Goal: Task Accomplishment & Management: Manage account settings

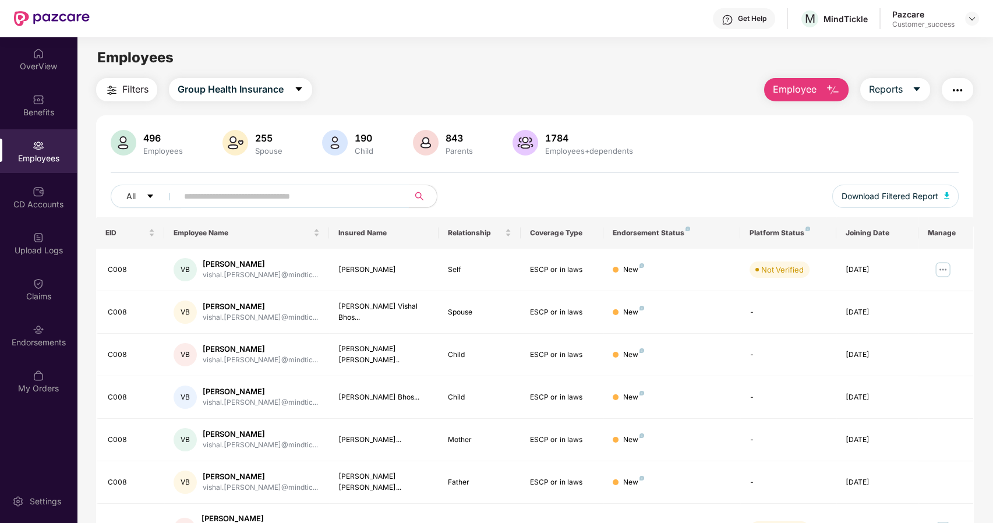
click at [240, 197] on input "text" at bounding box center [288, 196] width 209 height 17
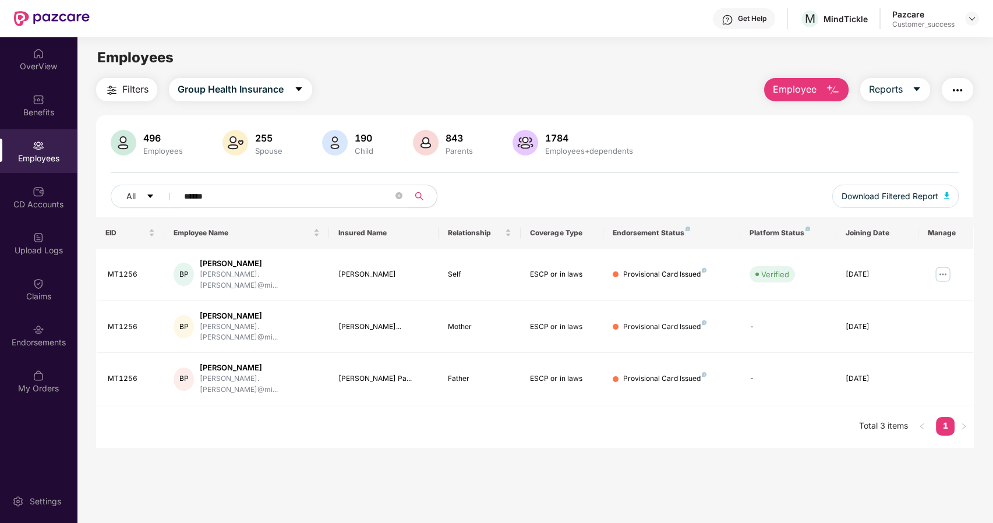
type input "******"
click at [956, 86] on img "button" at bounding box center [957, 90] width 14 height 14
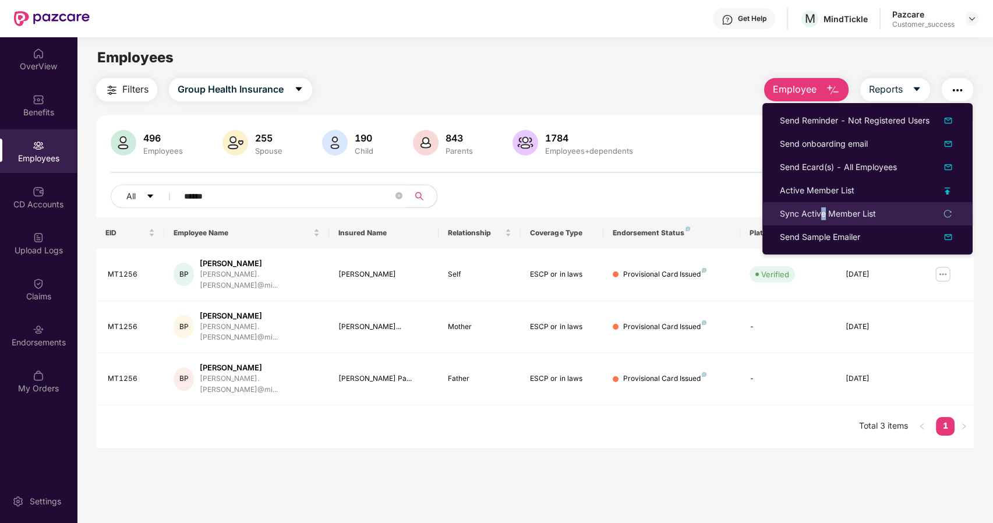
click at [823, 207] on div "Sync Active Member List" at bounding box center [828, 213] width 96 height 13
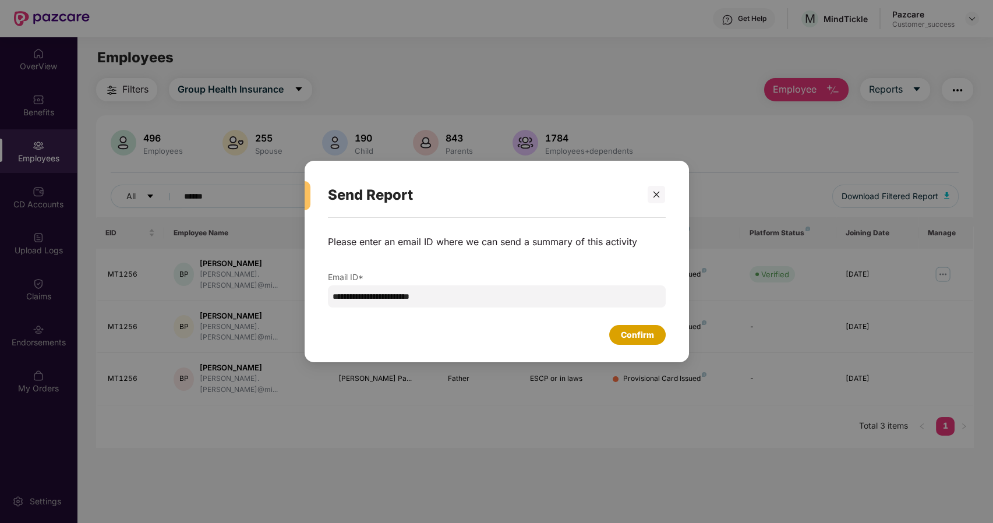
click at [624, 334] on div "Confirm" at bounding box center [637, 334] width 33 height 13
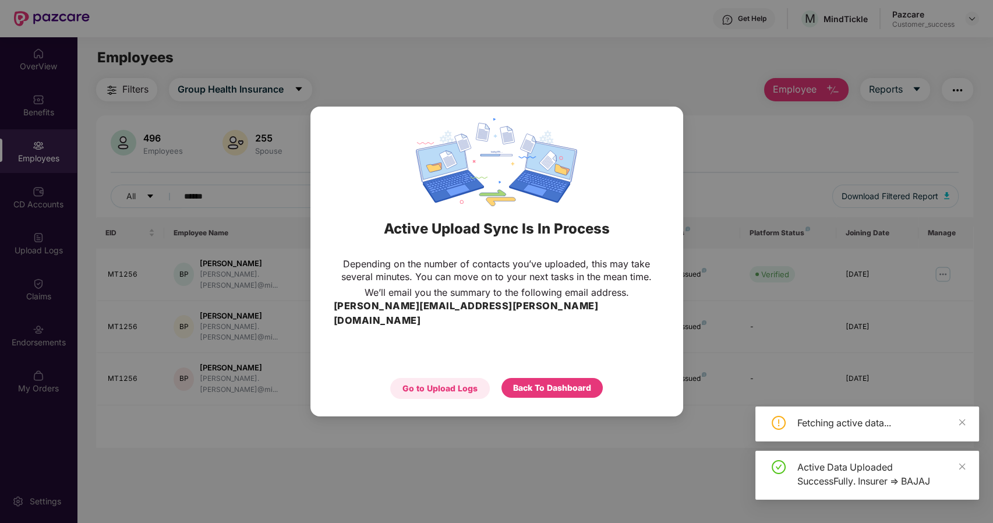
click at [448, 382] on div "Go to Upload Logs" at bounding box center [439, 388] width 75 height 13
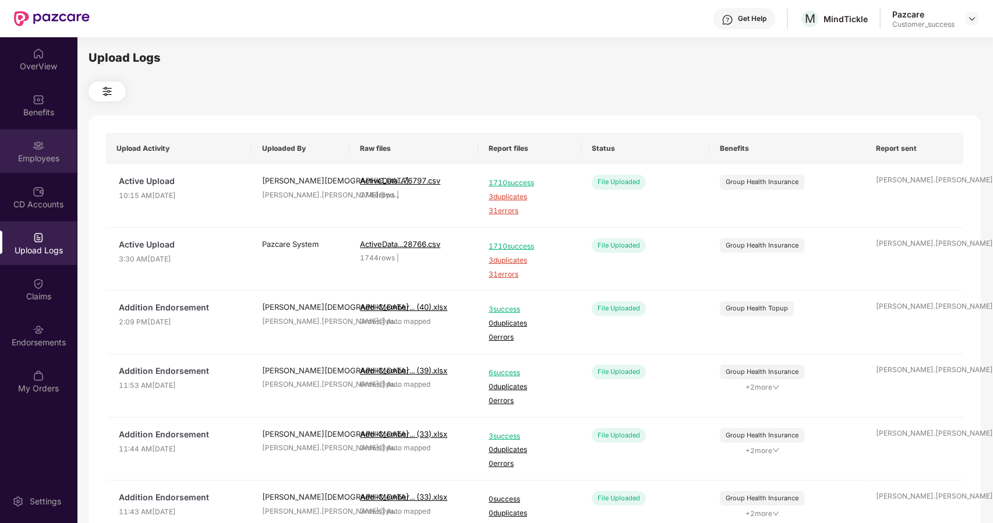
click at [38, 151] on div "Employees" at bounding box center [38, 151] width 77 height 44
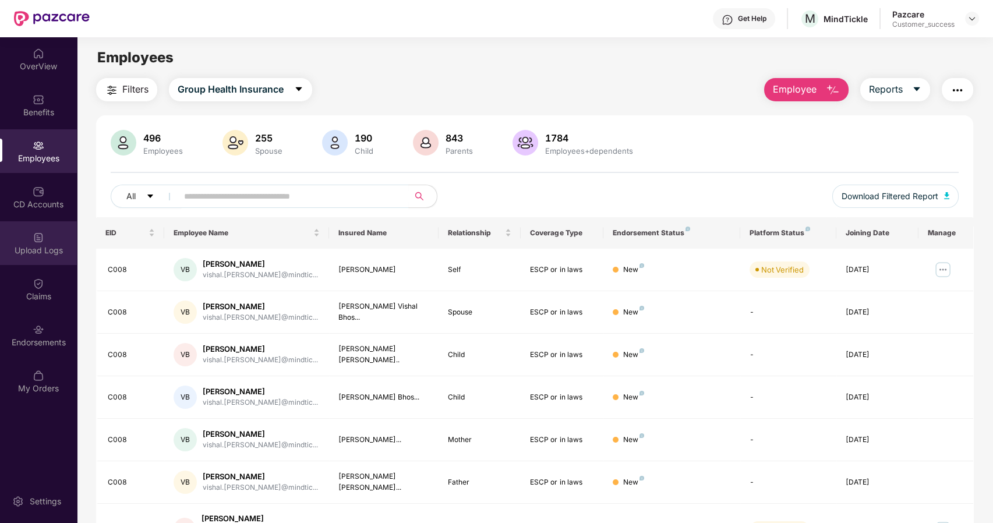
click at [33, 250] on div "Upload Logs" at bounding box center [38, 251] width 77 height 12
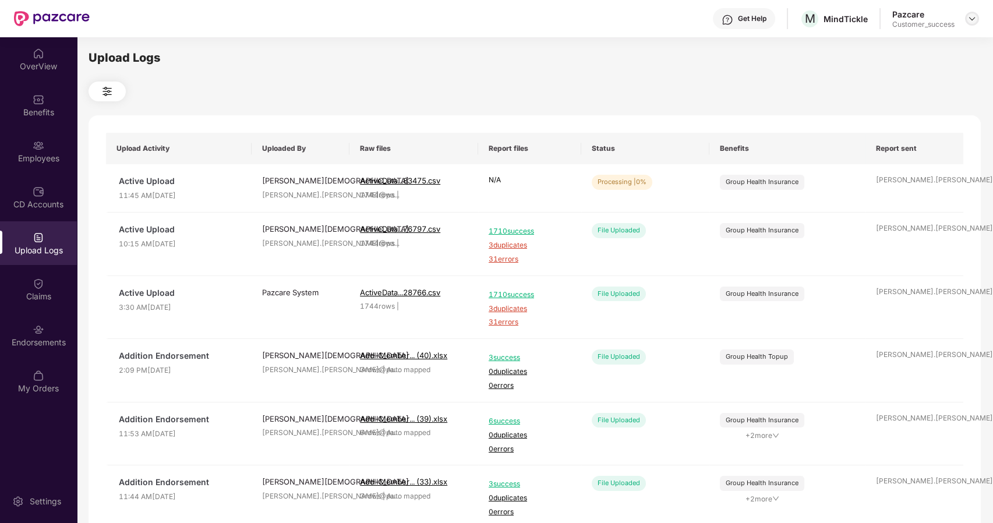
click at [971, 16] on img at bounding box center [971, 18] width 9 height 9
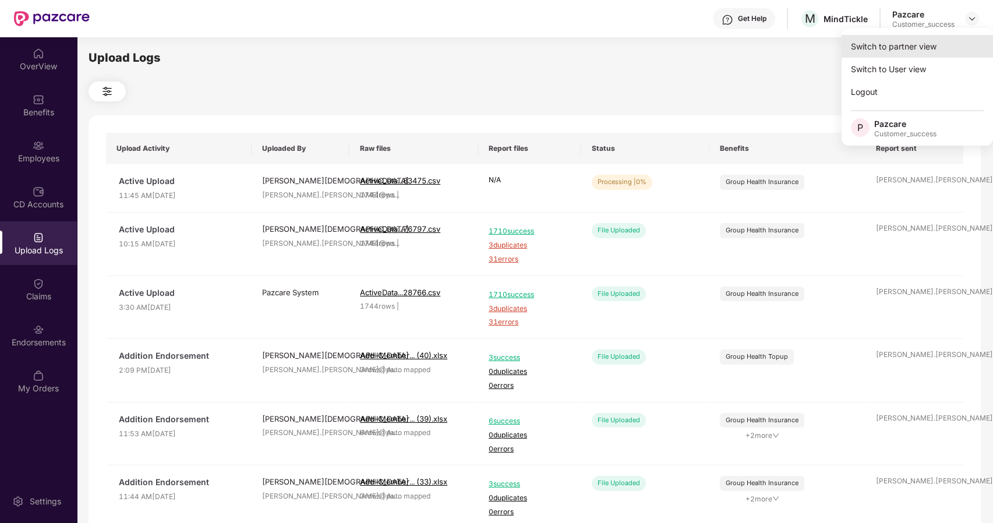
click at [899, 44] on div "Switch to partner view" at bounding box center [917, 46] width 151 height 23
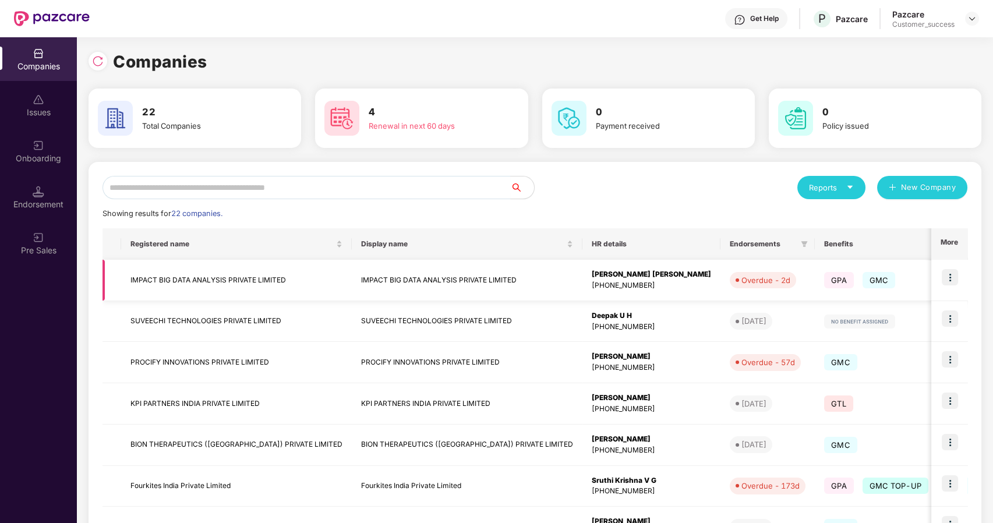
click at [950, 278] on img at bounding box center [950, 277] width 16 height 16
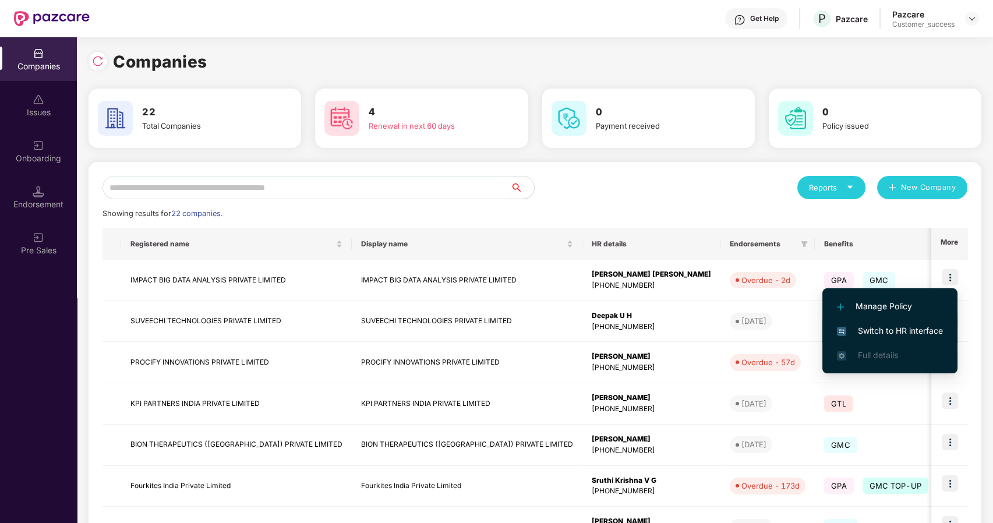
click at [869, 326] on span "Switch to HR interface" at bounding box center [890, 330] width 106 height 13
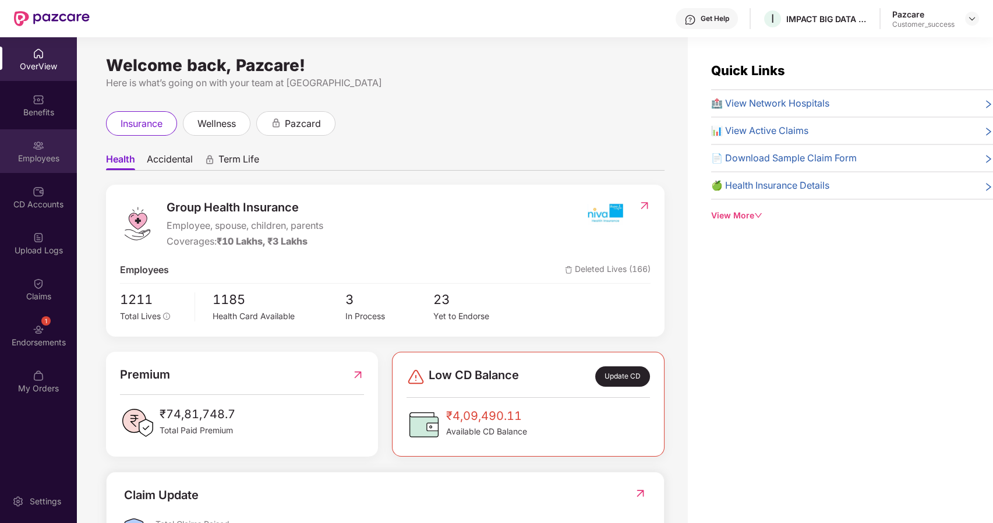
click at [42, 151] on div "Employees" at bounding box center [38, 151] width 77 height 44
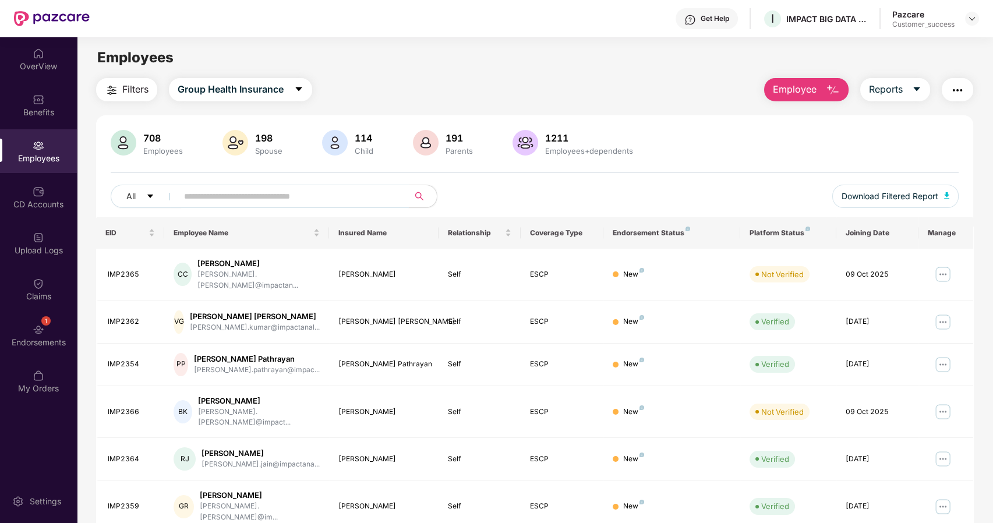
click at [182, 195] on span at bounding box center [289, 196] width 239 height 23
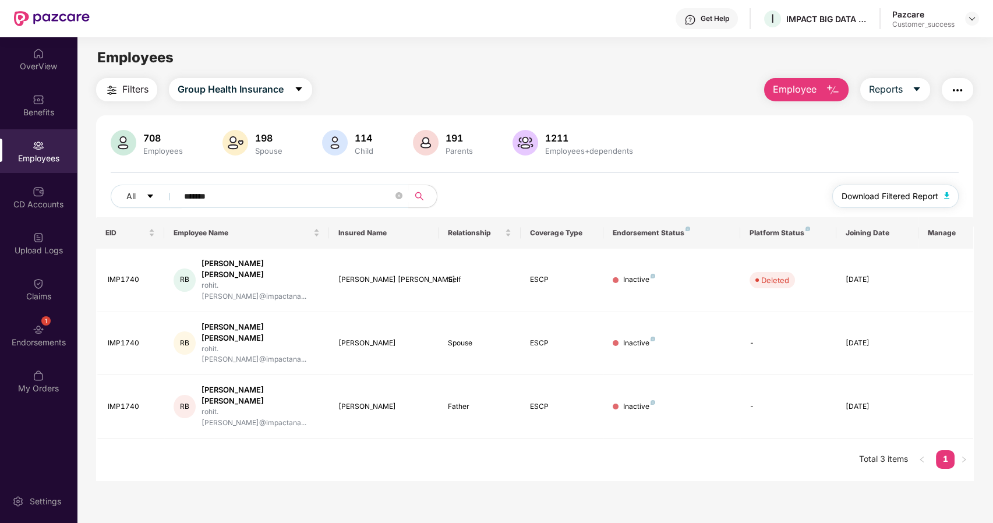
click at [895, 185] on button "Download Filtered Report" at bounding box center [895, 196] width 127 height 23
click at [222, 195] on input "*******" at bounding box center [288, 196] width 209 height 17
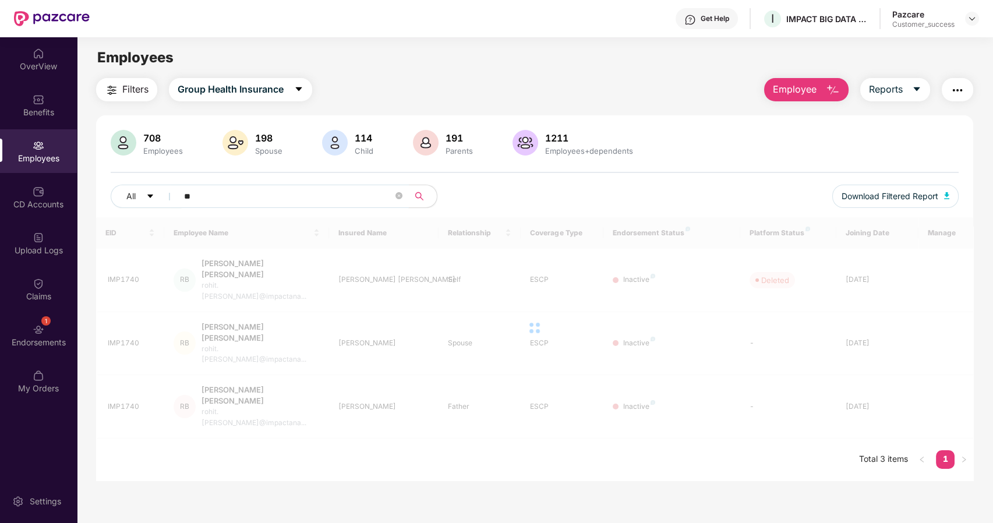
type input "*"
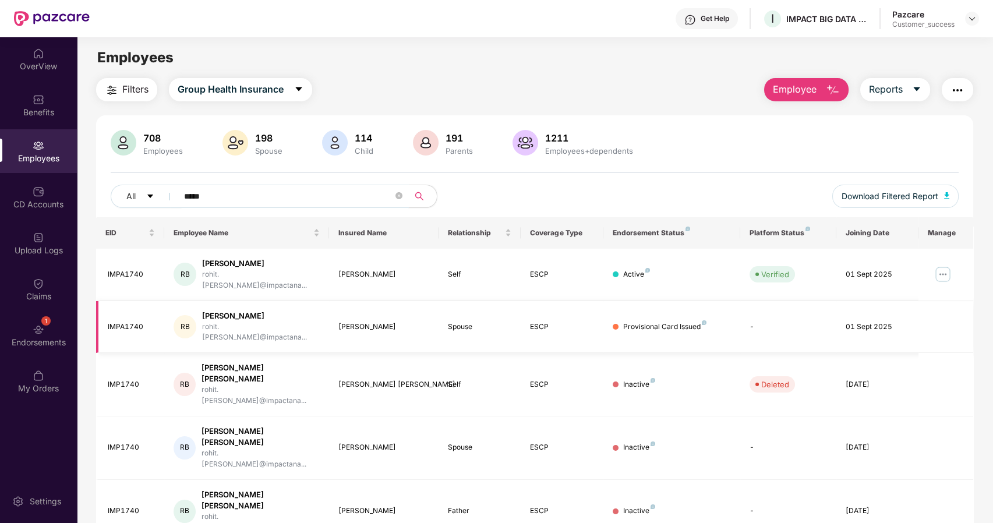
type input "*****"
click at [38, 240] on img at bounding box center [39, 238] width 12 height 12
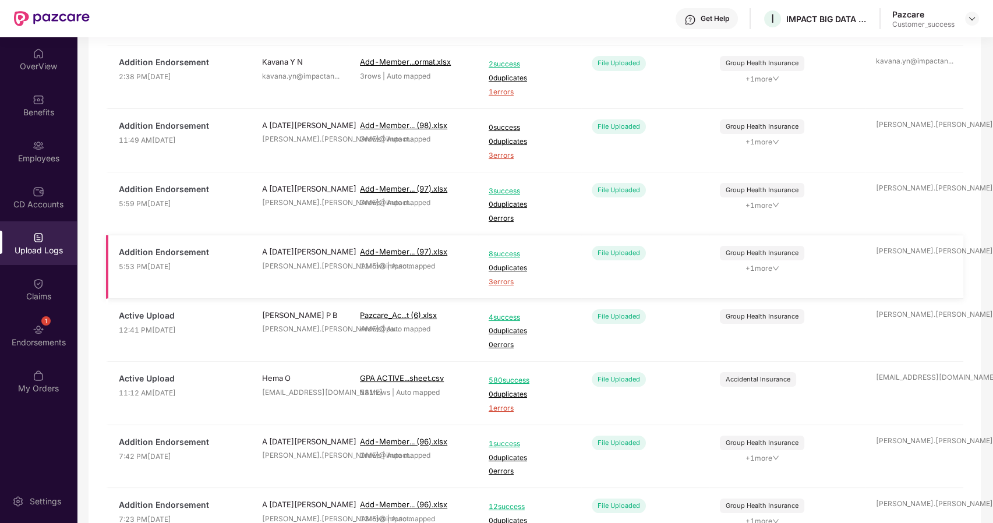
scroll to position [321, 0]
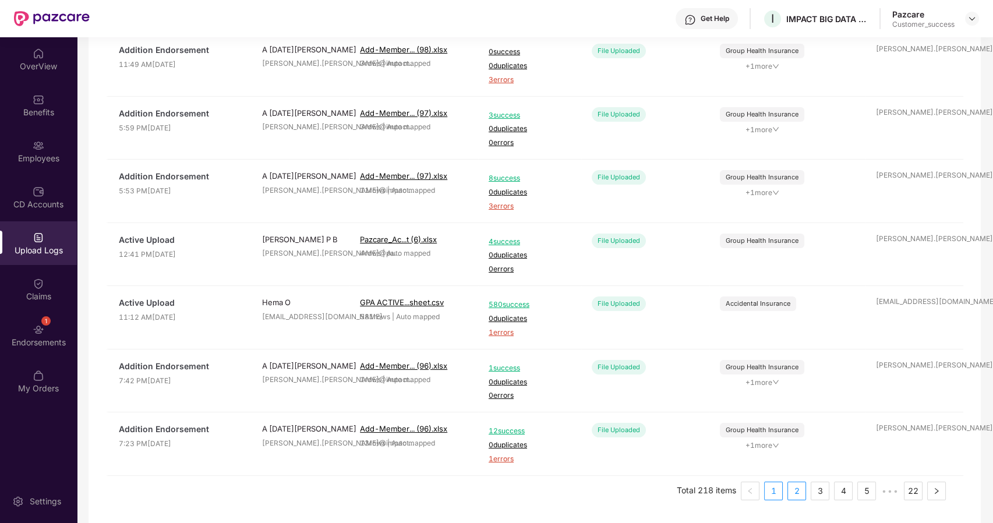
click at [796, 493] on link "2" at bounding box center [796, 490] width 17 height 17
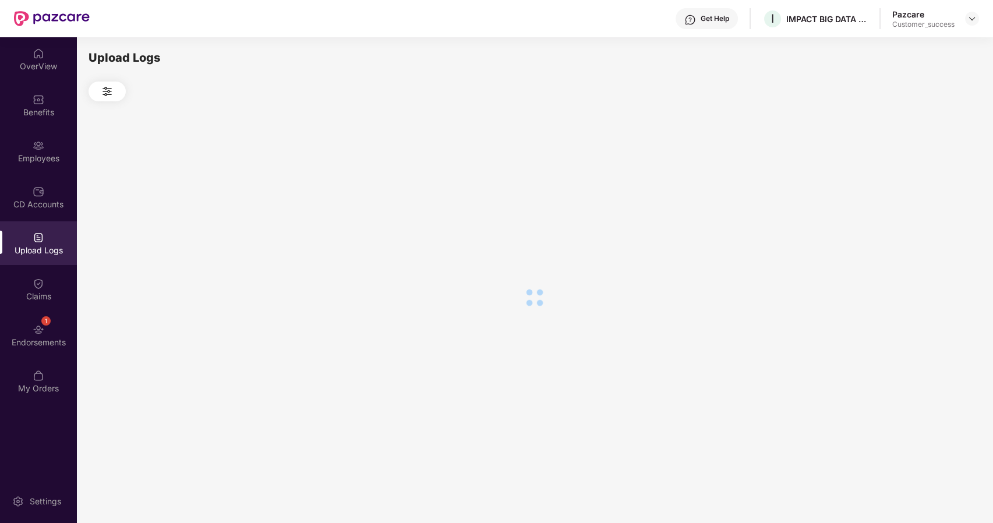
scroll to position [0, 0]
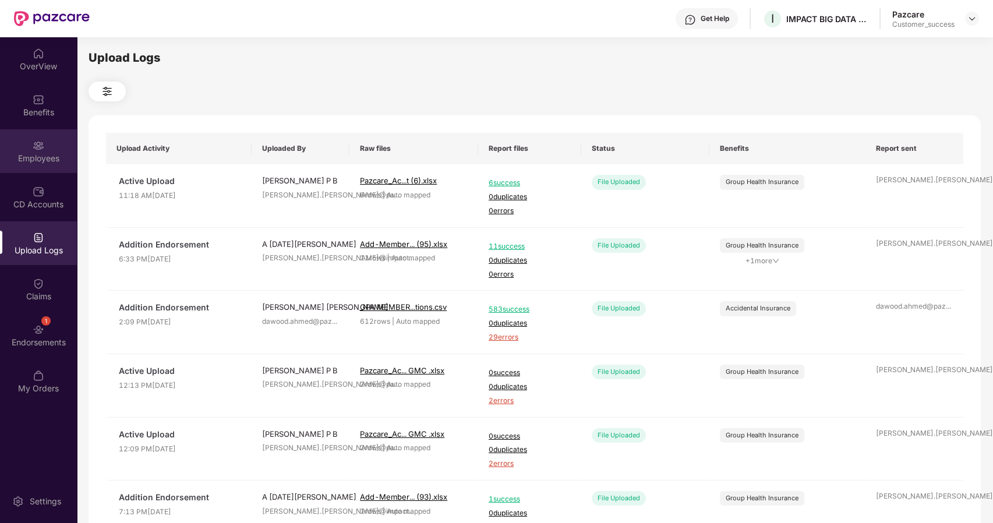
click at [43, 156] on div "Employees" at bounding box center [38, 159] width 77 height 12
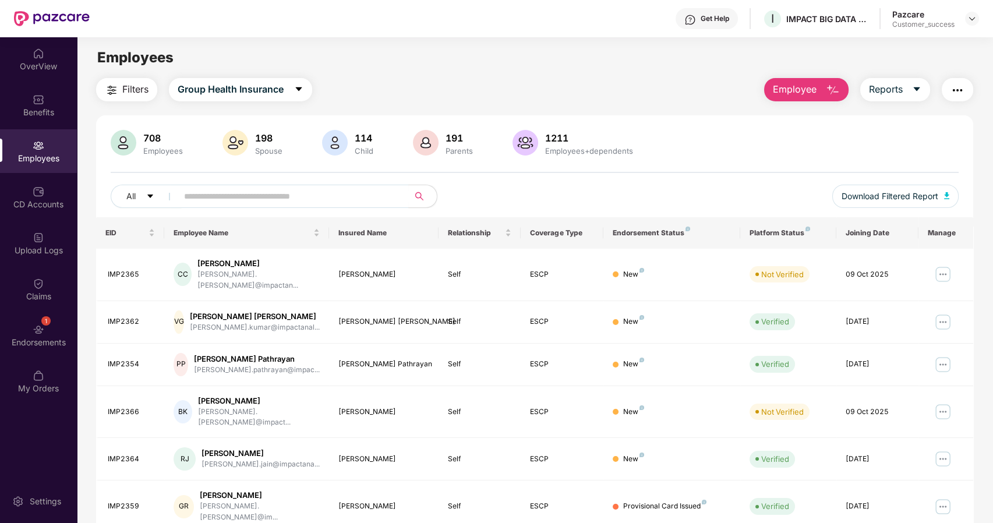
click at [957, 92] on img "button" at bounding box center [957, 90] width 14 height 14
click at [604, 59] on div "Employees" at bounding box center [535, 58] width 916 height 22
click at [198, 200] on input "text" at bounding box center [288, 196] width 209 height 17
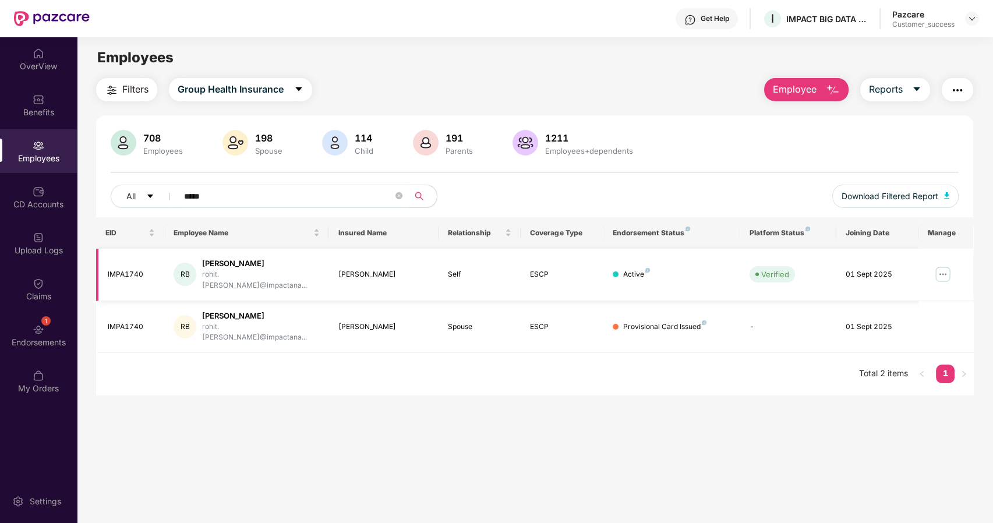
click at [941, 267] on img at bounding box center [943, 274] width 19 height 19
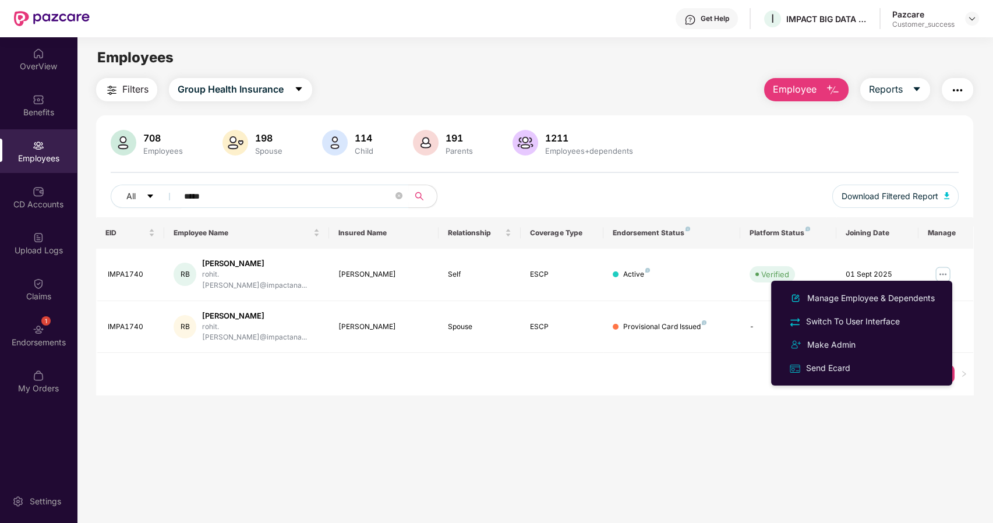
click at [669, 384] on main "Employees Filters Group Health Insurance Employee Reports 708 Employees 198 Spo…" at bounding box center [535, 298] width 916 height 523
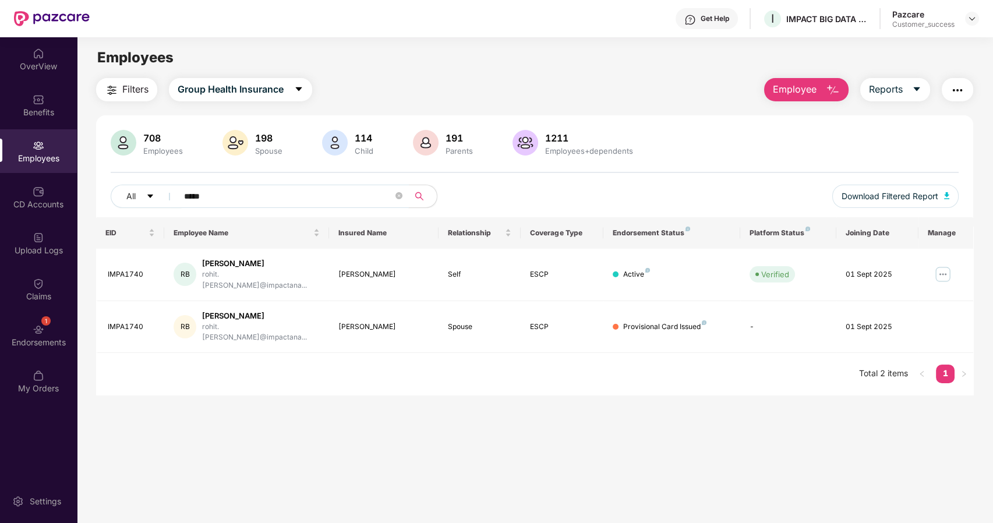
click at [216, 195] on input "*****" at bounding box center [288, 196] width 209 height 17
type input "*******"
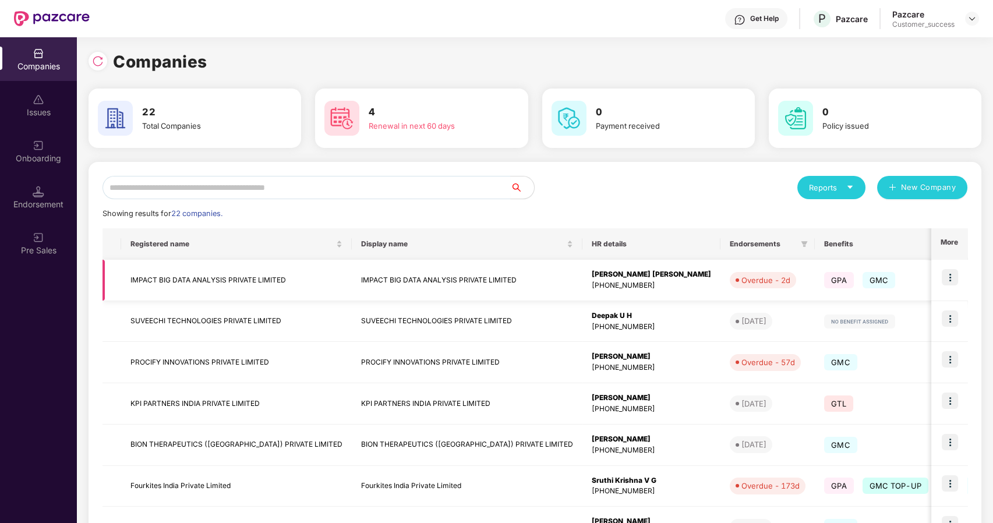
click at [260, 277] on td "IMPACT BIG DATA ANALYSIS PRIVATE LIMITED" at bounding box center [236, 280] width 231 height 41
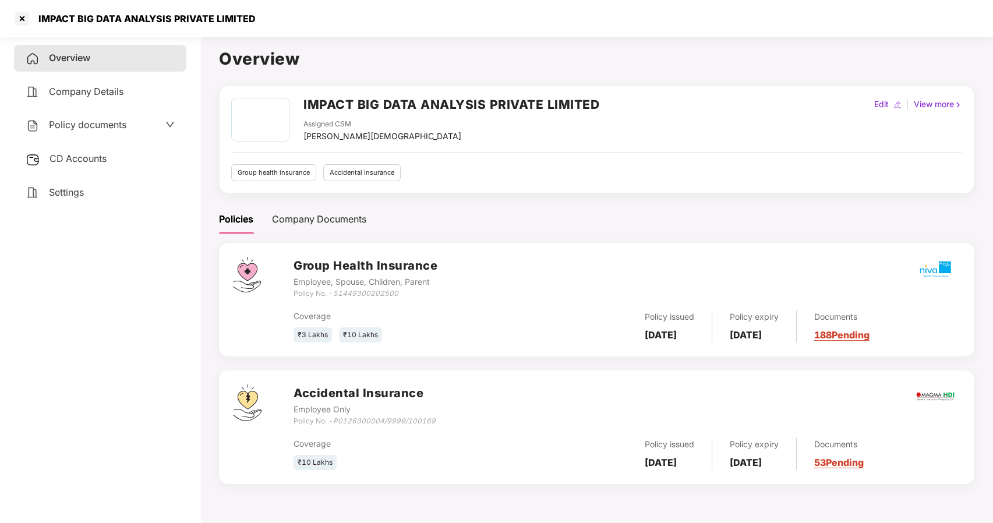
click at [93, 126] on span "Policy documents" at bounding box center [87, 125] width 77 height 12
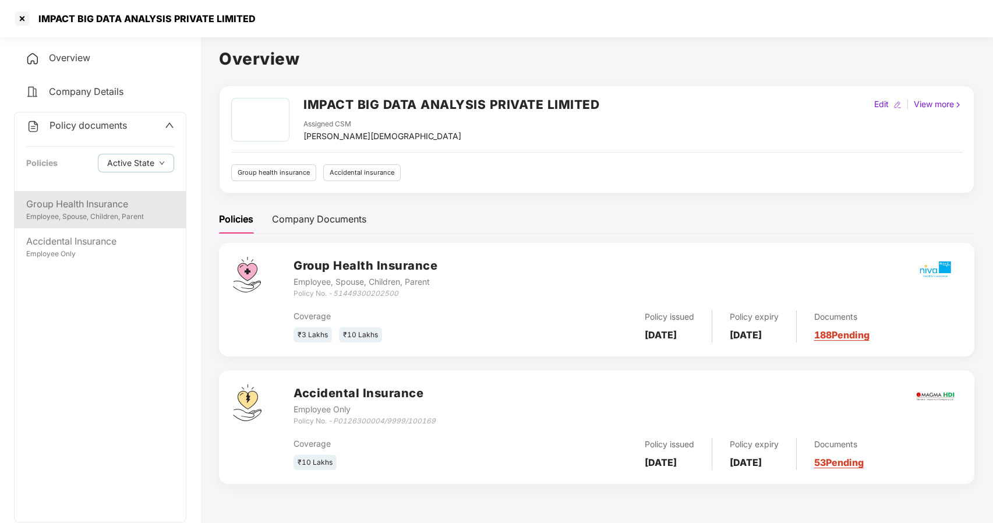
click at [77, 213] on div "Employee, Spouse, Children, Parent" at bounding box center [100, 216] width 148 height 11
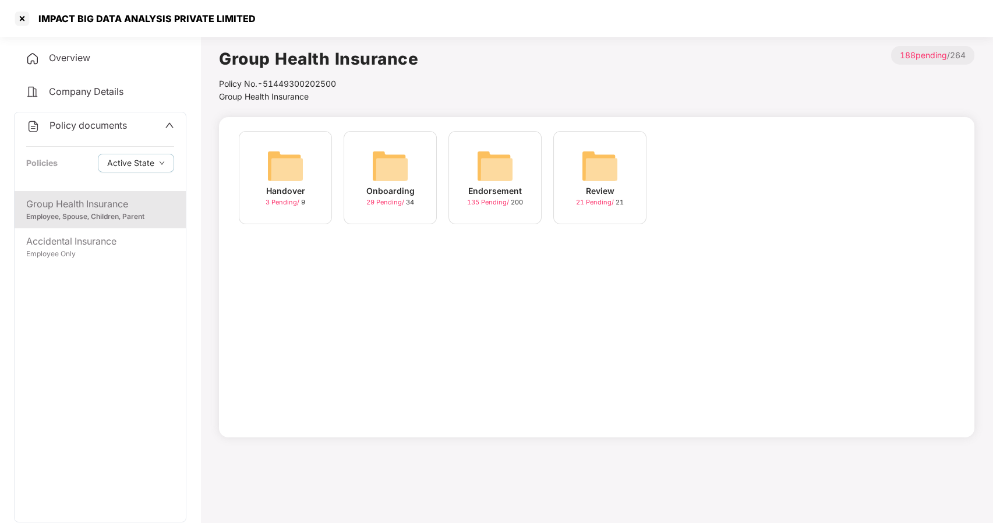
click at [483, 180] on img at bounding box center [494, 165] width 37 height 37
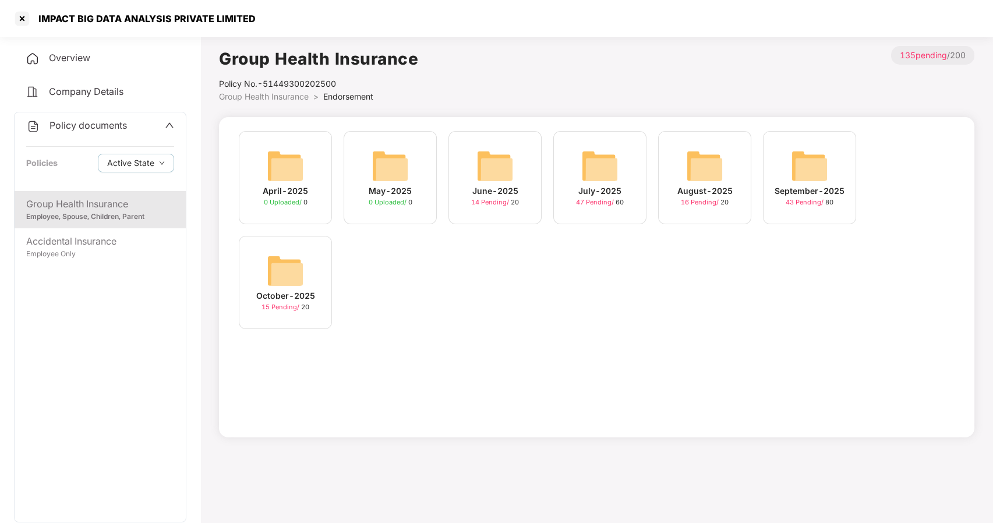
click at [294, 277] on img at bounding box center [285, 270] width 37 height 37
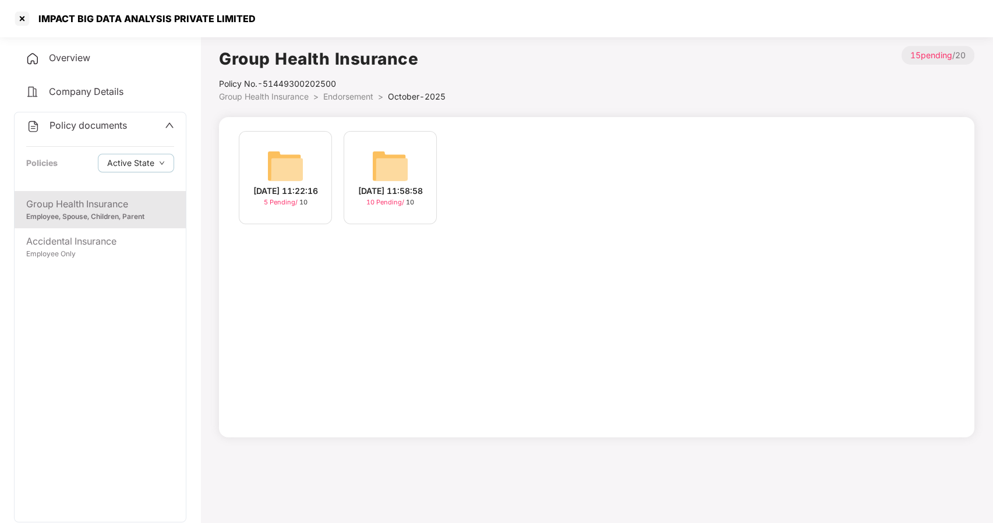
click at [386, 164] on img at bounding box center [390, 165] width 37 height 37
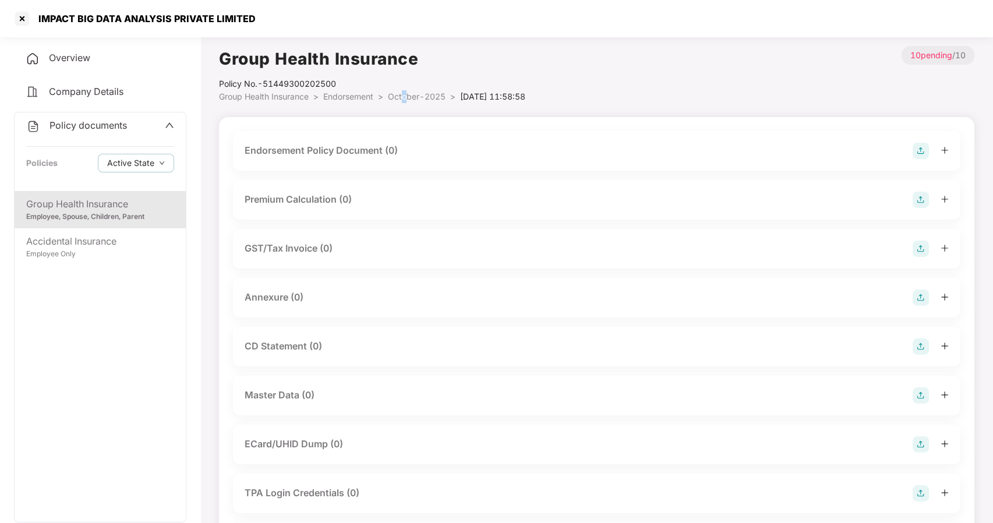
click at [408, 92] on span "October-2025" at bounding box center [417, 96] width 58 height 10
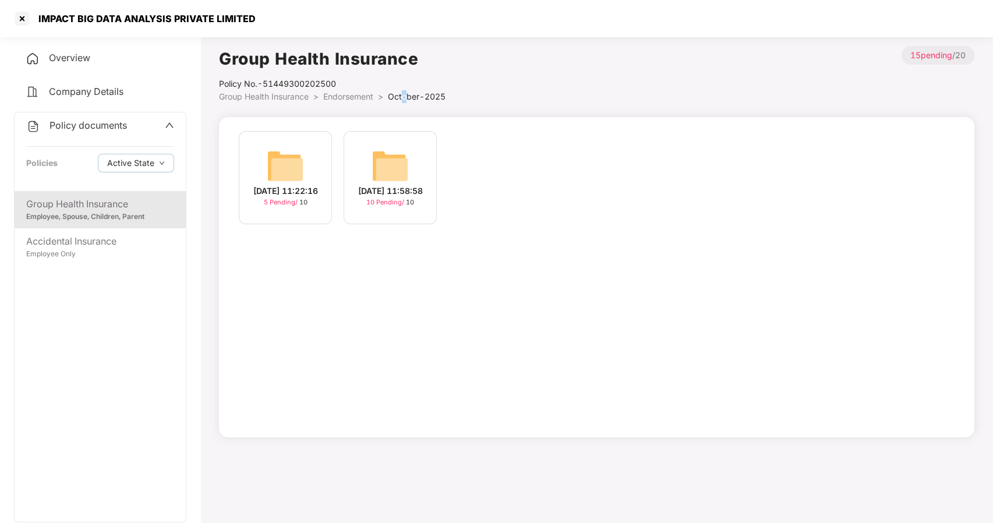
click at [292, 149] on img at bounding box center [285, 165] width 37 height 37
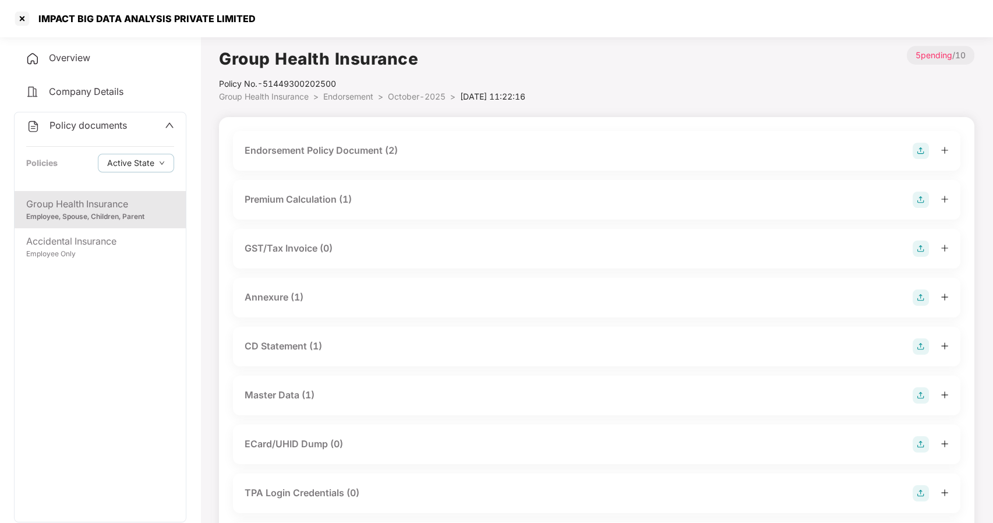
click at [270, 388] on div "Master Data (1)" at bounding box center [280, 395] width 70 height 15
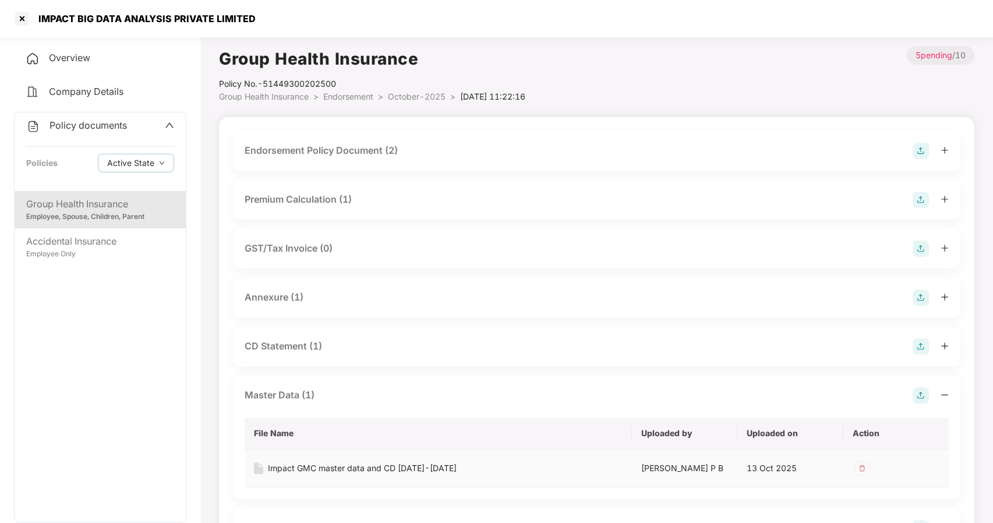
click at [337, 468] on div "Impact GMC master data and CD 2025-2026" at bounding box center [362, 468] width 189 height 13
click at [19, 18] on div at bounding box center [22, 18] width 19 height 19
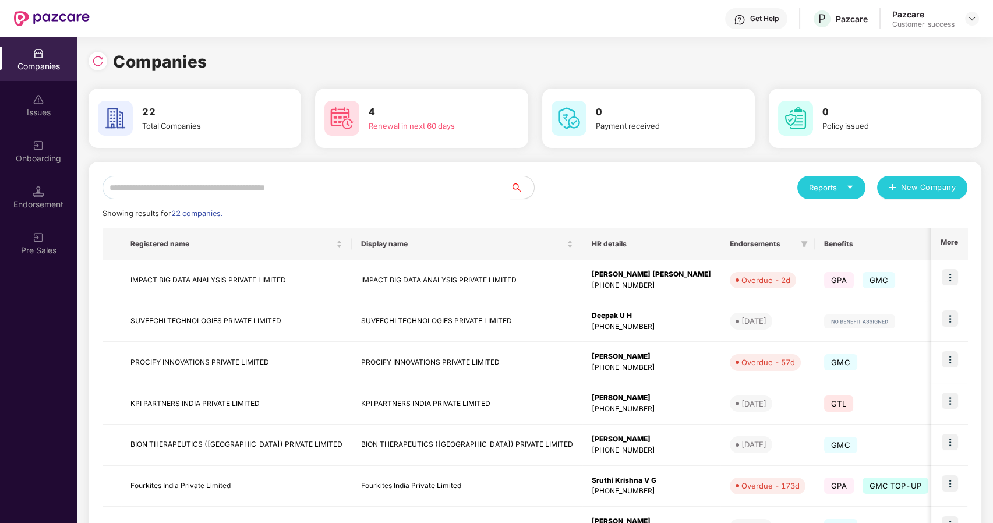
click at [162, 185] on input "text" at bounding box center [307, 187] width 408 height 23
click at [245, 192] on input "text" at bounding box center [307, 187] width 408 height 23
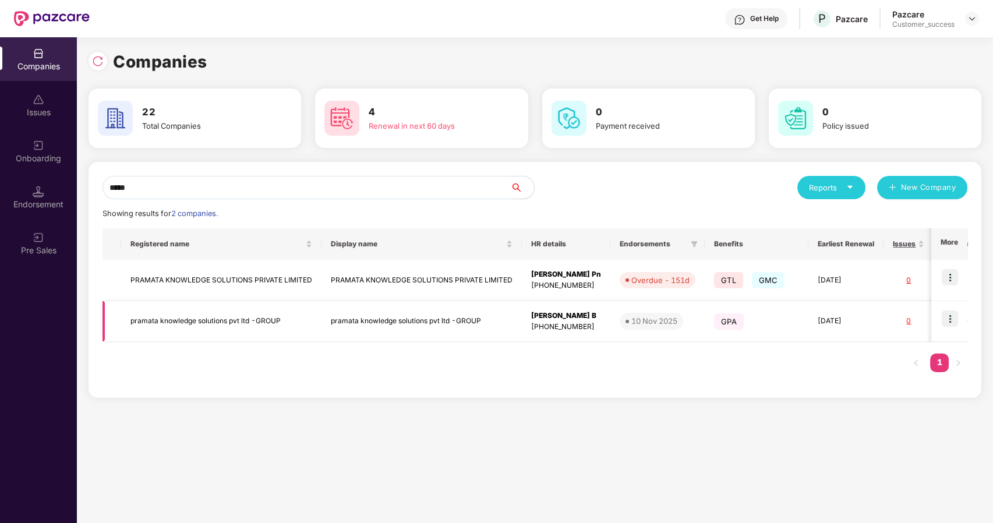
type input "*****"
click at [949, 317] on img at bounding box center [950, 318] width 16 height 16
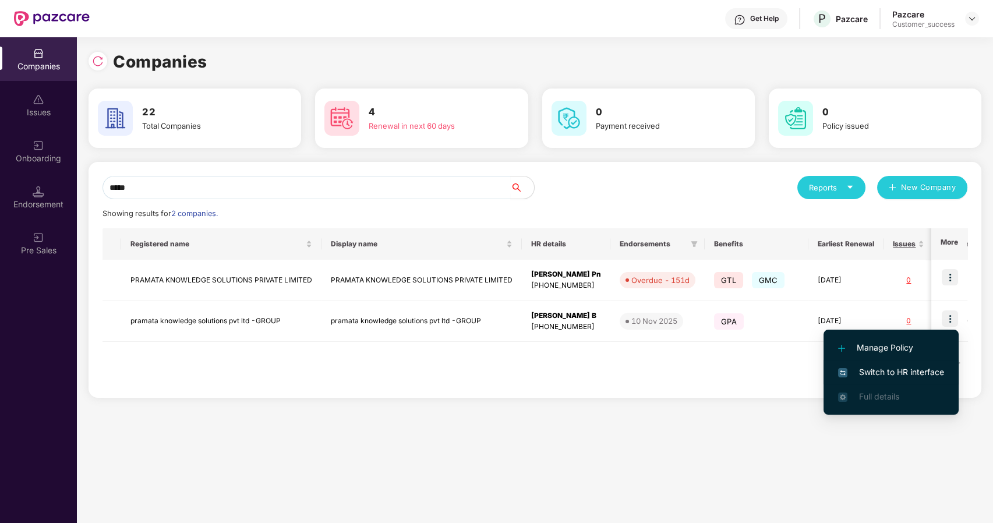
click at [879, 373] on span "Switch to HR interface" at bounding box center [891, 372] width 106 height 13
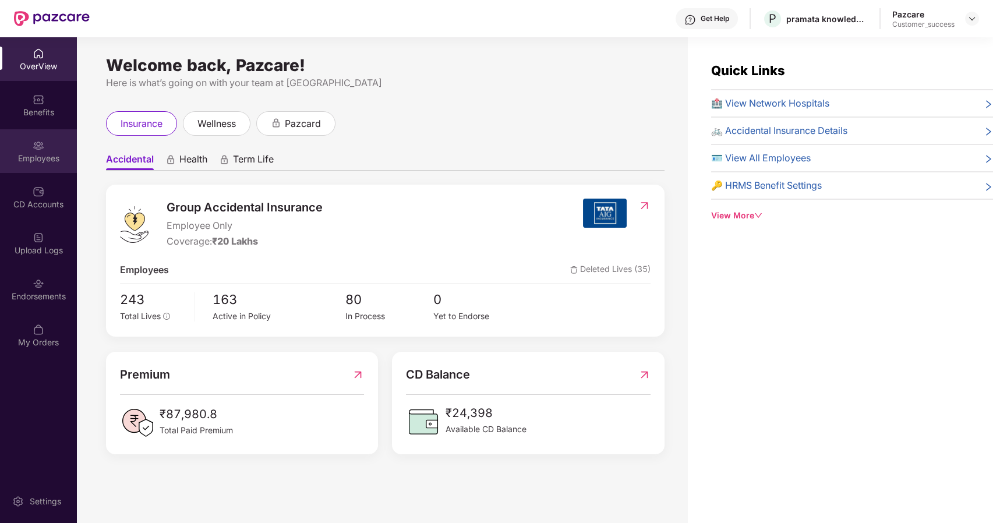
click at [41, 159] on div "Employees" at bounding box center [38, 159] width 77 height 12
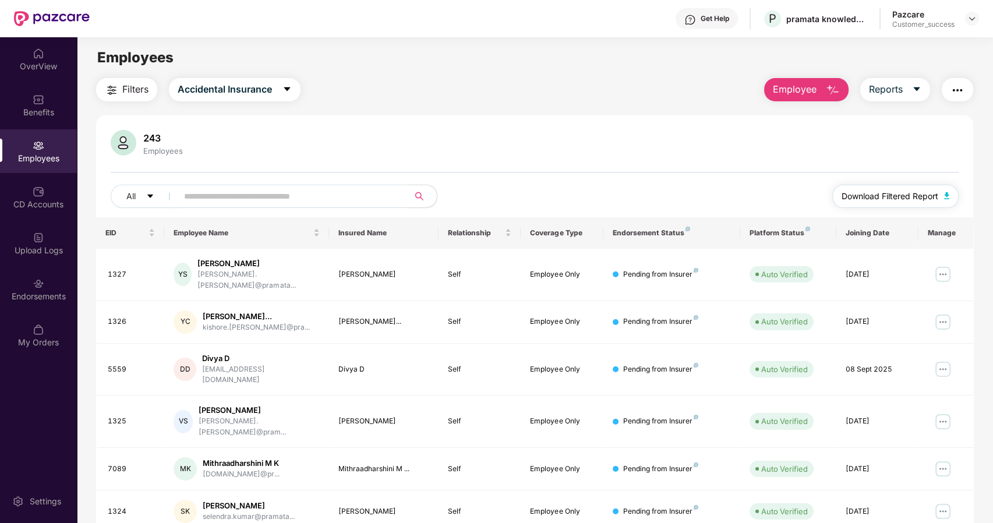
click at [849, 195] on span "Download Filtered Report" at bounding box center [890, 196] width 97 height 13
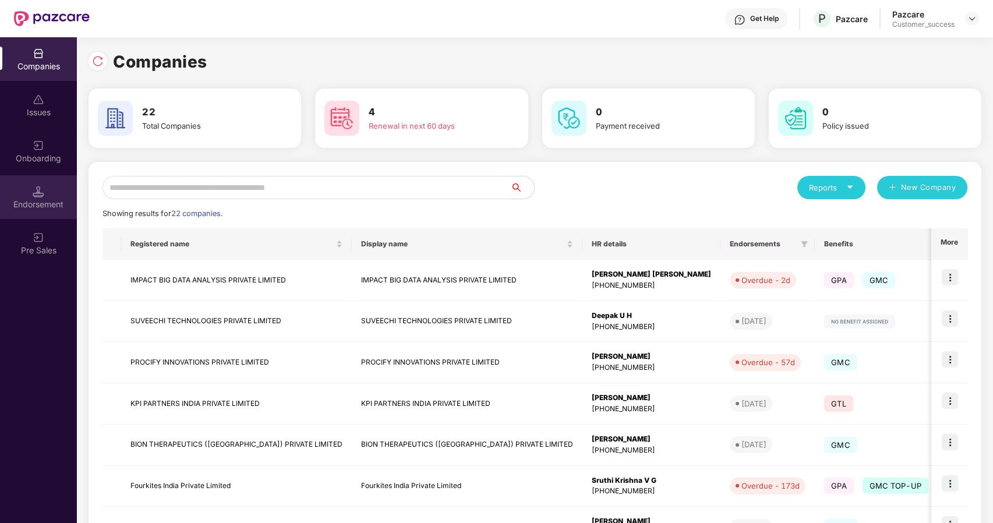
click at [37, 204] on div "Endorsement" at bounding box center [38, 205] width 77 height 12
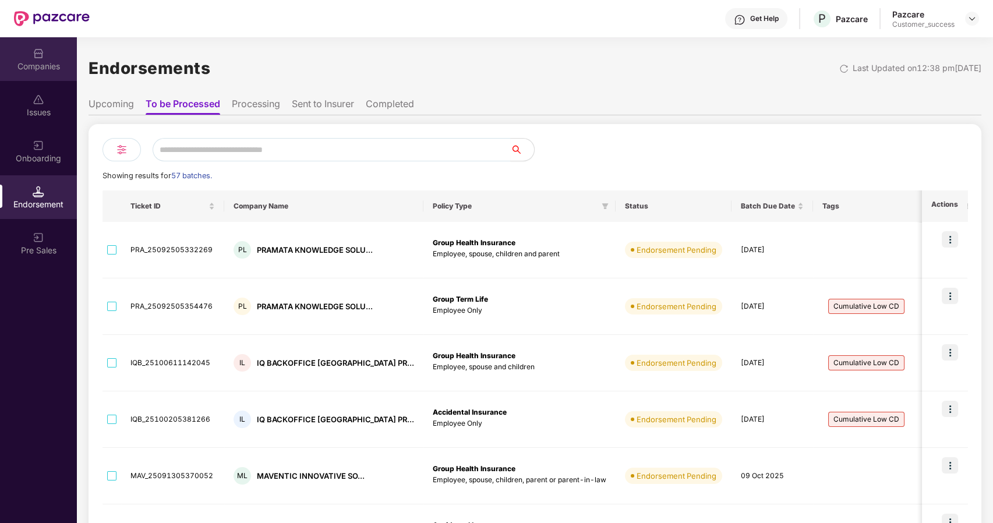
click at [31, 47] on div "Companies" at bounding box center [38, 59] width 77 height 44
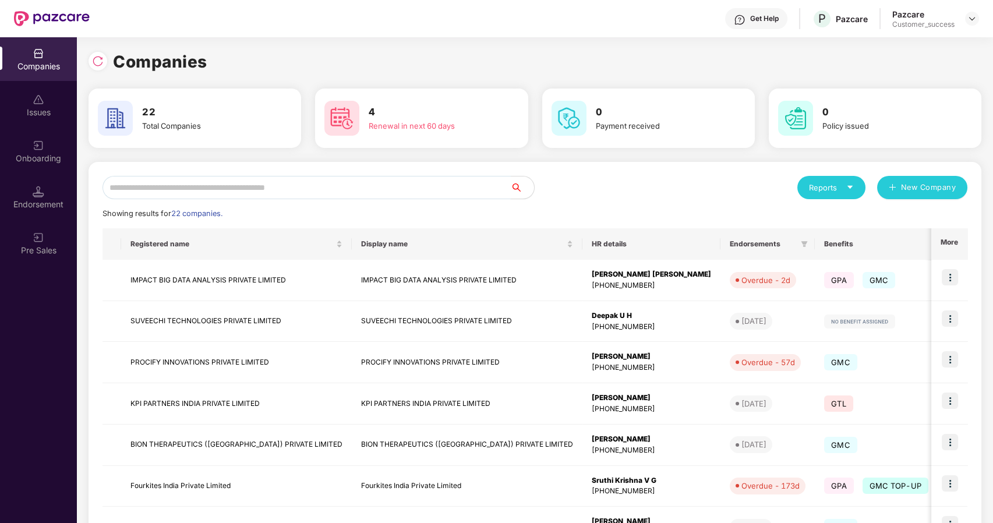
click at [154, 184] on input "text" at bounding box center [307, 187] width 408 height 23
type input "*"
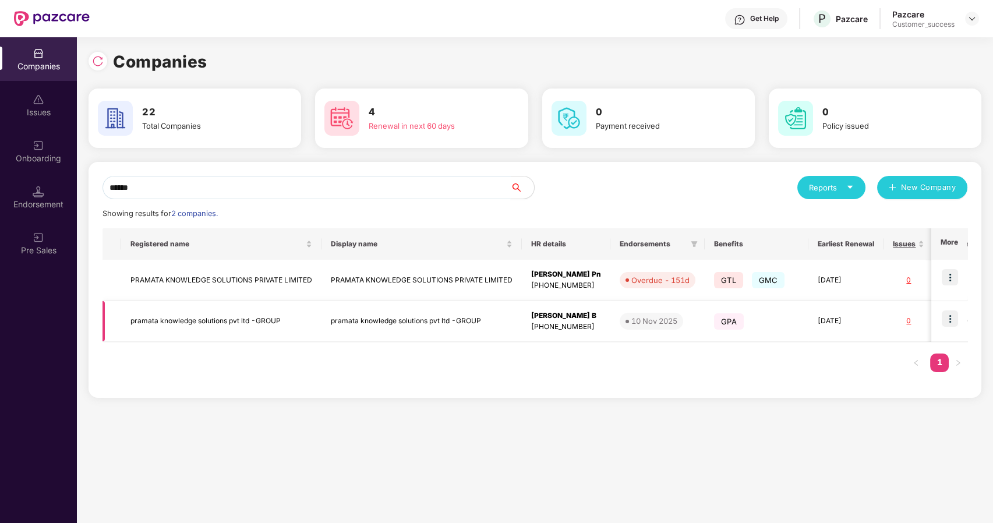
type input "******"
click at [949, 319] on img at bounding box center [950, 318] width 16 height 16
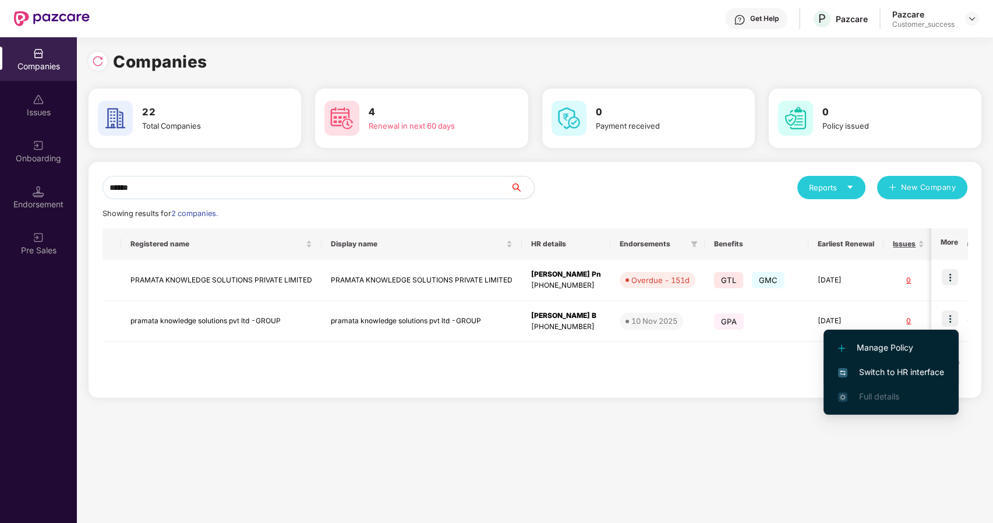
click at [883, 370] on span "Switch to HR interface" at bounding box center [891, 372] width 106 height 13
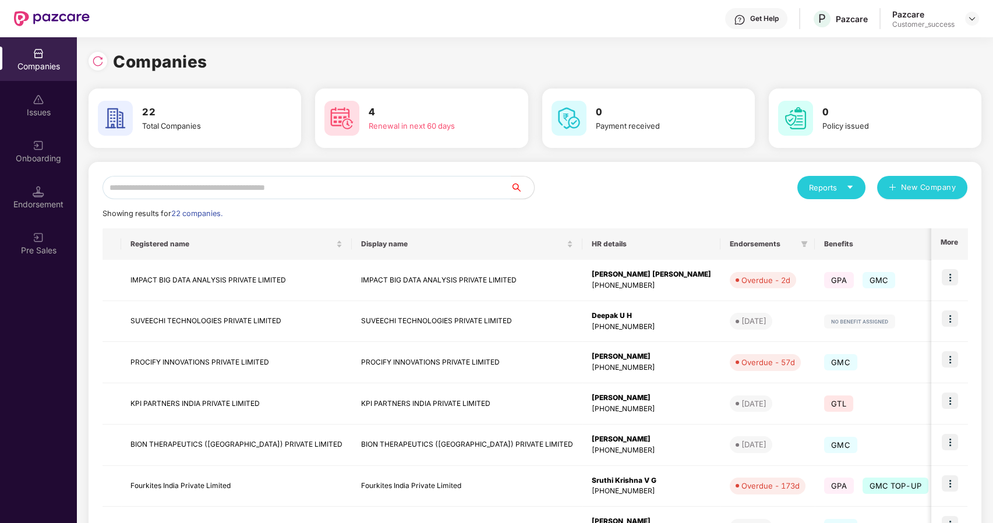
click at [281, 185] on input "text" at bounding box center [307, 187] width 408 height 23
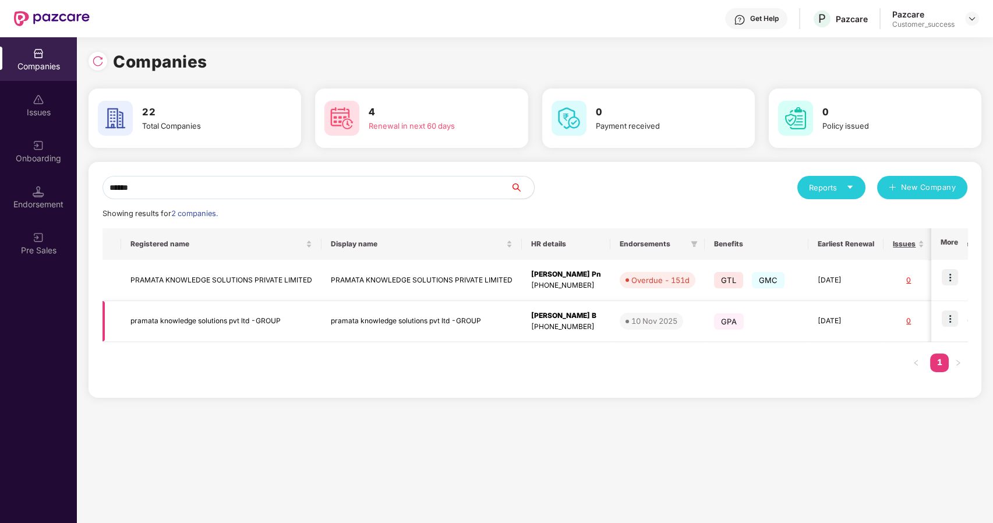
type input "******"
click at [170, 324] on td "pramata knowledge solutions pvt ltd -GROUP" at bounding box center [221, 321] width 200 height 41
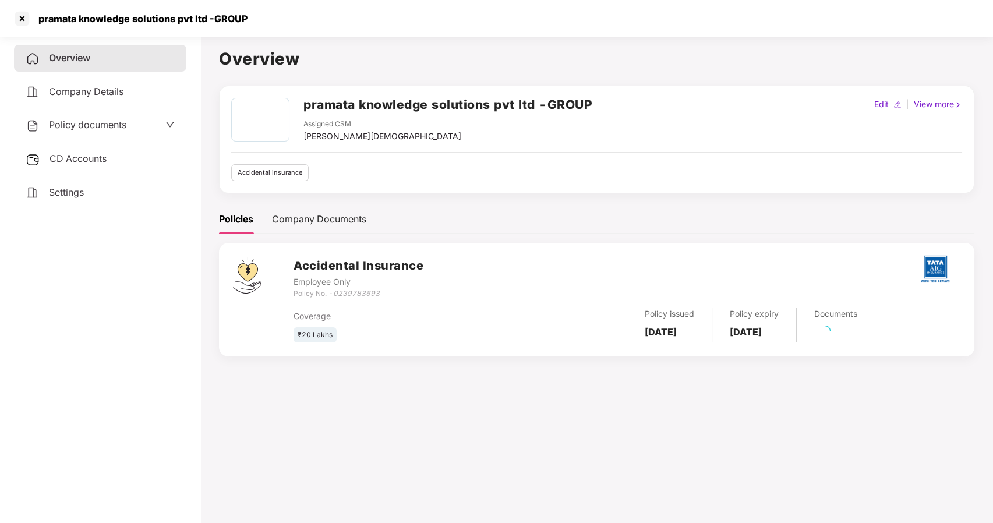
click at [68, 126] on span "Policy documents" at bounding box center [87, 125] width 77 height 12
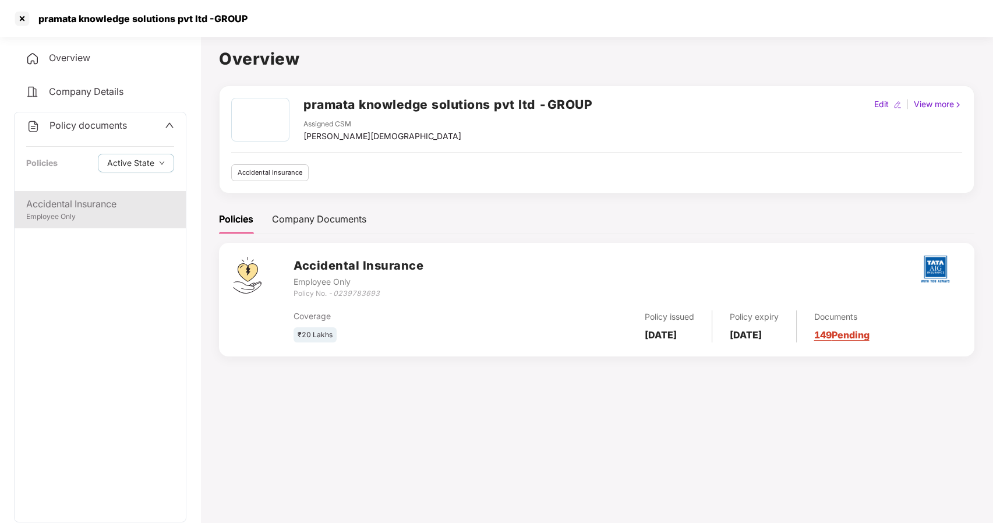
click at [85, 208] on div "Accidental Insurance" at bounding box center [100, 204] width 148 height 15
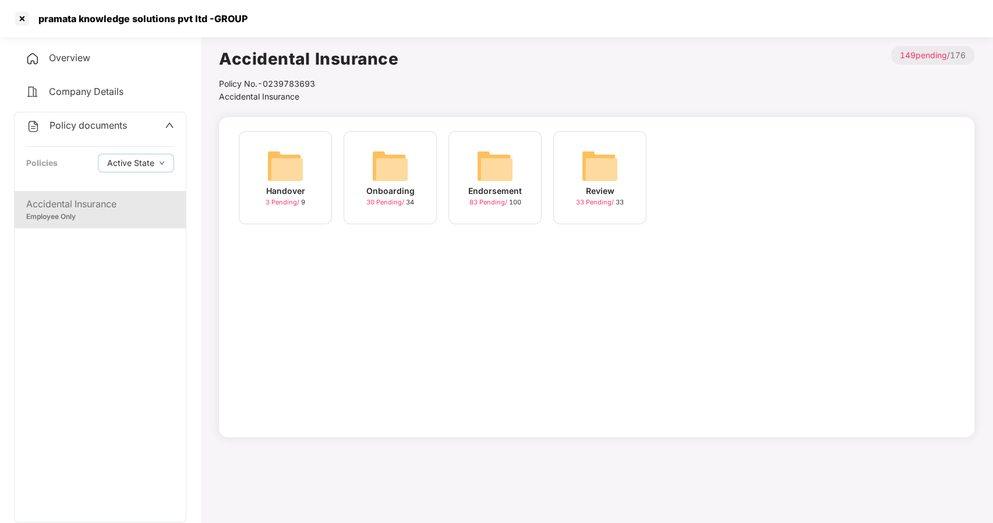
click at [490, 168] on img at bounding box center [494, 165] width 37 height 37
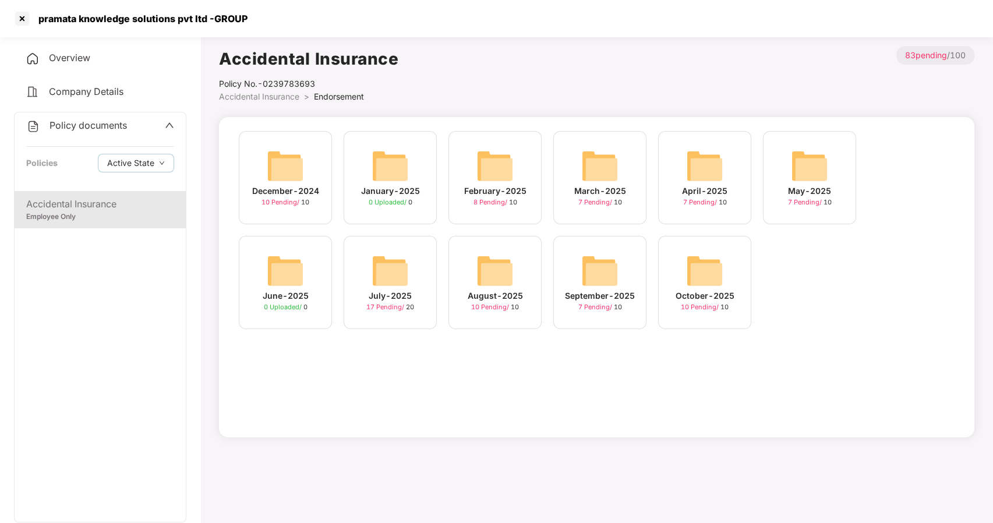
click at [609, 270] on img at bounding box center [599, 270] width 37 height 37
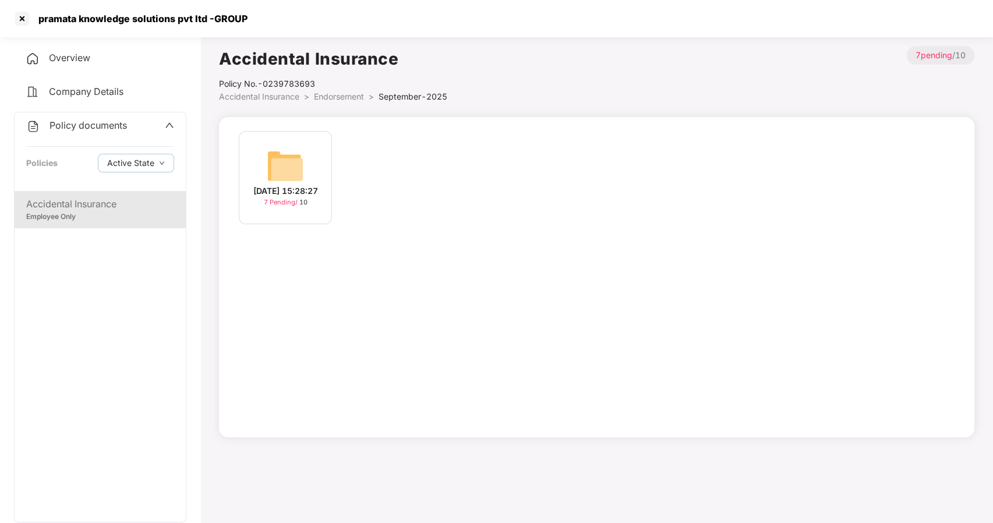
click at [275, 172] on img at bounding box center [285, 165] width 37 height 37
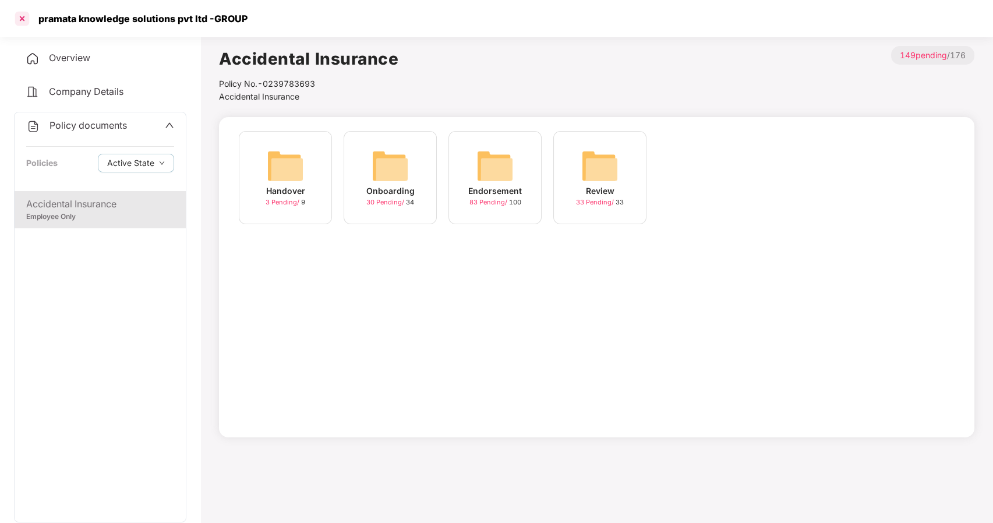
click at [17, 11] on div at bounding box center [22, 18] width 19 height 19
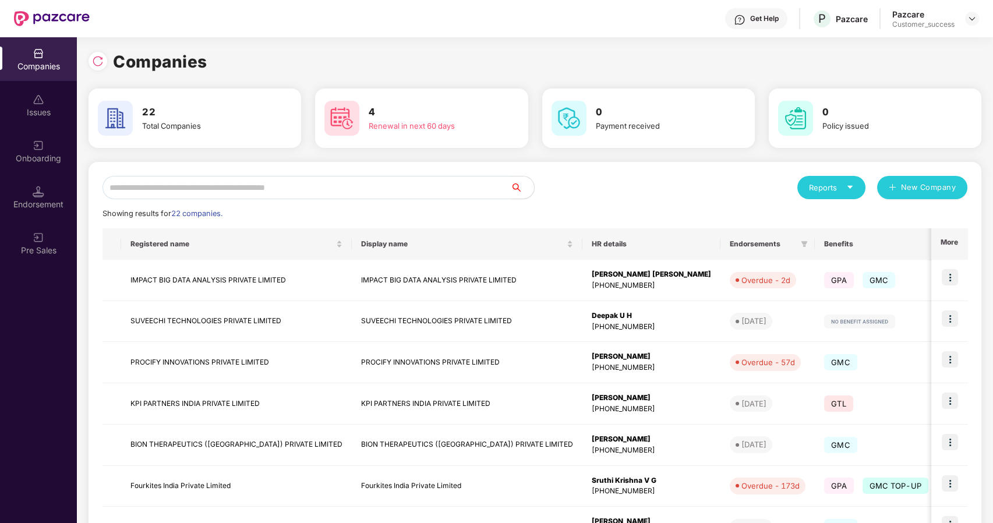
click at [157, 189] on input "text" at bounding box center [307, 187] width 408 height 23
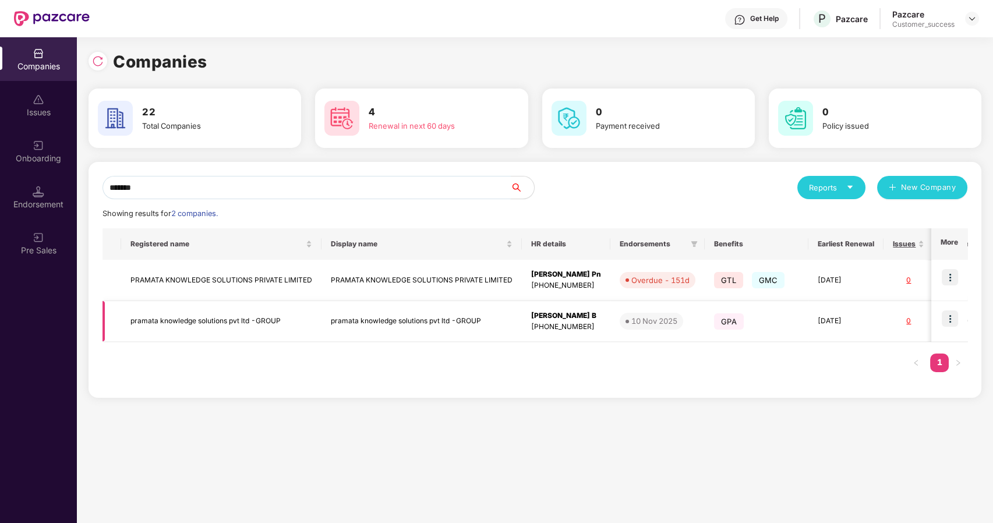
type input "*******"
click at [950, 320] on img at bounding box center [950, 318] width 16 height 16
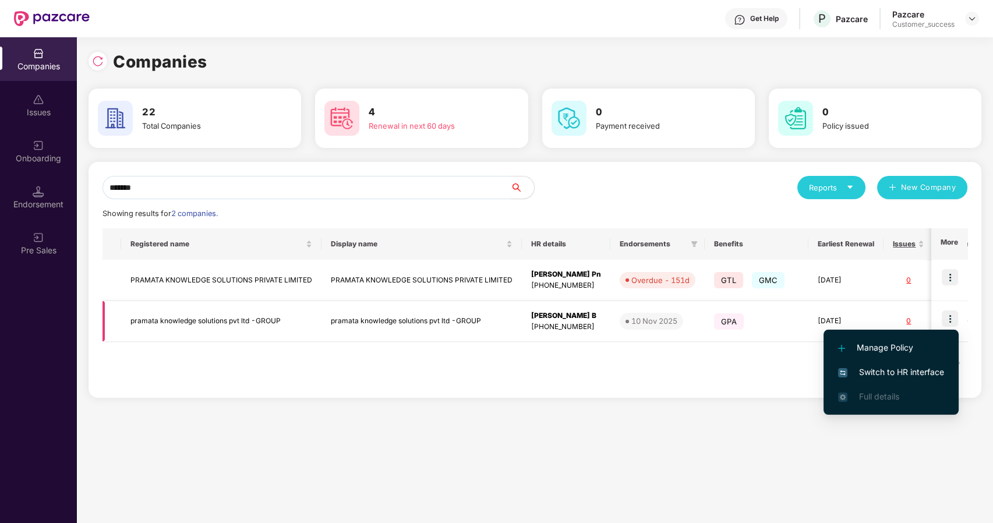
click at [173, 330] on td "pramata knowledge solutions pvt ltd -GROUP" at bounding box center [221, 321] width 200 height 41
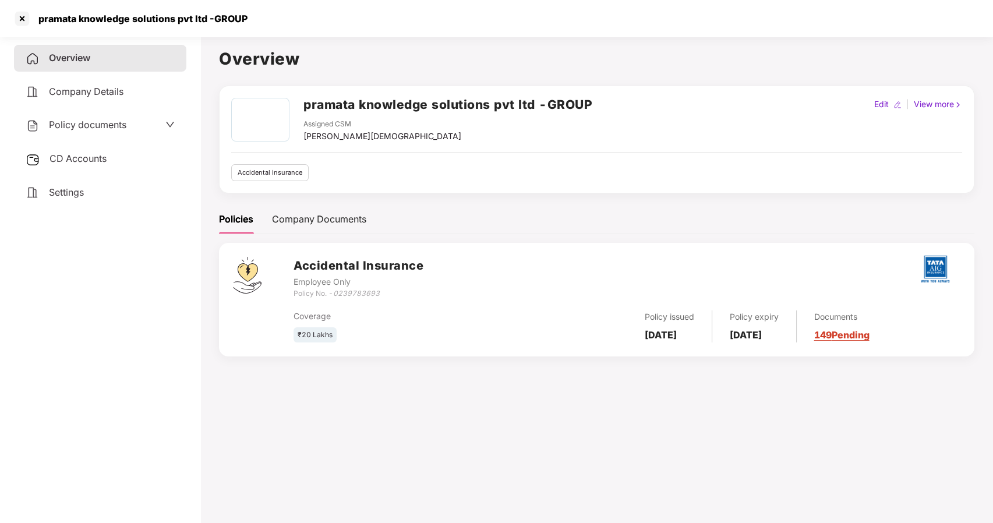
click at [96, 122] on span "Policy documents" at bounding box center [87, 125] width 77 height 12
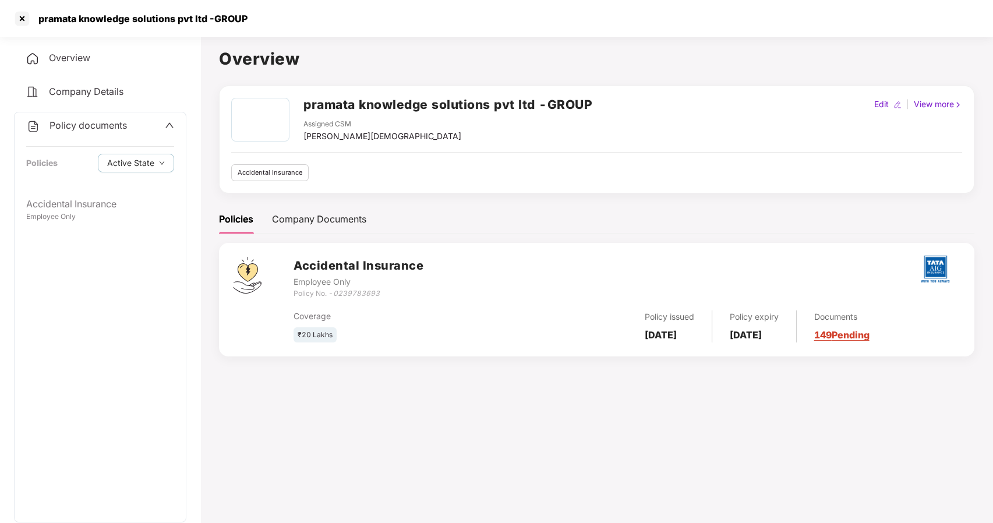
click at [94, 182] on div "Policy documents Policies Active State" at bounding box center [100, 151] width 171 height 79
click at [79, 197] on div "Accidental Insurance" at bounding box center [100, 204] width 148 height 15
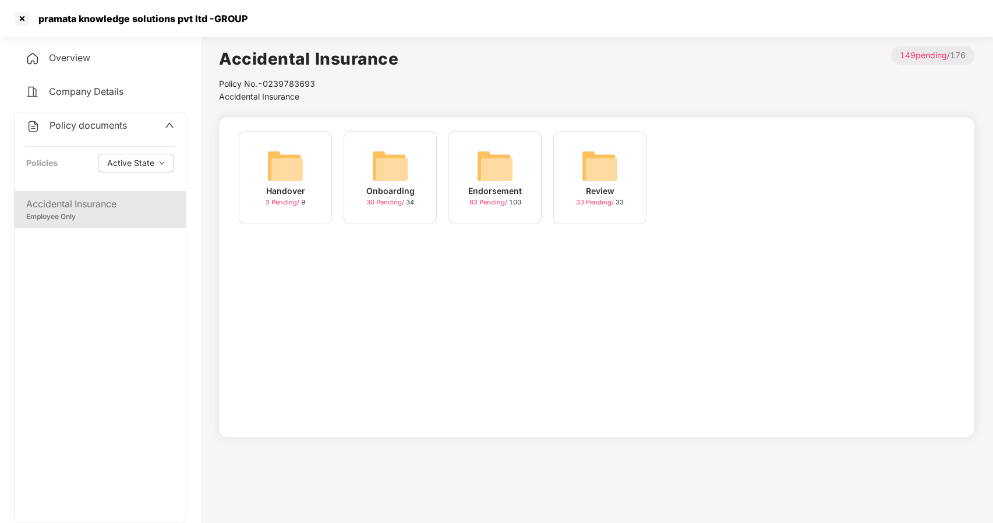
click at [501, 169] on img at bounding box center [494, 165] width 37 height 37
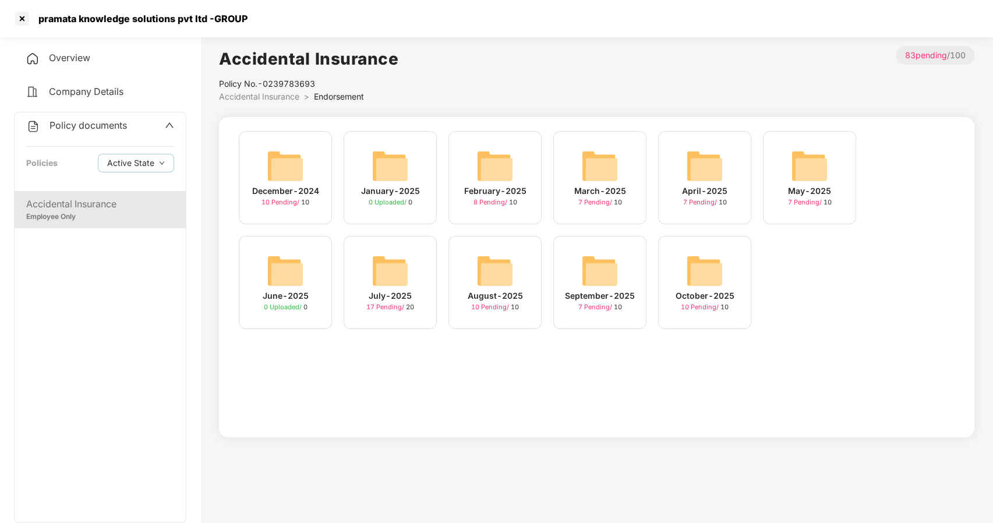
click at [588, 274] on img at bounding box center [599, 270] width 37 height 37
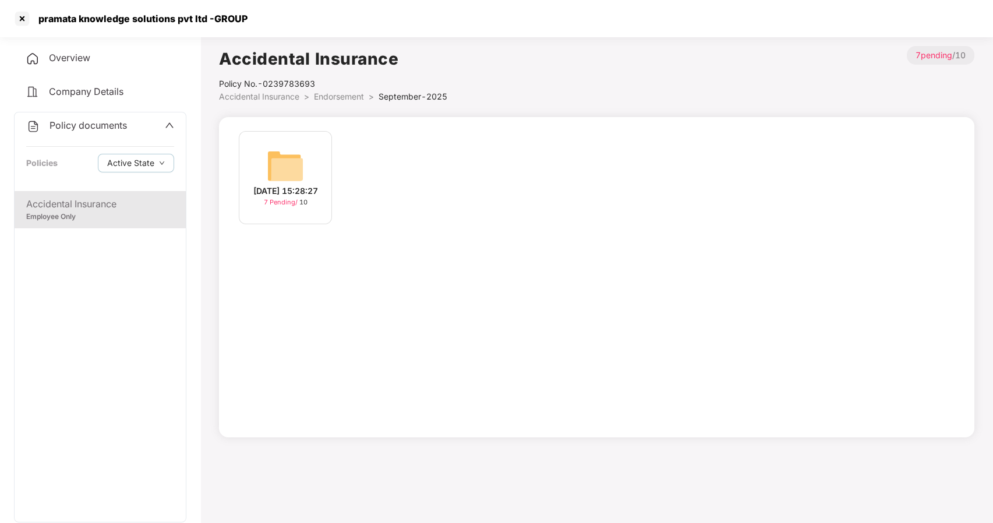
click at [293, 187] on div "10-Sep-2025 15:28:27" at bounding box center [285, 191] width 65 height 13
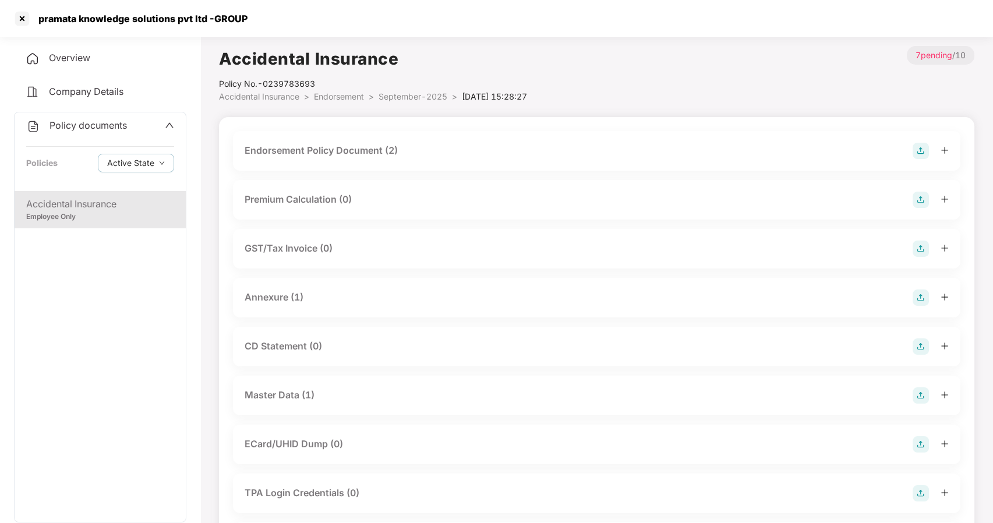
click at [289, 391] on div "Master Data (1)" at bounding box center [280, 395] width 70 height 15
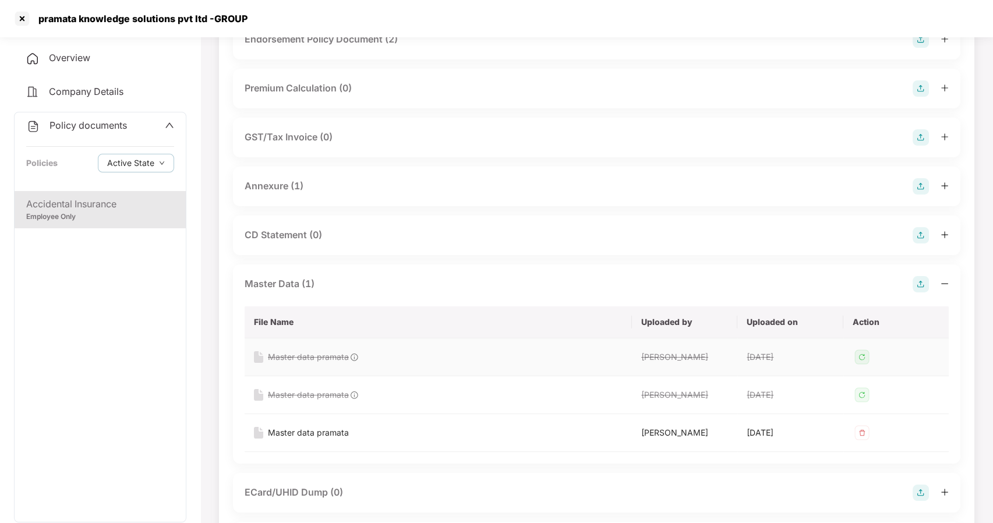
scroll to position [112, 0]
click at [310, 435] on div "Master data pramata" at bounding box center [308, 432] width 81 height 13
click at [24, 19] on div at bounding box center [22, 18] width 19 height 19
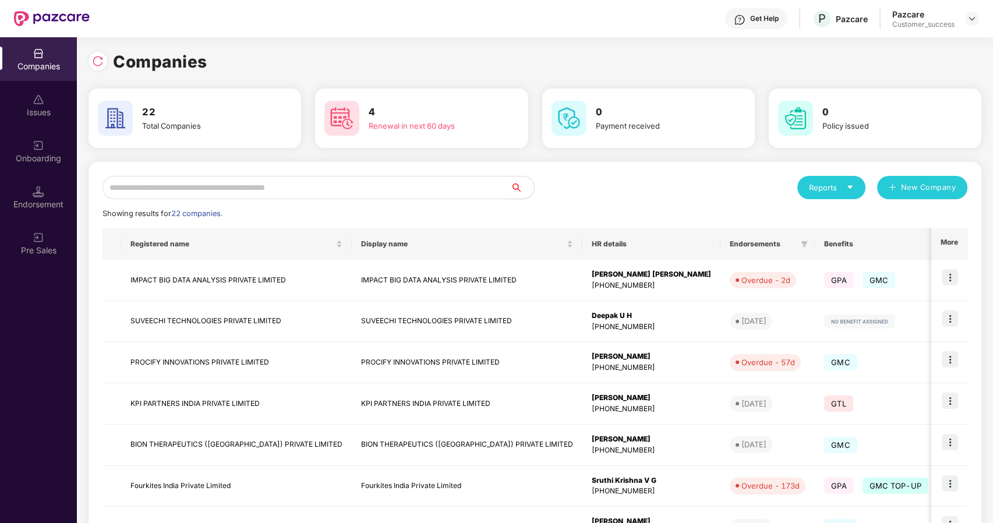
click at [271, 185] on input "text" at bounding box center [307, 187] width 408 height 23
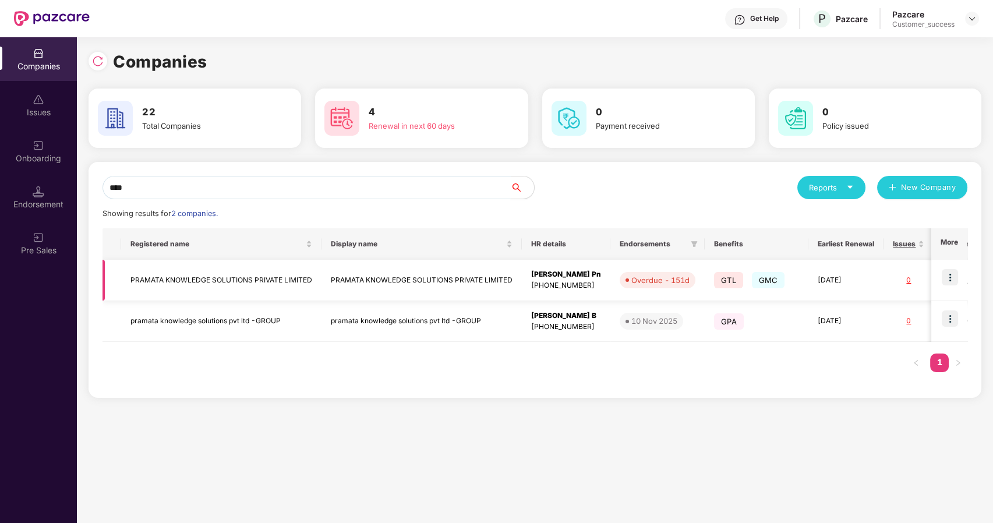
type input "****"
click at [952, 277] on img at bounding box center [950, 277] width 16 height 16
click at [311, 275] on td "PRAMATA KNOWLEDGE SOLUTIONS PRIVATE LIMITED" at bounding box center [221, 280] width 200 height 41
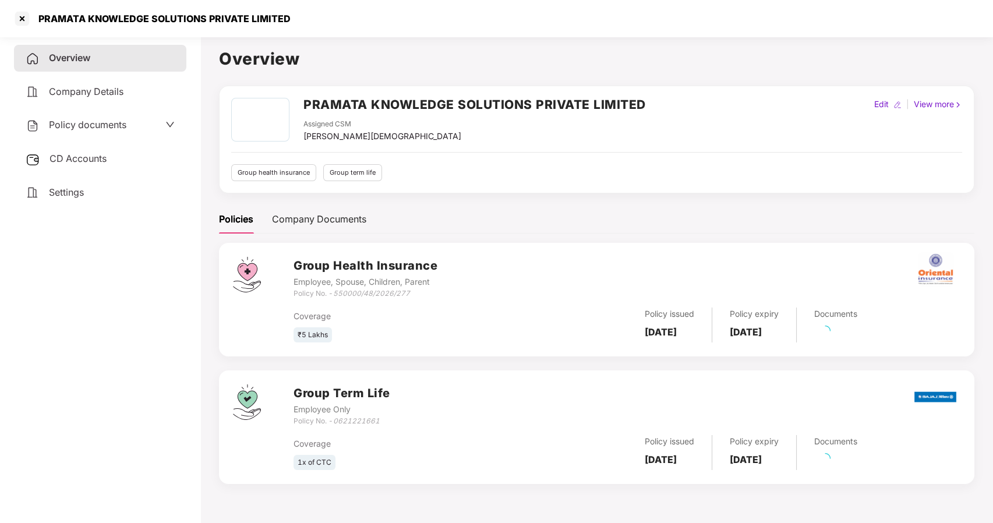
click at [77, 131] on div "Policy documents" at bounding box center [76, 125] width 101 height 15
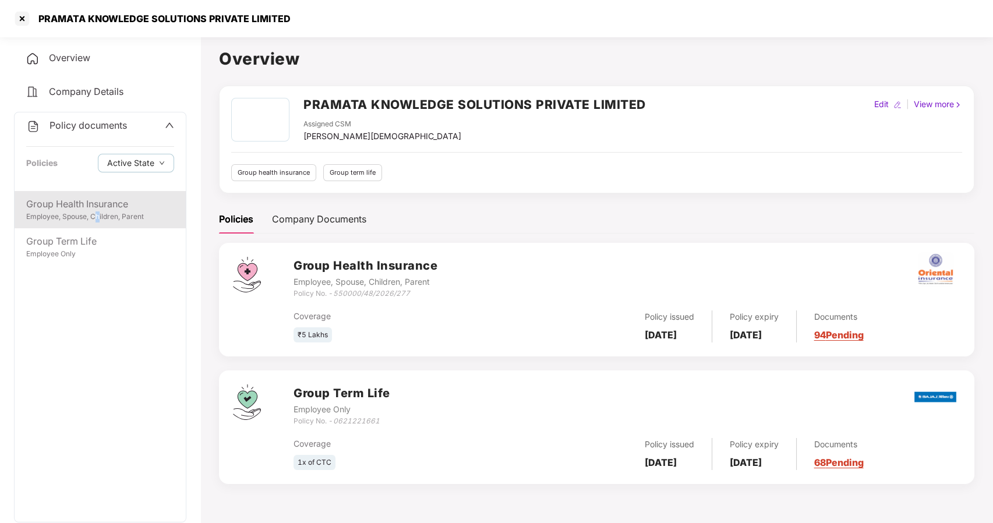
click at [98, 212] on div "Employee, Spouse, Children, Parent" at bounding box center [100, 216] width 148 height 11
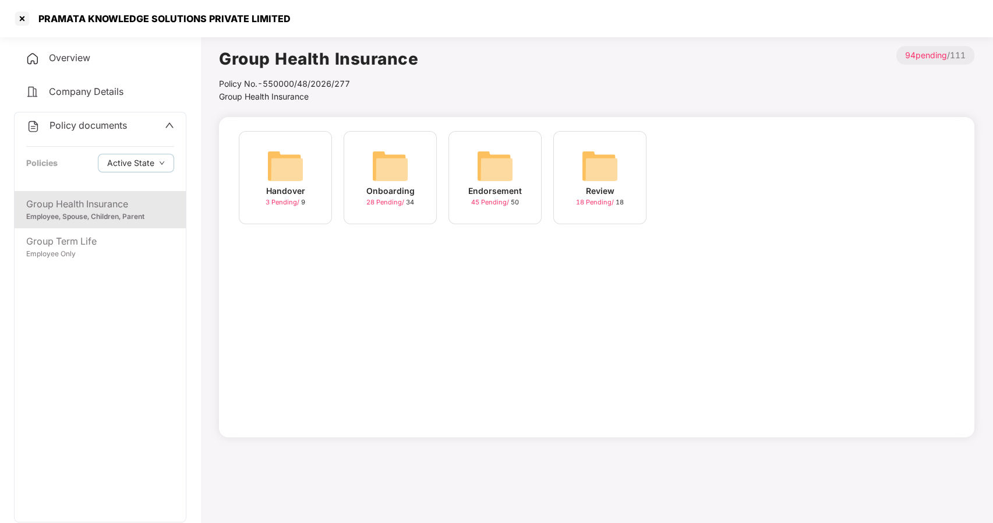
click at [519, 183] on div "Endorsement 45 Pending / 50" at bounding box center [494, 177] width 93 height 93
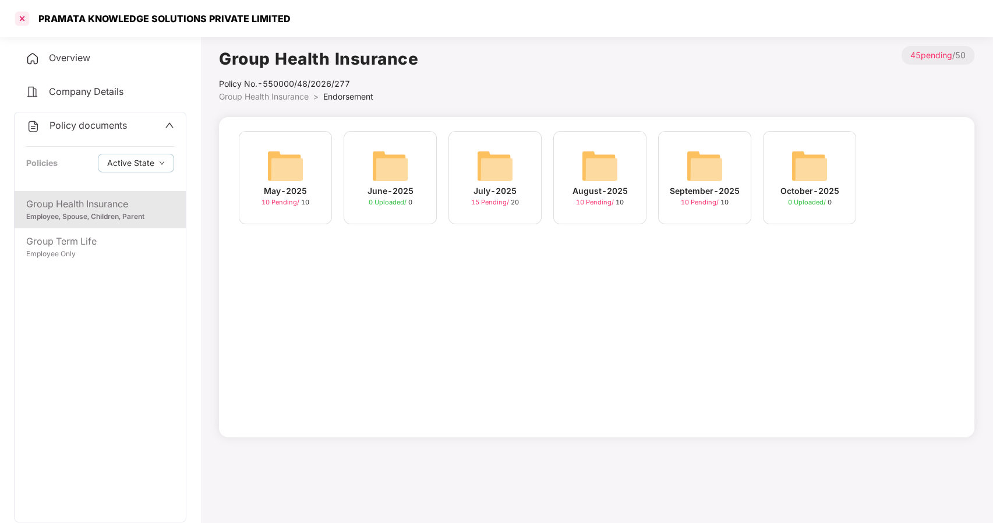
click at [20, 20] on div at bounding box center [22, 18] width 19 height 19
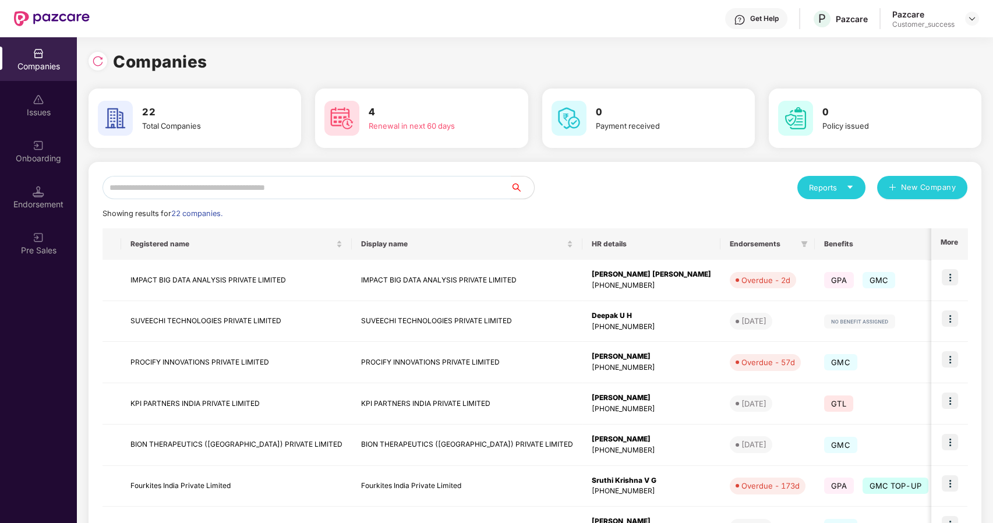
click at [256, 181] on input "text" at bounding box center [307, 187] width 408 height 23
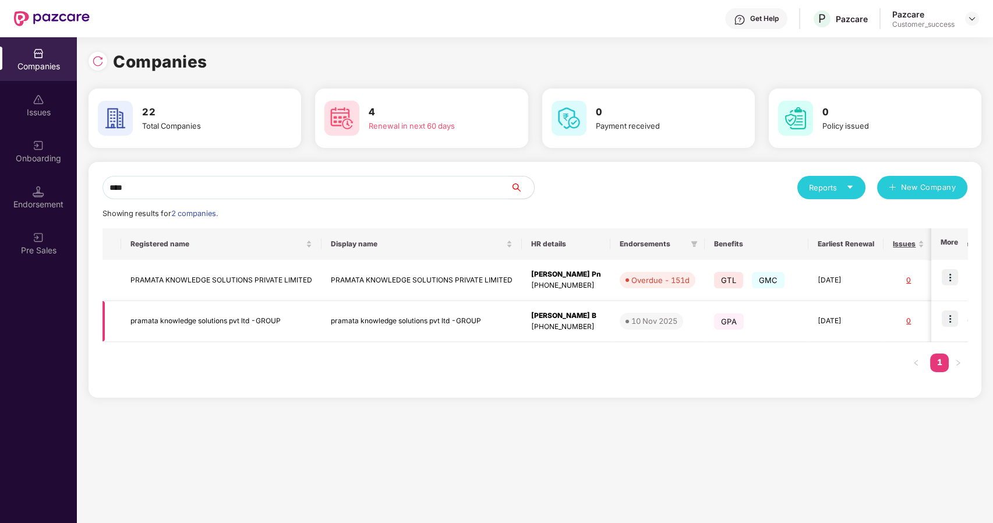
type input "****"
click at [397, 320] on td "pramata knowledge solutions pvt ltd -GROUP" at bounding box center [421, 321] width 200 height 41
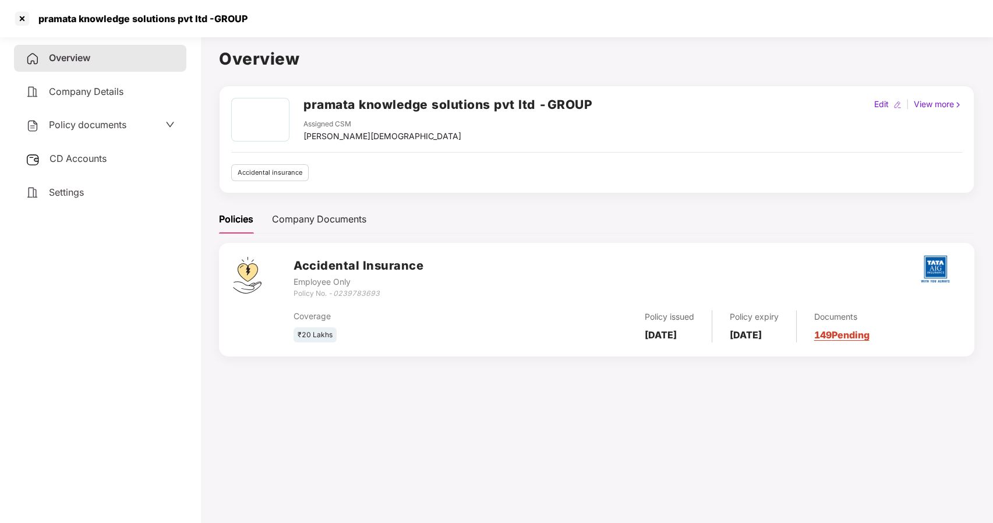
click at [90, 126] on span "Policy documents" at bounding box center [87, 125] width 77 height 12
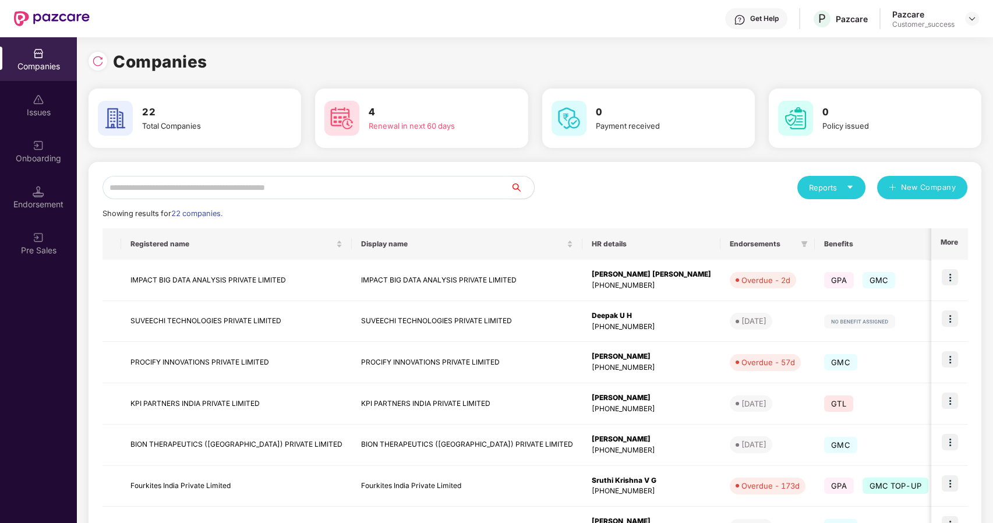
click at [154, 185] on input "text" at bounding box center [307, 187] width 408 height 23
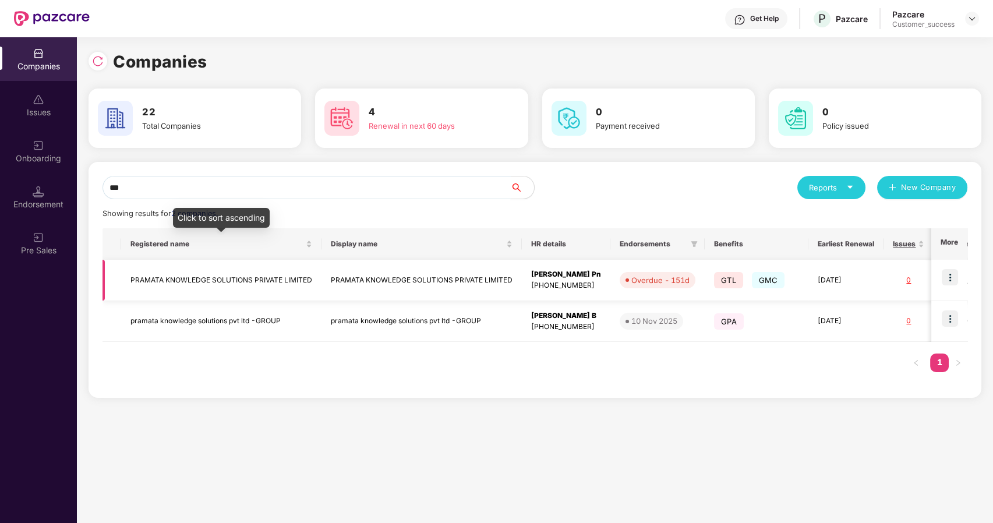
type input "***"
click at [176, 281] on td "PRAMATA KNOWLEDGE SOLUTIONS PRIVATE LIMITED" at bounding box center [221, 280] width 200 height 41
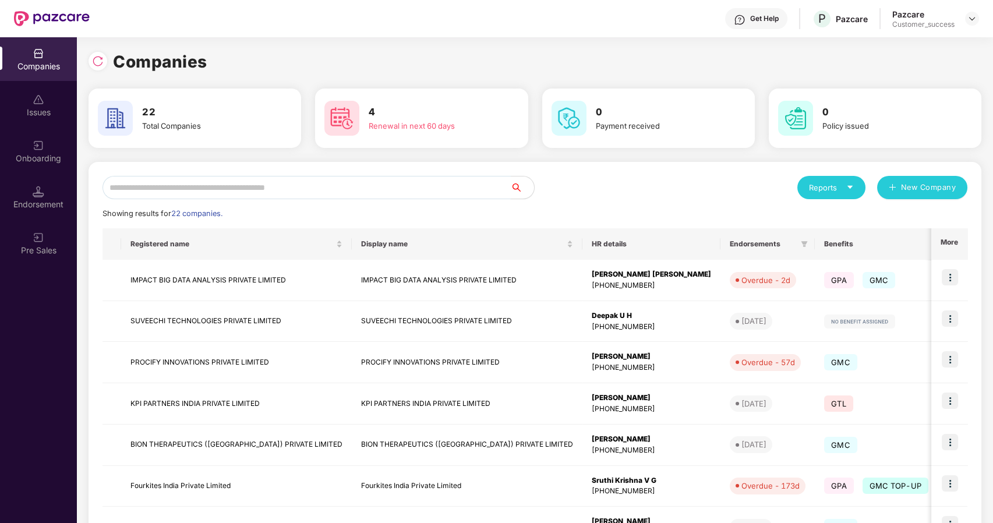
click at [178, 187] on input "text" at bounding box center [307, 187] width 408 height 23
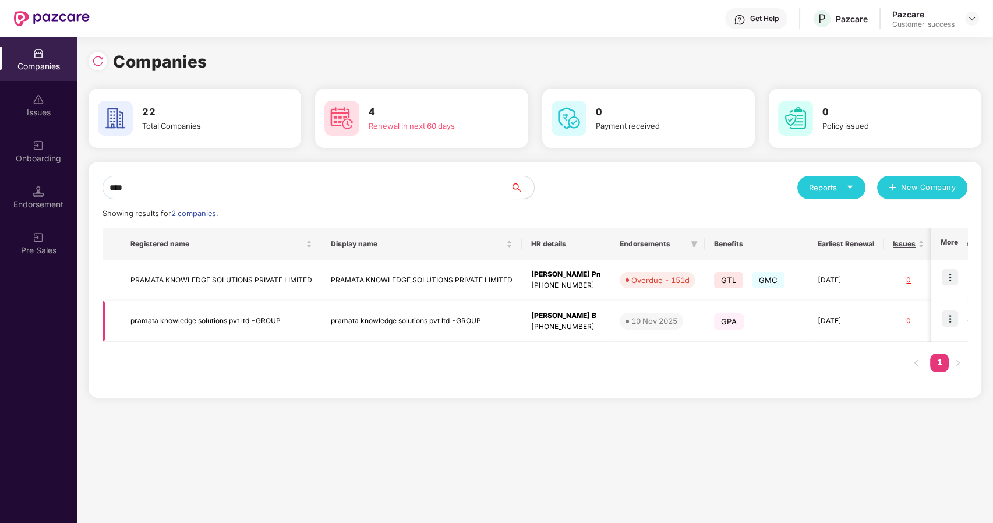
type input "****"
click at [215, 318] on td "pramata knowledge solutions pvt ltd -GROUP" at bounding box center [221, 321] width 200 height 41
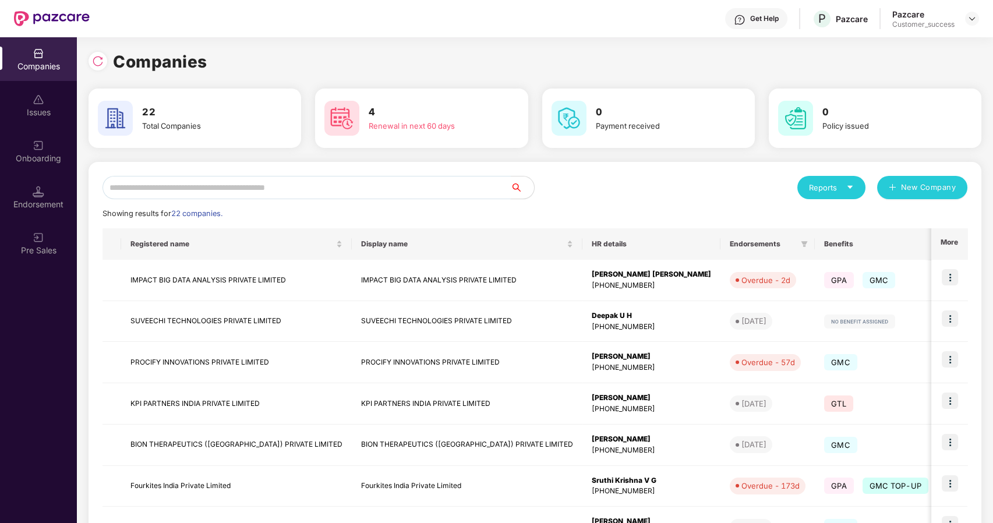
click at [127, 192] on input "text" at bounding box center [307, 187] width 408 height 23
type input "*"
click at [235, 185] on input "text" at bounding box center [307, 187] width 408 height 23
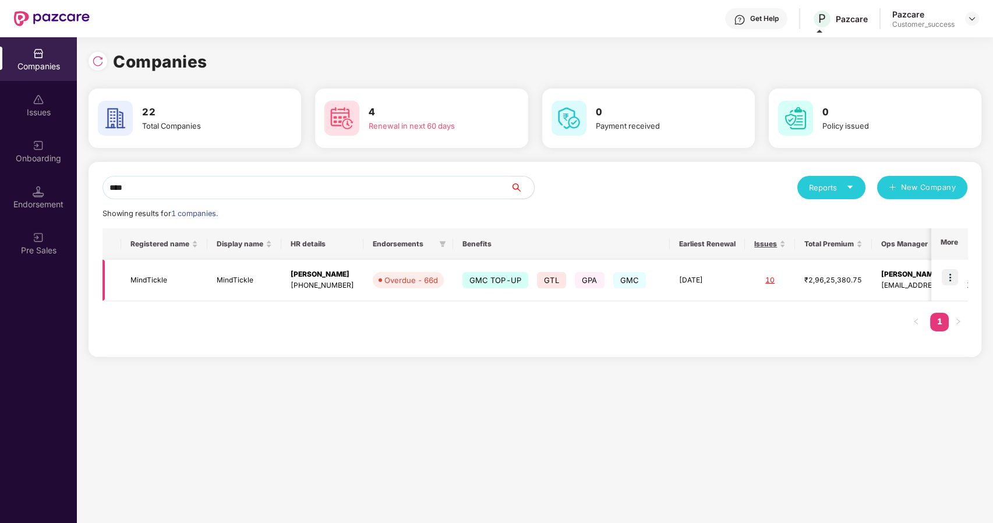
type input "****"
click at [953, 277] on img at bounding box center [950, 277] width 16 height 16
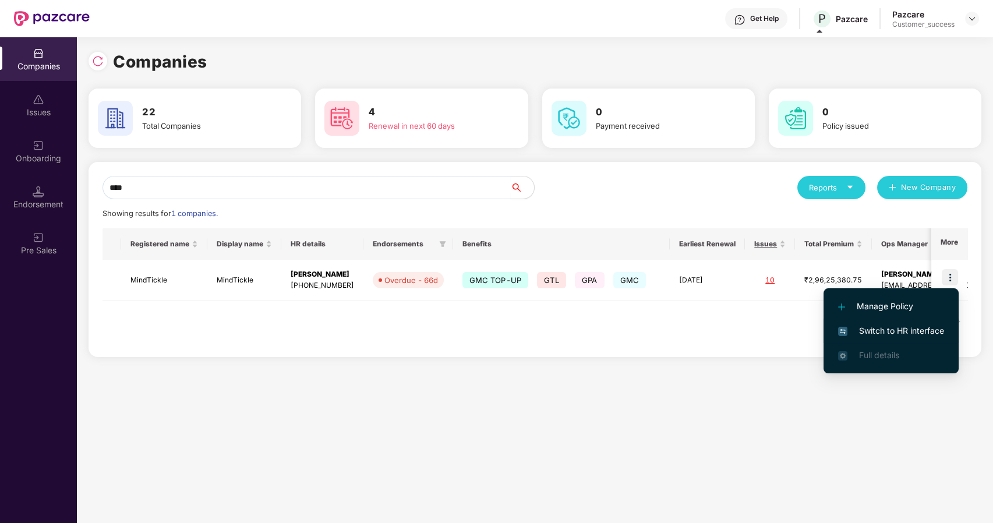
click at [861, 337] on li "Switch to HR interface" at bounding box center [891, 331] width 135 height 24
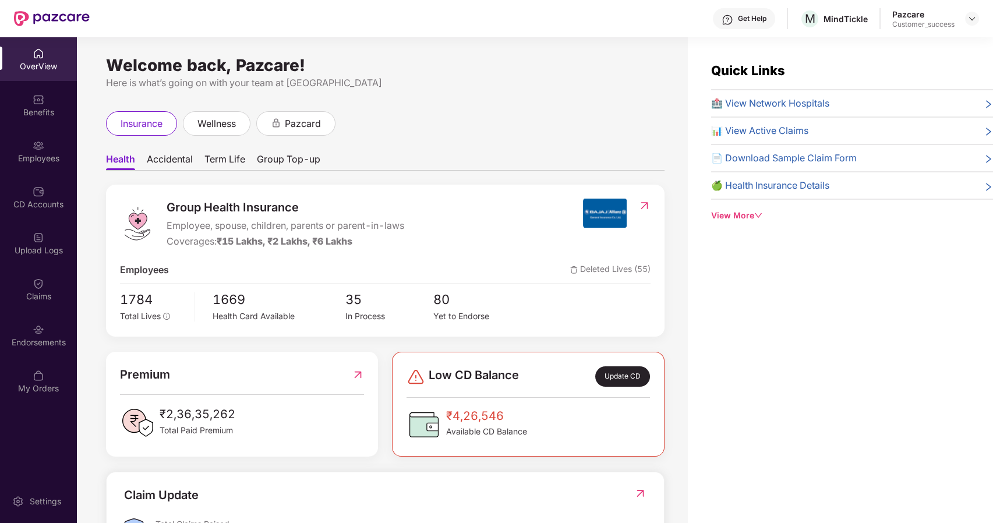
click at [26, 159] on div "Employees" at bounding box center [38, 159] width 77 height 12
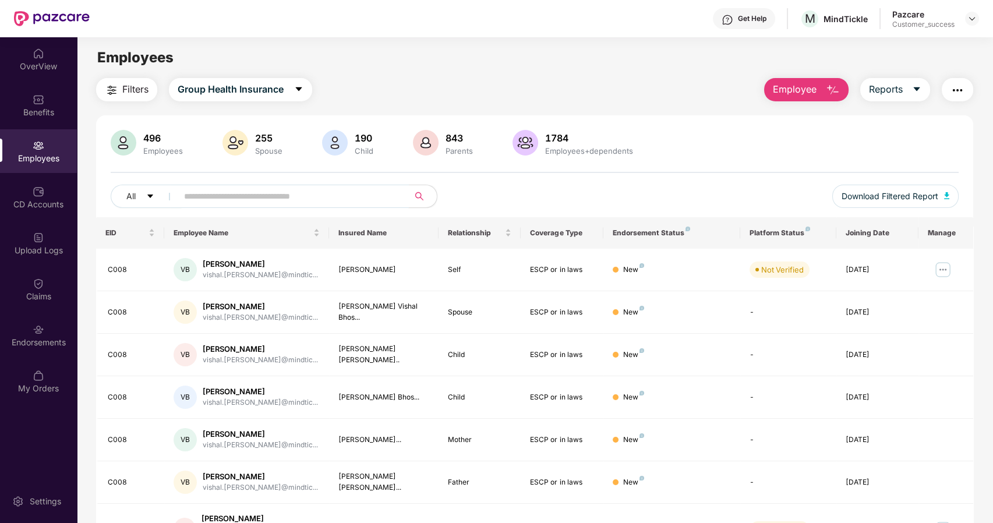
click at [200, 200] on input "text" at bounding box center [288, 196] width 209 height 17
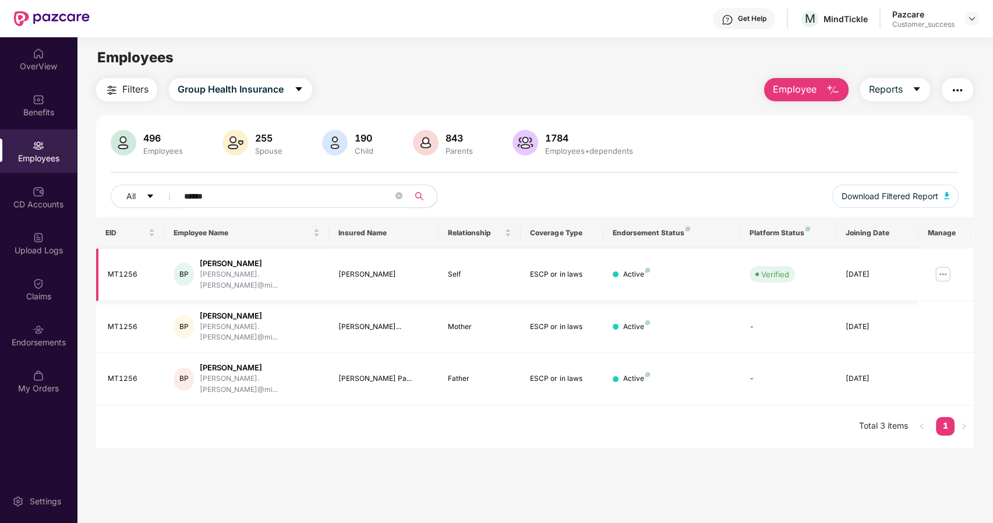
type input "******"
click at [946, 268] on img at bounding box center [943, 274] width 19 height 19
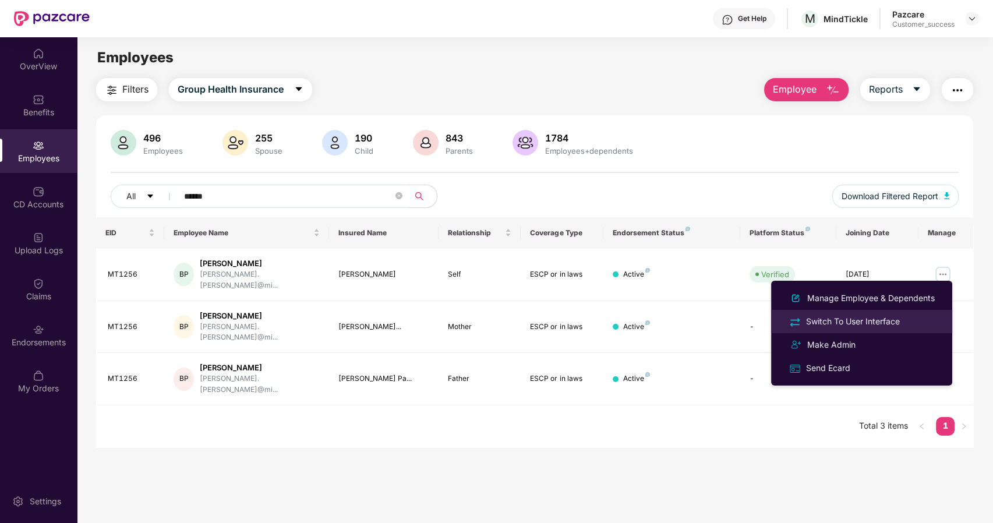
click at [831, 311] on li "Switch To User Interface" at bounding box center [861, 321] width 181 height 23
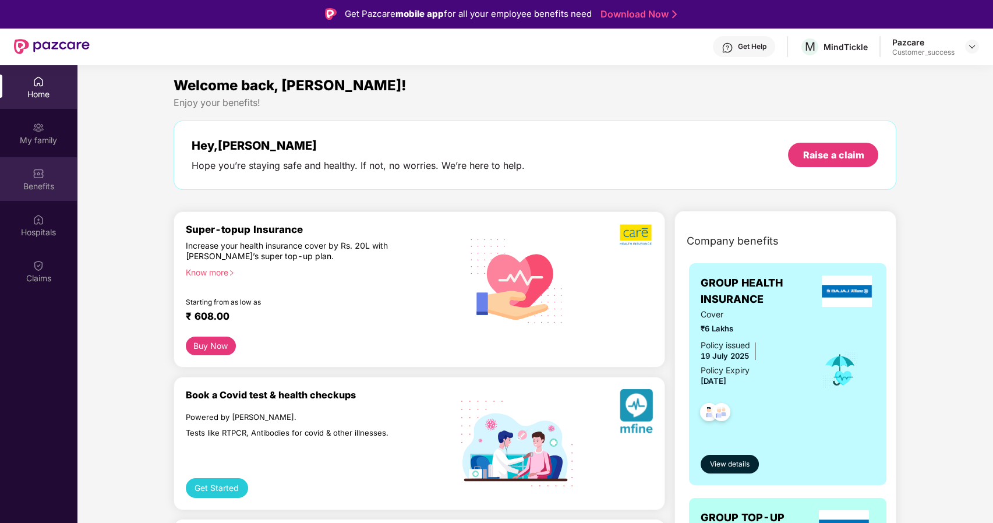
click at [36, 184] on div "Benefits" at bounding box center [38, 187] width 77 height 12
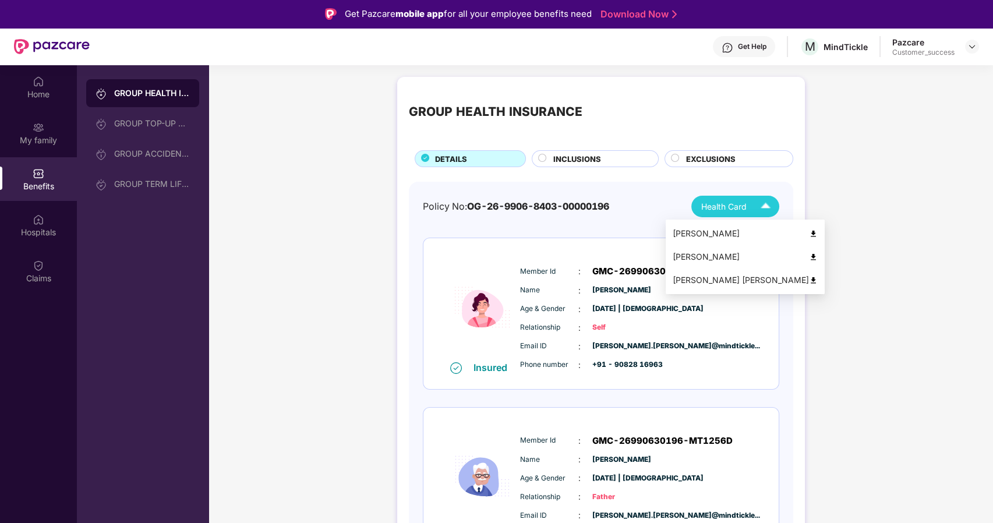
click at [755, 199] on img at bounding box center [765, 206] width 20 height 20
click at [785, 231] on div "[PERSON_NAME]" at bounding box center [745, 233] width 145 height 13
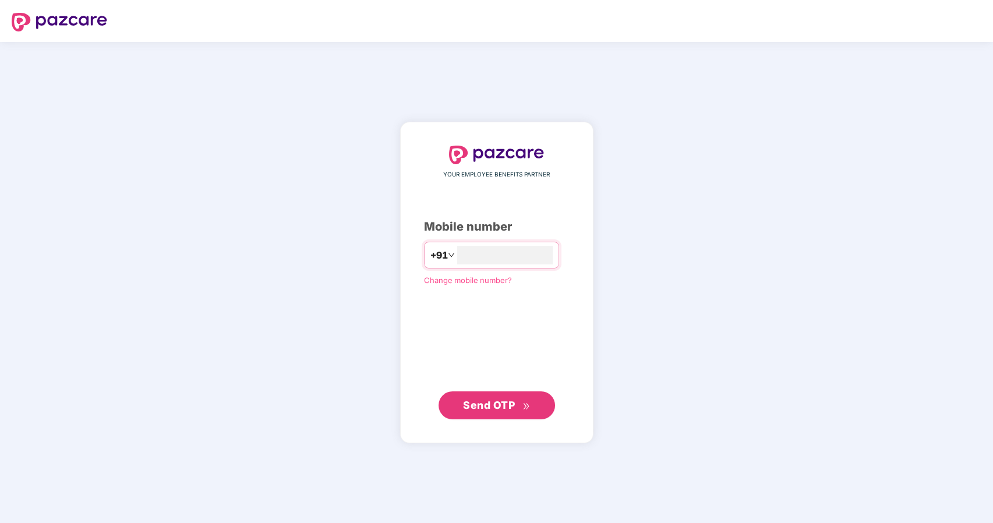
type input "**********"
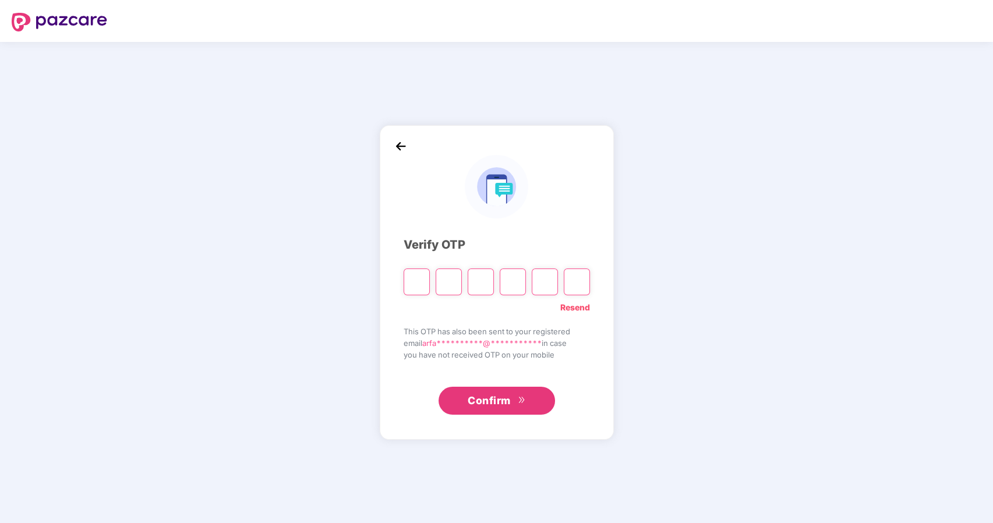
type input "*"
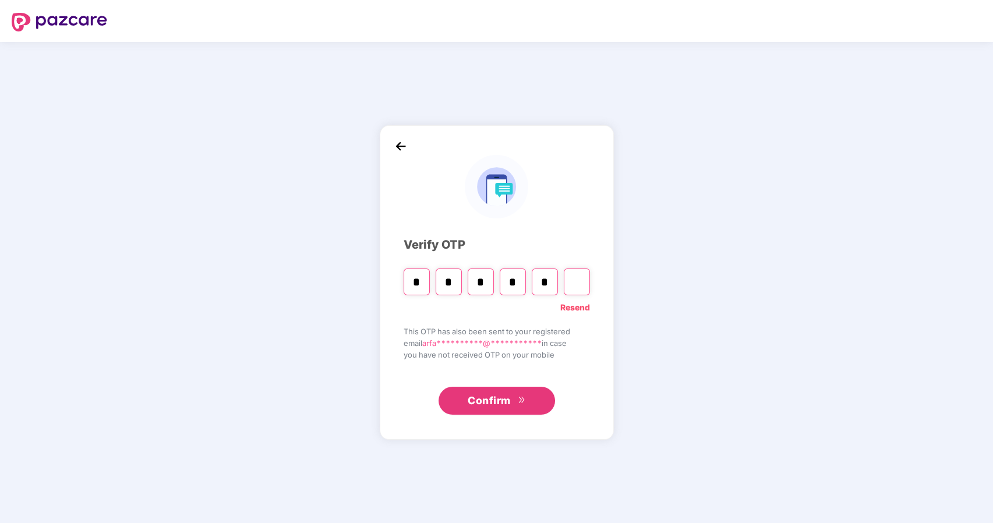
type input "*"
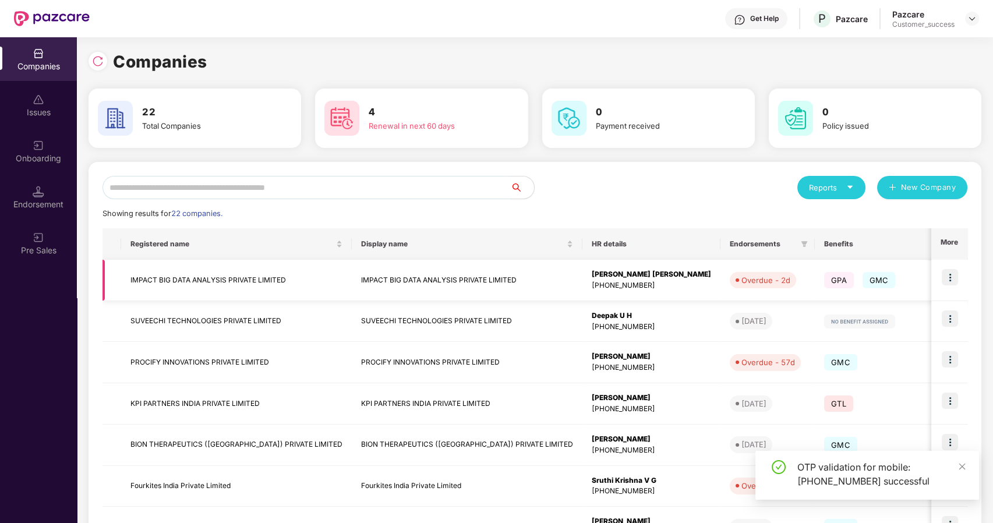
click at [949, 277] on img at bounding box center [950, 277] width 16 height 16
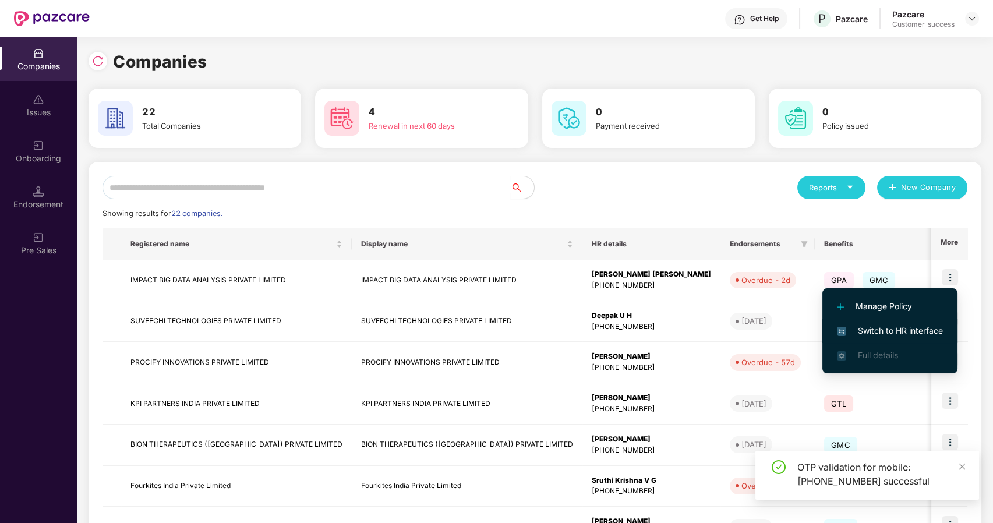
click at [865, 330] on span "Switch to HR interface" at bounding box center [890, 330] width 106 height 13
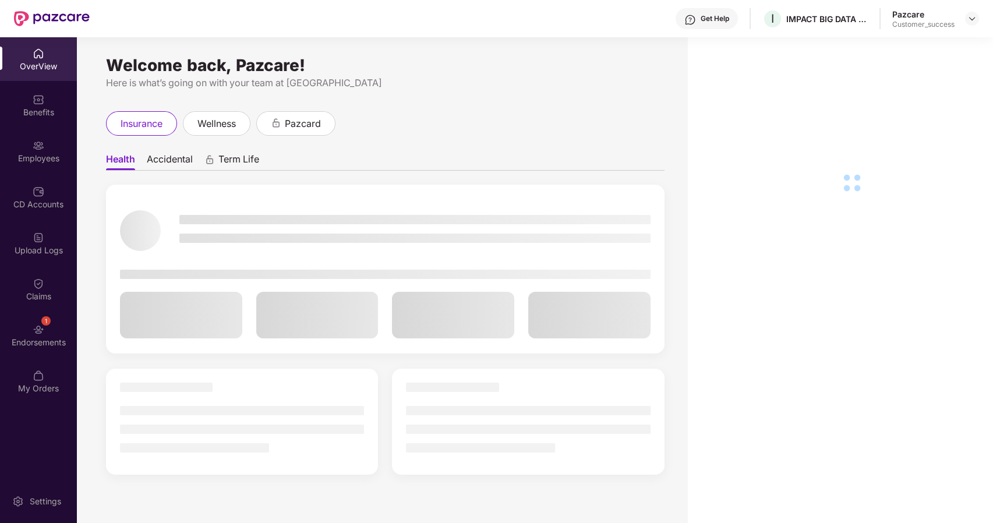
click at [37, 156] on div "Employees" at bounding box center [38, 159] width 77 height 12
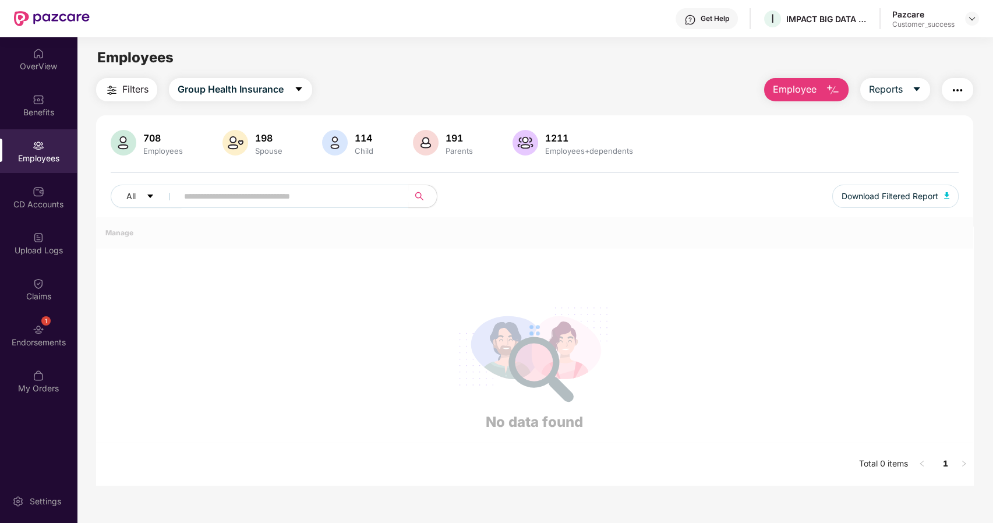
click at [37, 156] on div "Employees" at bounding box center [38, 159] width 77 height 12
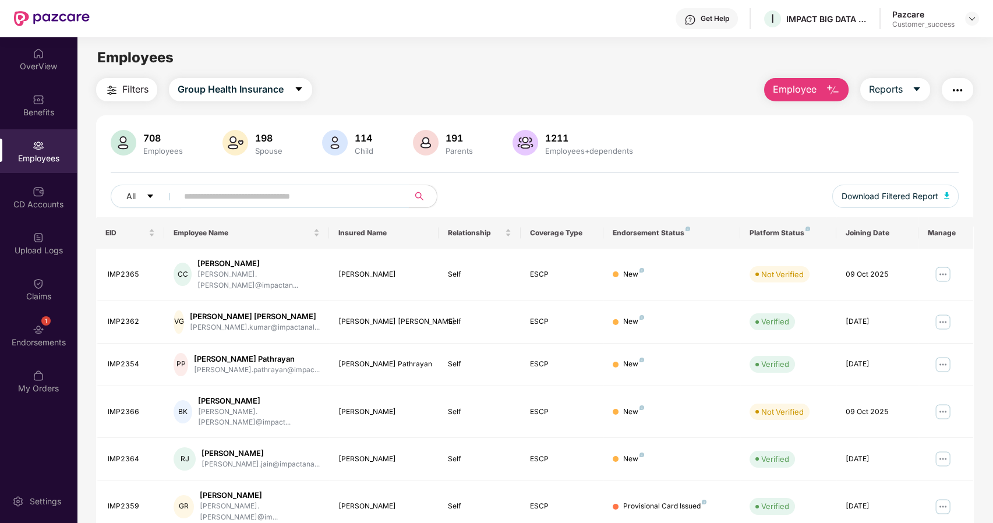
click at [190, 199] on input "text" at bounding box center [288, 196] width 209 height 17
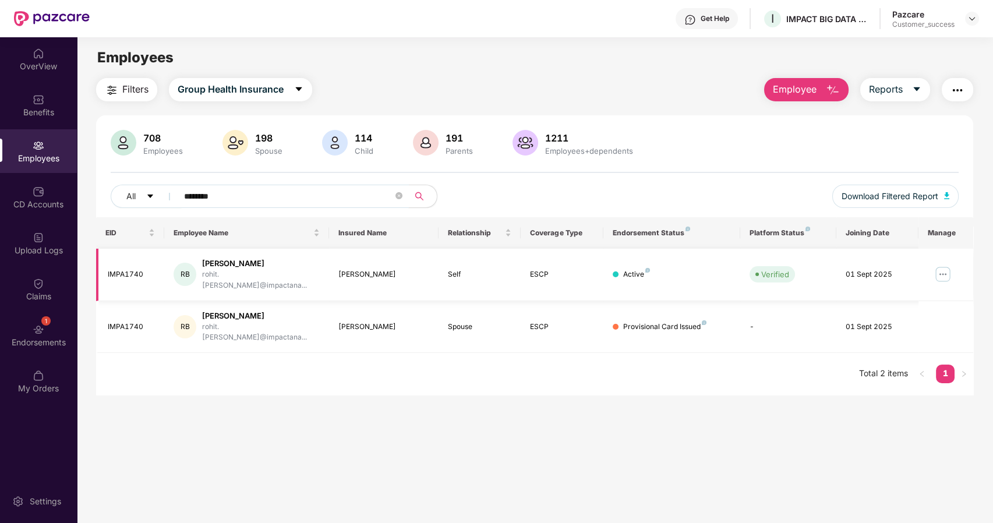
type input "********"
click at [941, 271] on img at bounding box center [943, 274] width 19 height 19
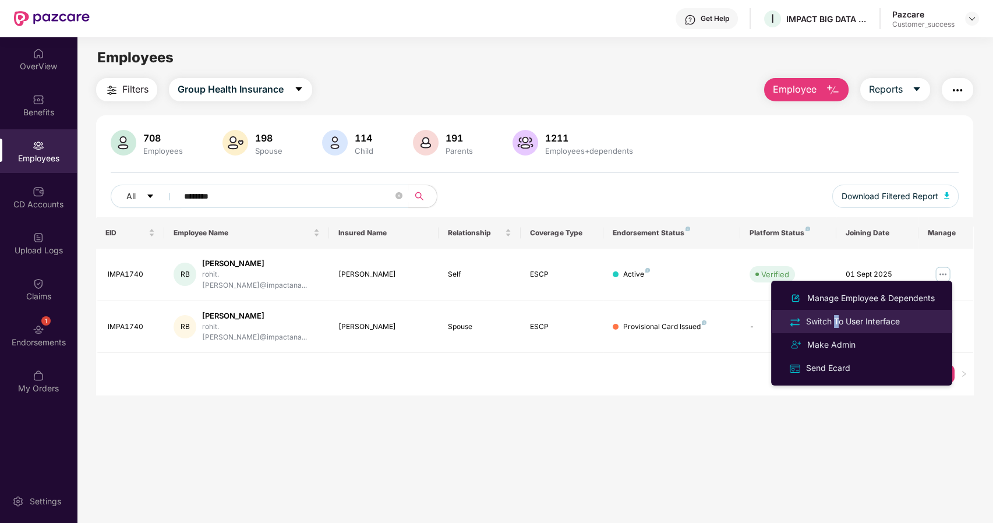
click at [836, 316] on div "Switch To User Interface" at bounding box center [853, 321] width 98 height 13
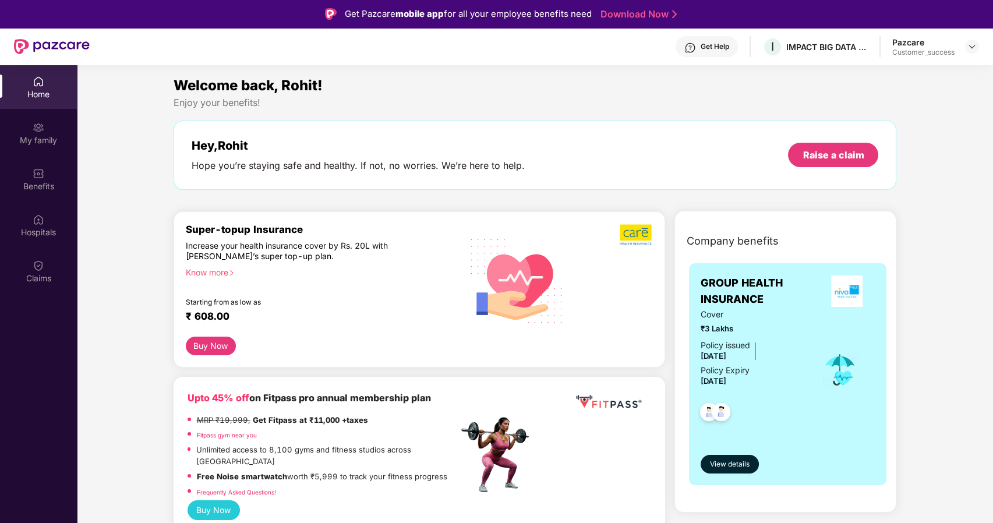
click at [37, 141] on div "My family" at bounding box center [38, 141] width 77 height 12
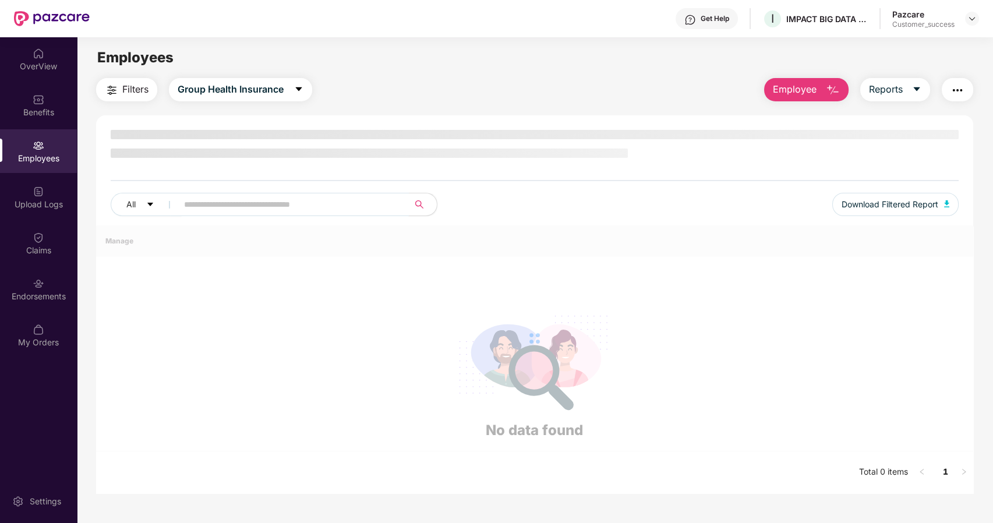
click at [213, 204] on input "text" at bounding box center [288, 204] width 209 height 17
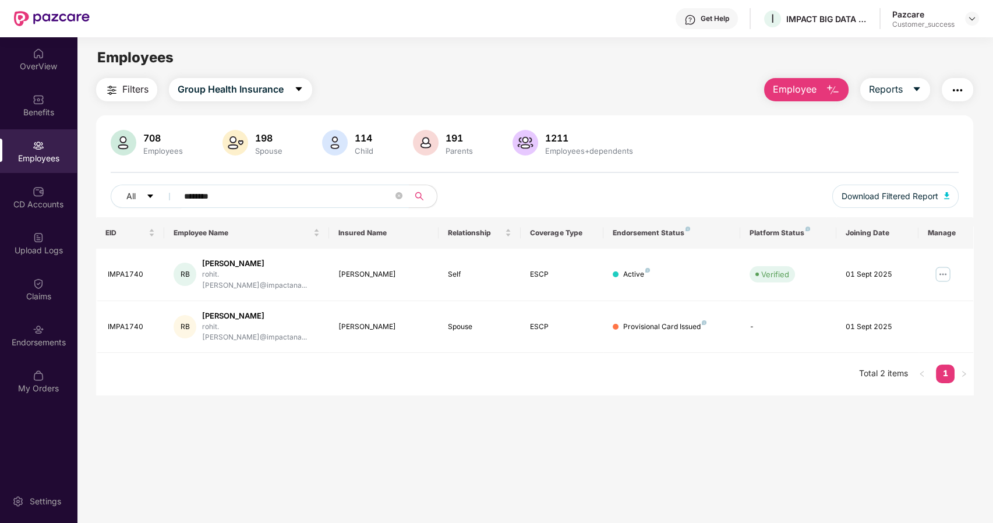
type input "********"
click at [29, 224] on div "Upload Logs" at bounding box center [38, 243] width 77 height 44
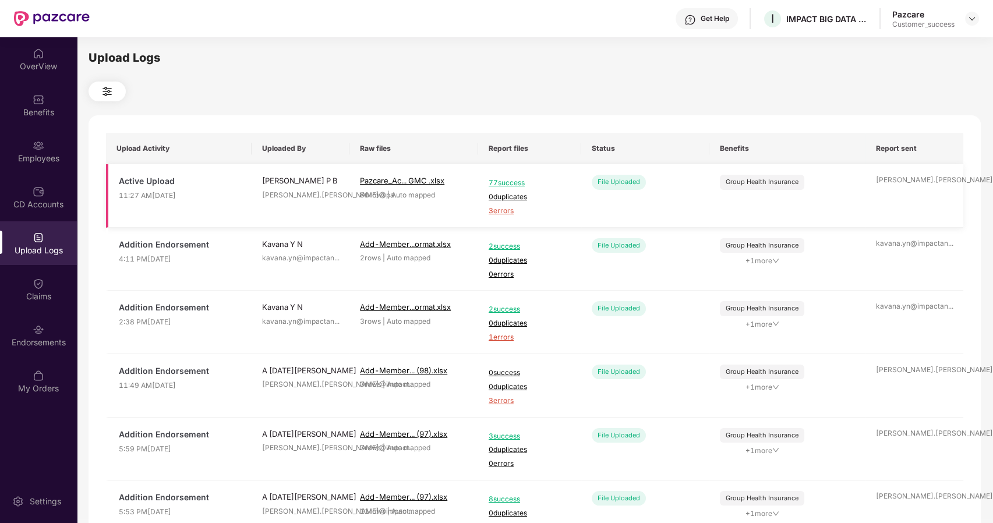
click at [495, 207] on span "3 errors" at bounding box center [530, 211] width 82 height 11
click at [43, 160] on div "Employees" at bounding box center [38, 159] width 77 height 12
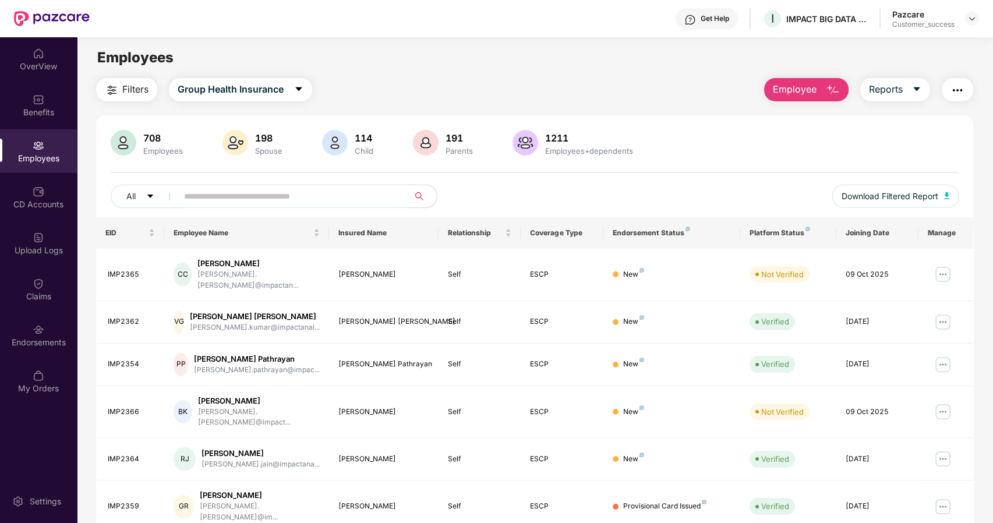
click at [229, 201] on input "text" at bounding box center [288, 196] width 209 height 17
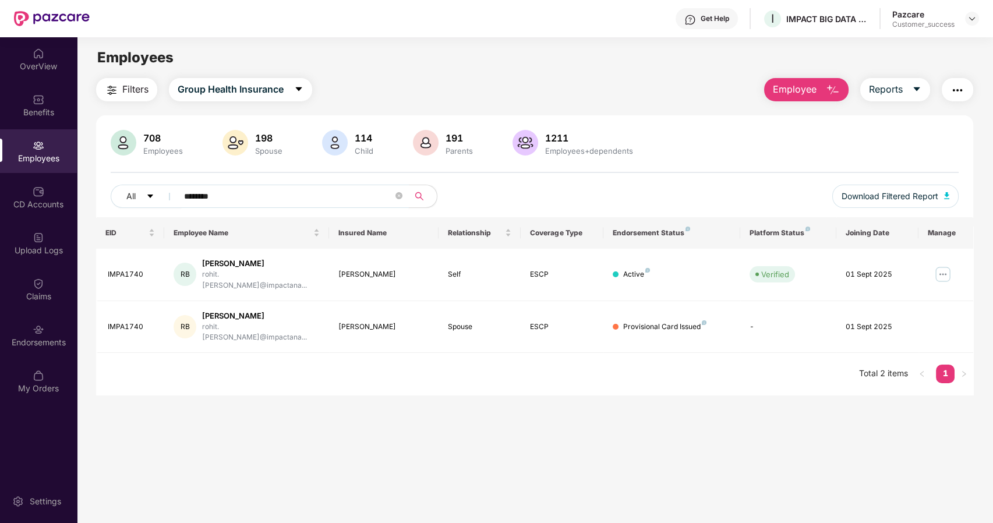
type input "********"
click at [934, 271] on img at bounding box center [943, 274] width 19 height 19
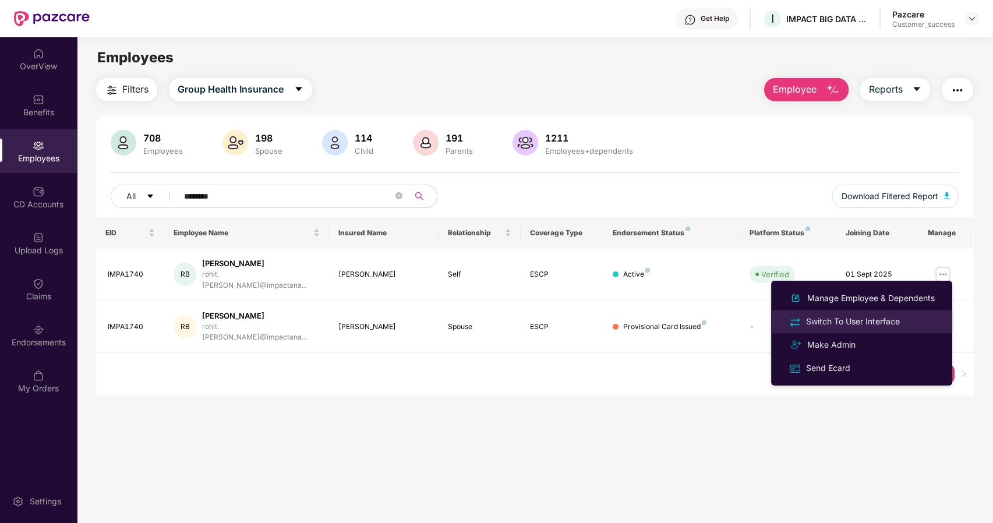
click at [836, 324] on div "Switch To User Interface" at bounding box center [853, 321] width 98 height 13
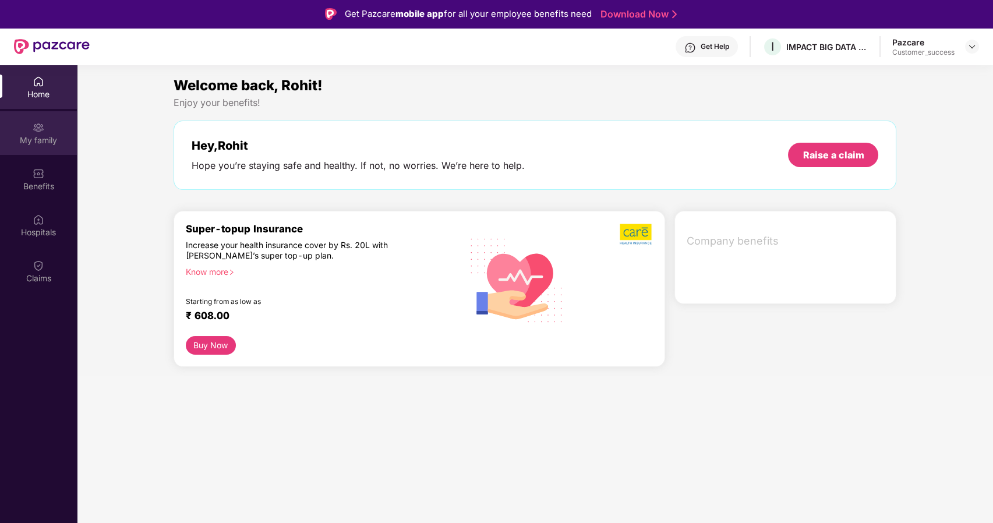
click at [37, 142] on div "My family" at bounding box center [38, 141] width 77 height 12
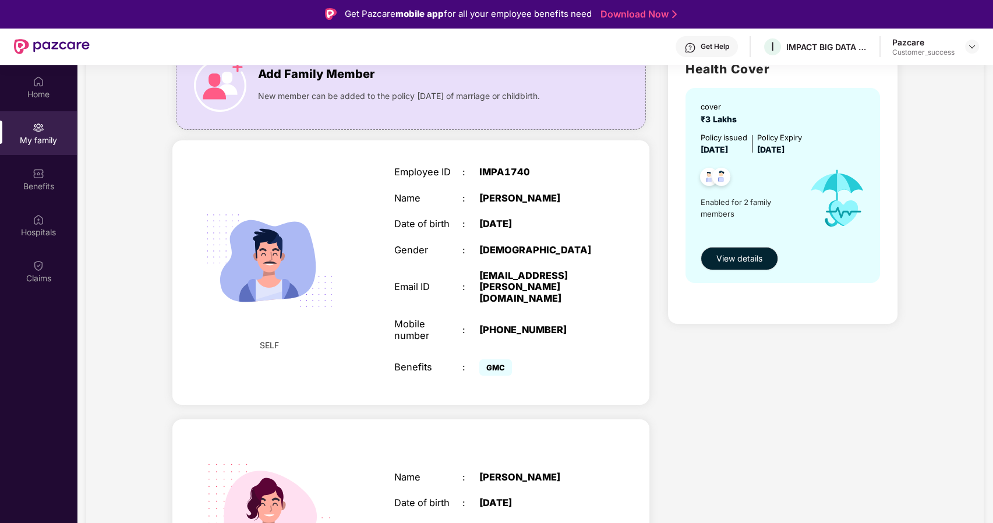
scroll to position [107, 0]
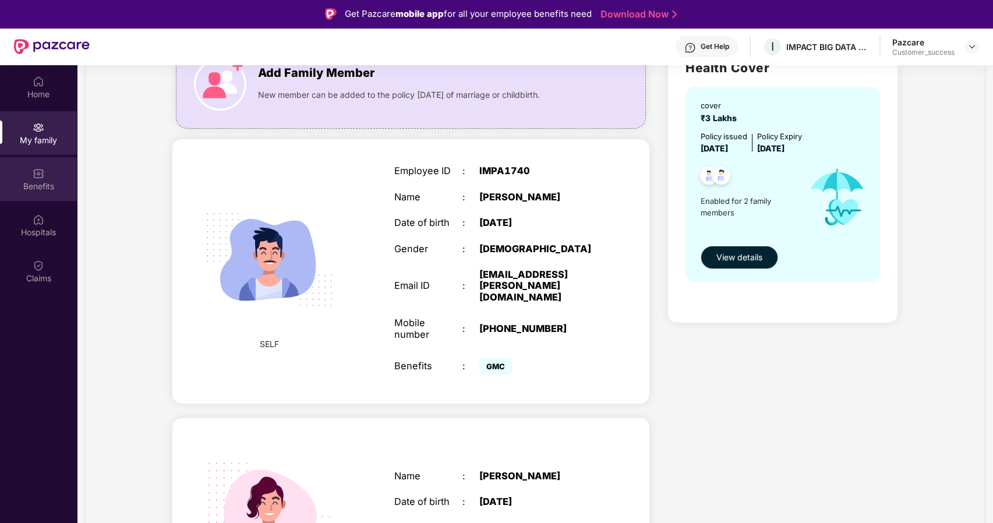
click at [48, 175] on div "Benefits" at bounding box center [38, 179] width 77 height 44
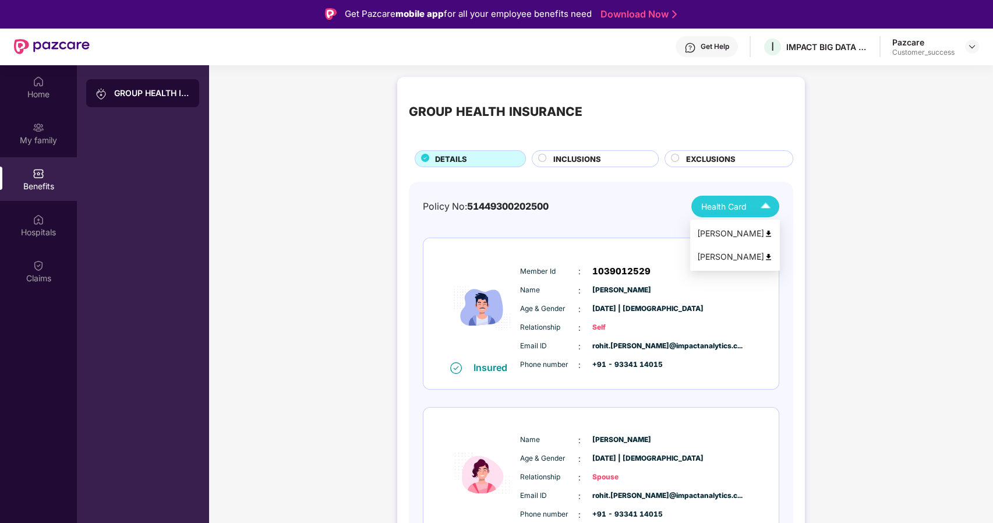
click at [757, 207] on img at bounding box center [765, 206] width 20 height 20
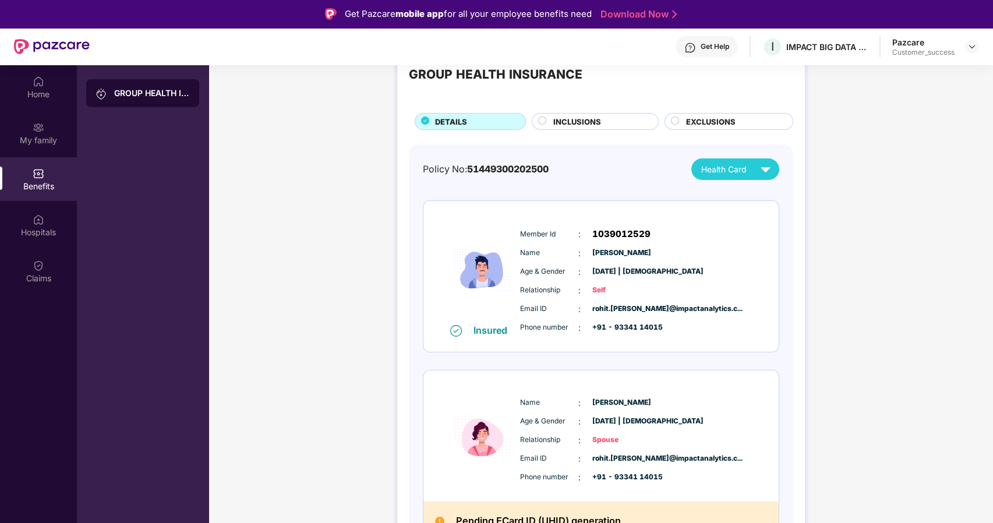
scroll to position [56, 0]
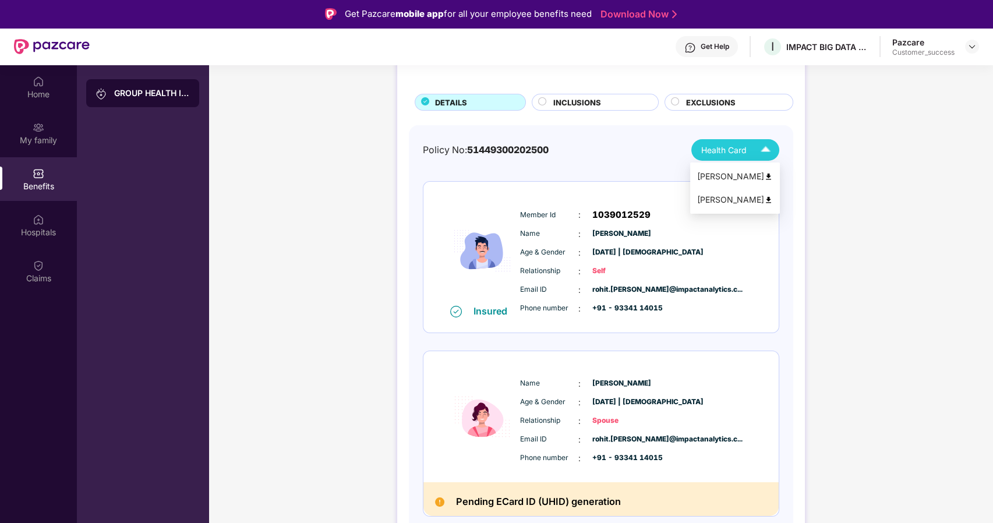
click at [752, 156] on div "Health Card" at bounding box center [738, 150] width 75 height 20
click at [738, 175] on div "Rohit Burman" at bounding box center [735, 176] width 76 height 13
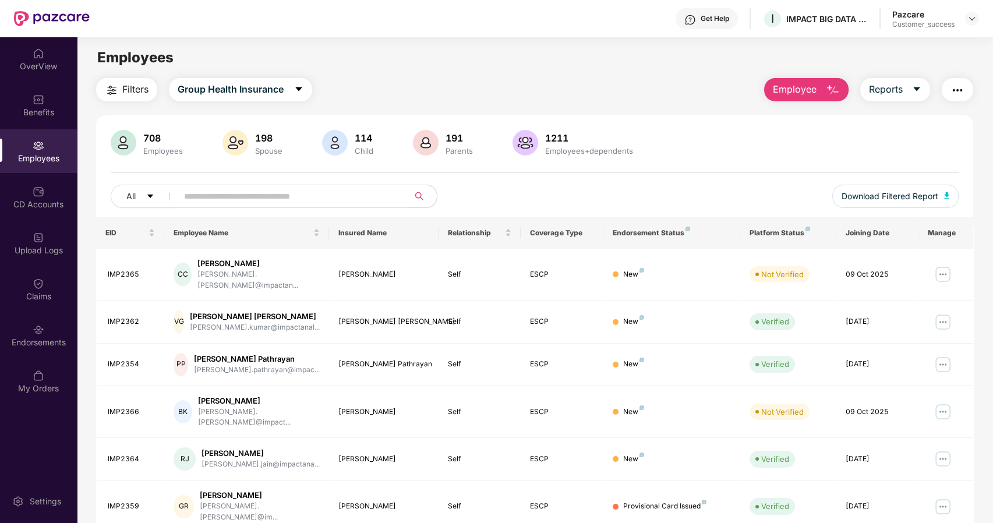
click at [267, 201] on input "text" at bounding box center [288, 196] width 209 height 17
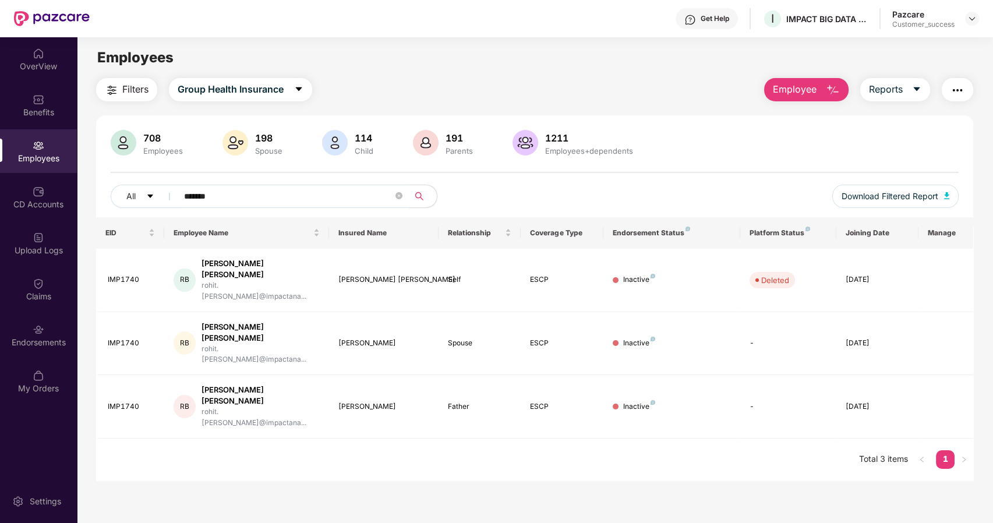
type input "*******"
drag, startPoint x: 375, startPoint y: 191, endPoint x: 131, endPoint y: 206, distance: 244.5
click at [131, 206] on div "All *******" at bounding box center [358, 196] width 495 height 23
type input "********"
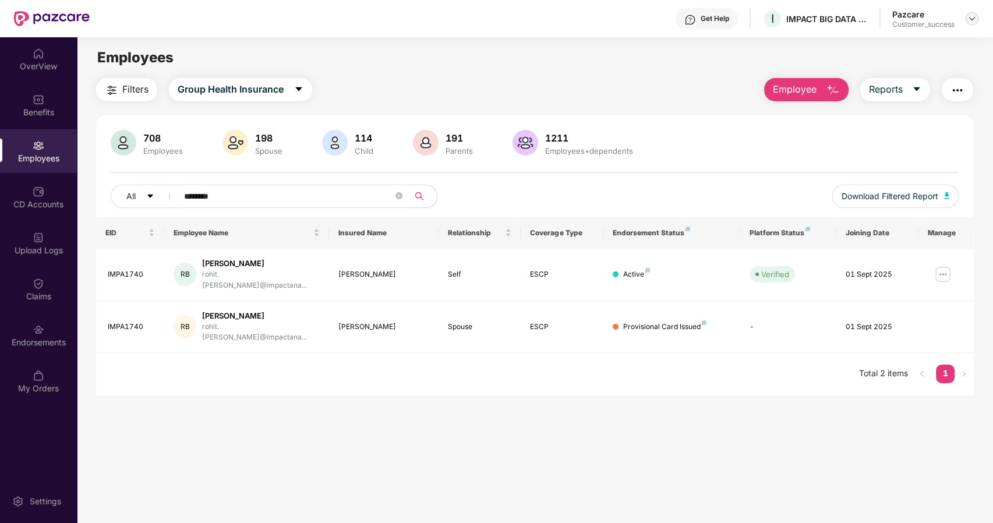
click at [972, 13] on div at bounding box center [972, 19] width 14 height 14
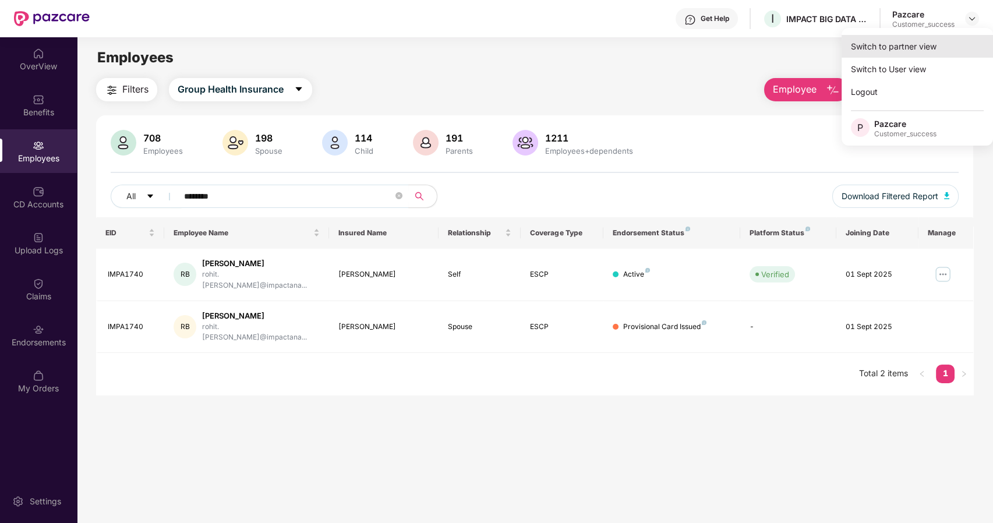
click at [910, 49] on div "Switch to partner view" at bounding box center [917, 46] width 151 height 23
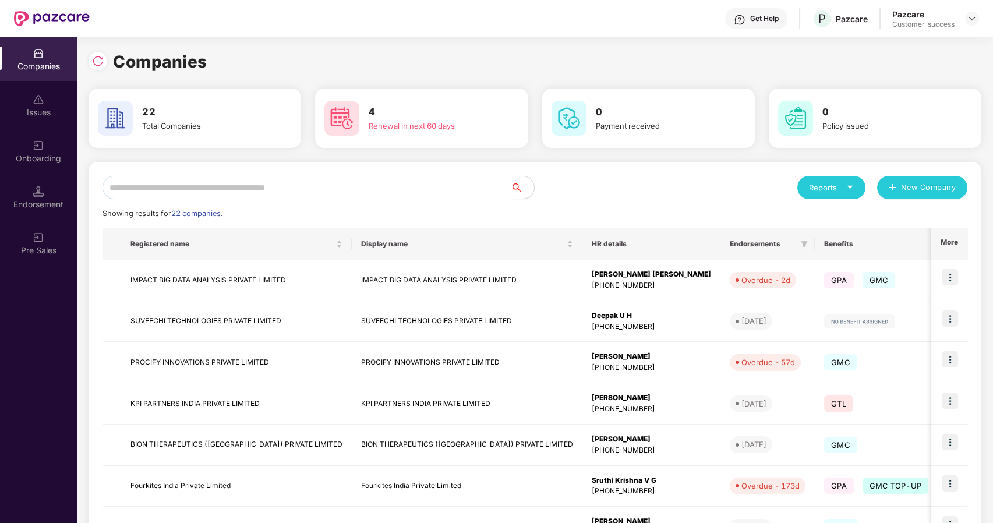
click at [296, 184] on input "text" at bounding box center [307, 187] width 408 height 23
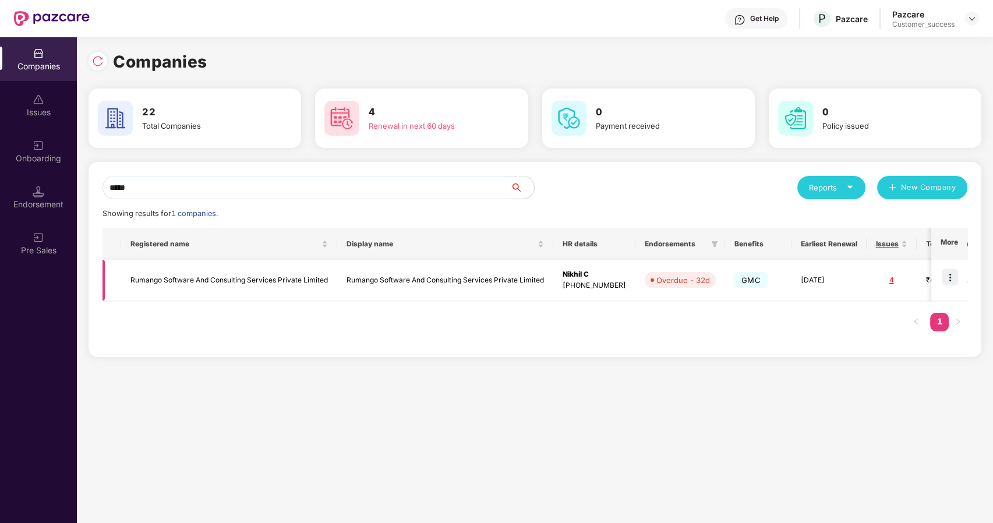
type input "*****"
click at [957, 277] on img at bounding box center [950, 277] width 16 height 16
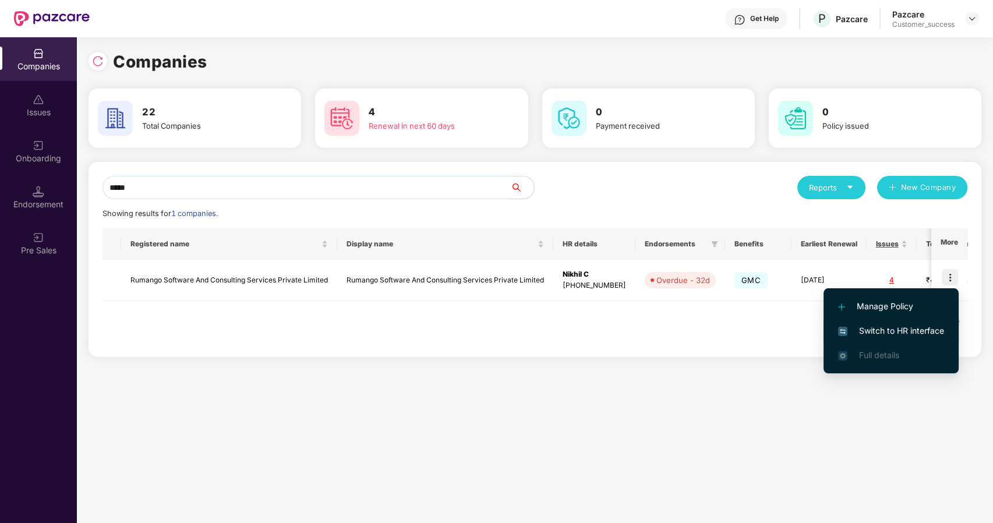
click at [902, 331] on span "Switch to HR interface" at bounding box center [891, 330] width 106 height 13
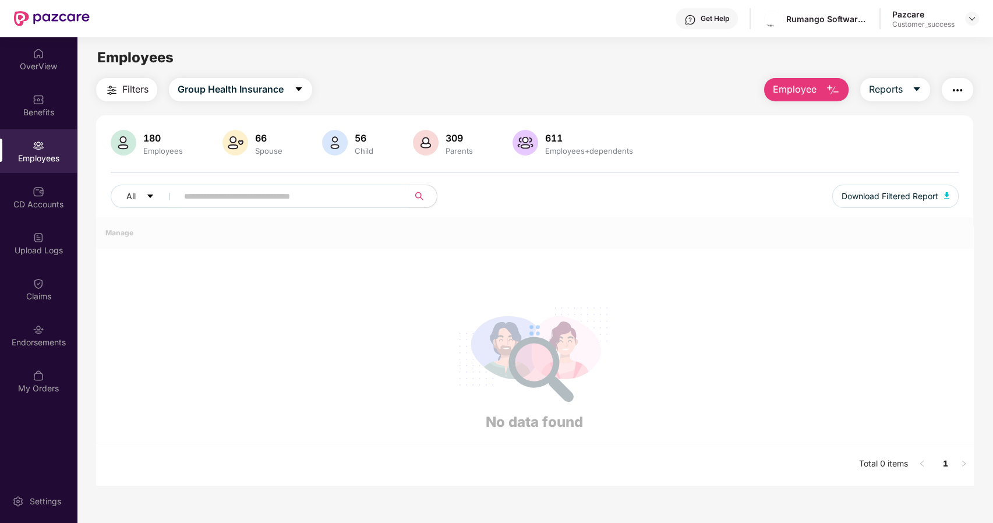
click at [43, 157] on div "Employees" at bounding box center [38, 159] width 77 height 12
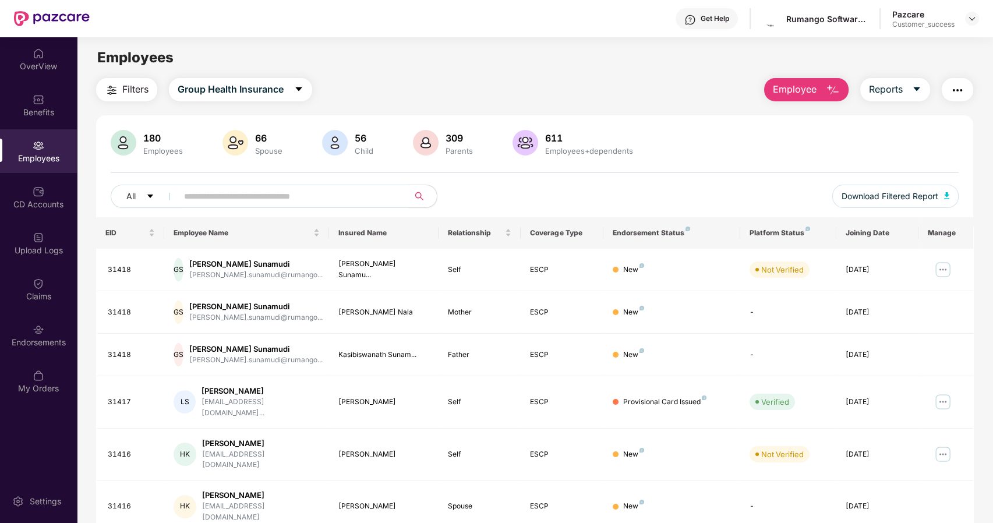
click at [189, 197] on input "text" at bounding box center [288, 196] width 209 height 17
paste input "**********"
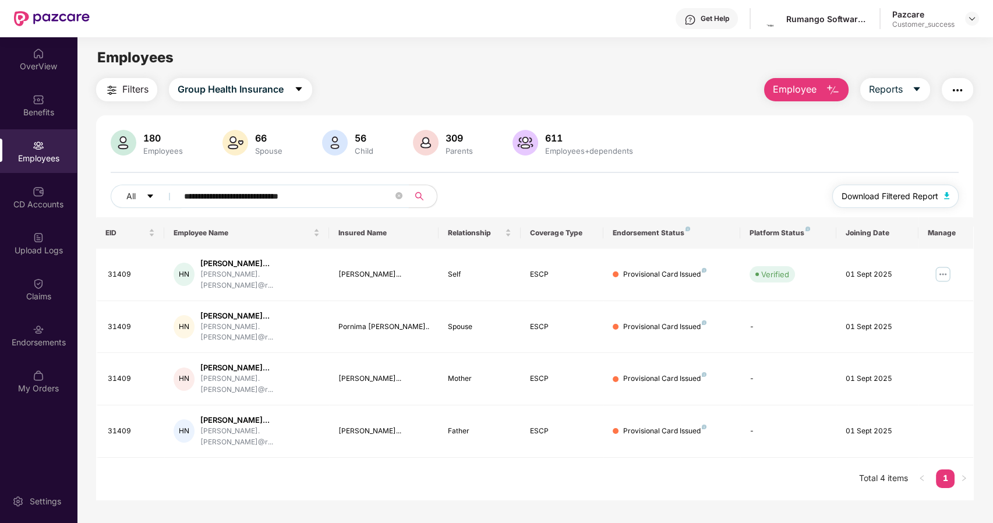
type input "**********"
click at [862, 198] on span "Download Filtered Report" at bounding box center [890, 196] width 97 height 13
click at [37, 343] on div "Endorsements" at bounding box center [38, 343] width 77 height 12
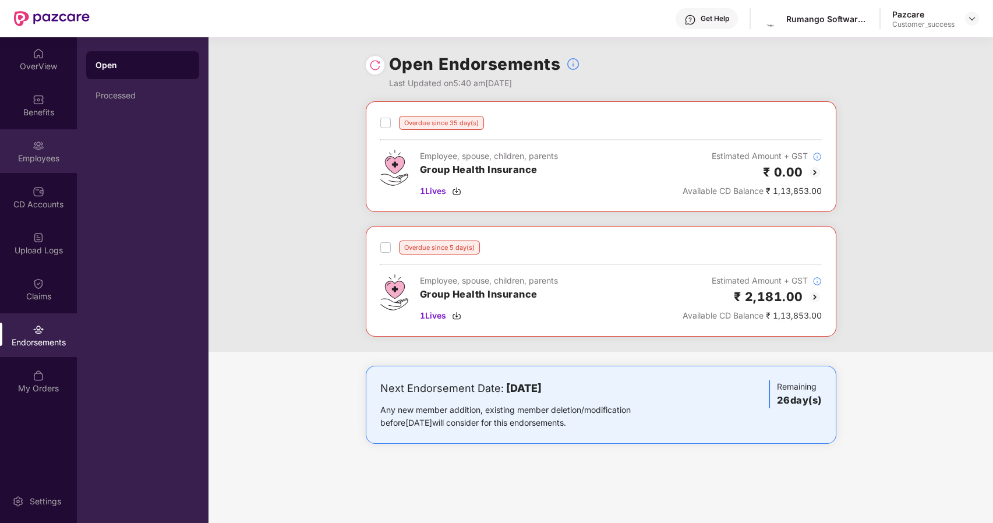
click at [45, 158] on div "Employees" at bounding box center [38, 159] width 77 height 12
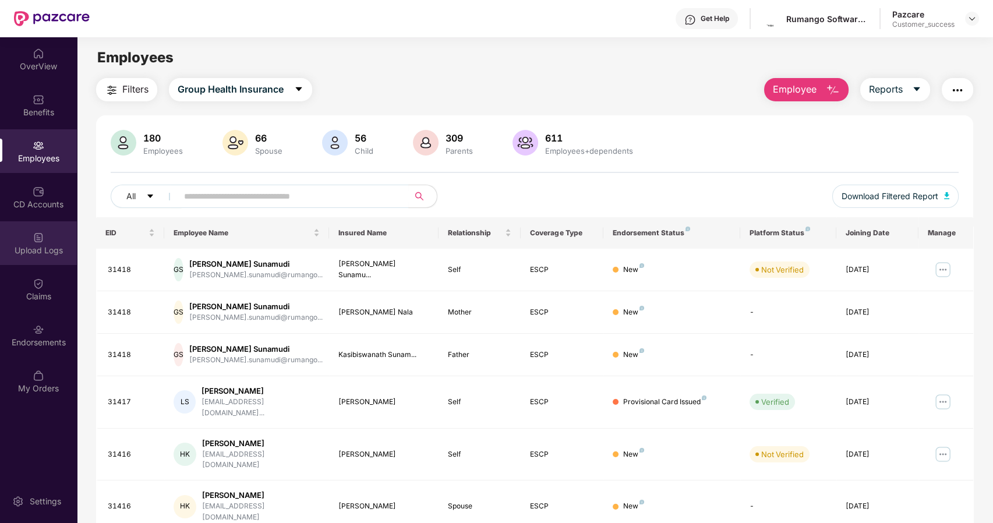
click at [24, 252] on div "Upload Logs" at bounding box center [38, 251] width 77 height 12
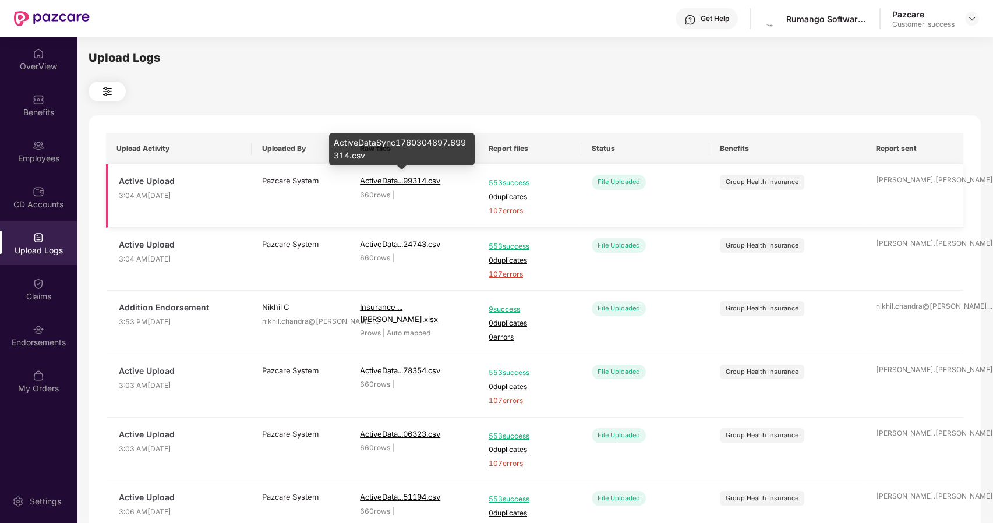
click at [407, 181] on span "ActiveData...99314.csv" at bounding box center [400, 180] width 80 height 9
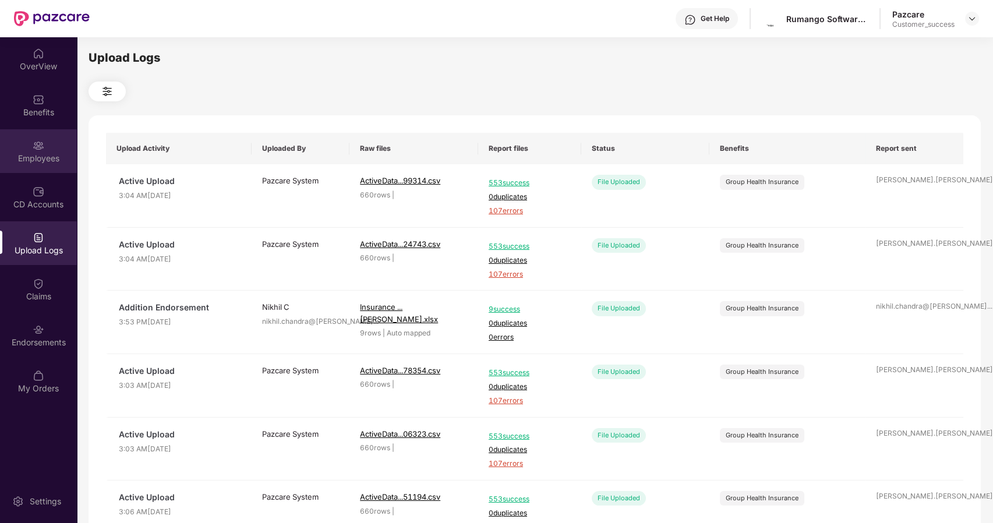
click at [26, 146] on div "Employees" at bounding box center [38, 151] width 77 height 44
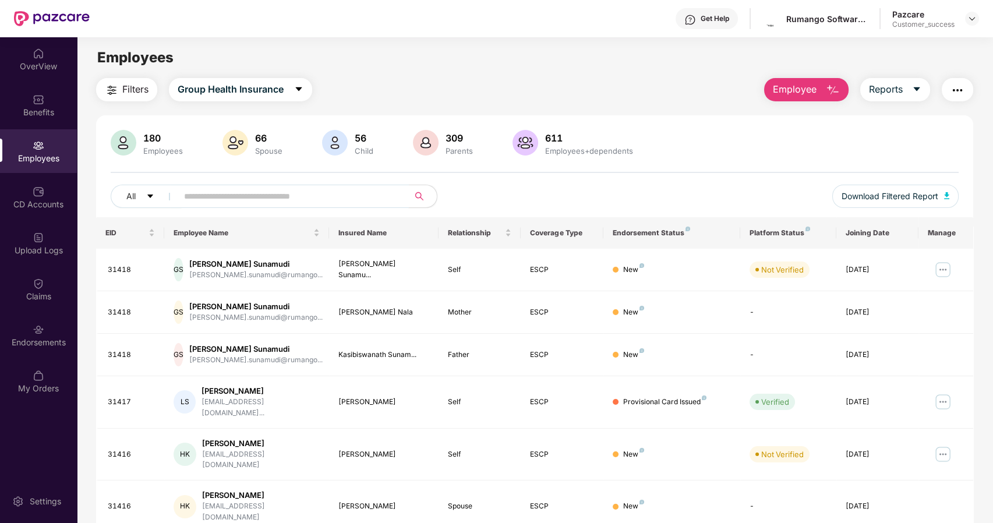
click at [184, 191] on input "text" at bounding box center [288, 196] width 209 height 17
paste input "**********"
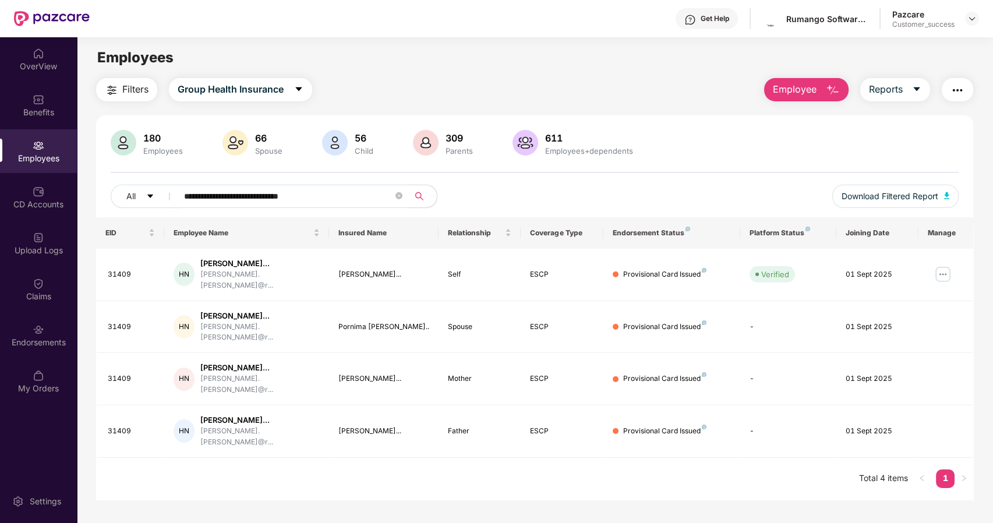
type input "**********"
click at [280, 273] on div "Hemchandra Bhalchandra Nagargoje" at bounding box center [232, 285] width 146 height 28
click at [248, 287] on div "Hemchandra Bhalchandra Nagargoje" at bounding box center [232, 290] width 146 height 20
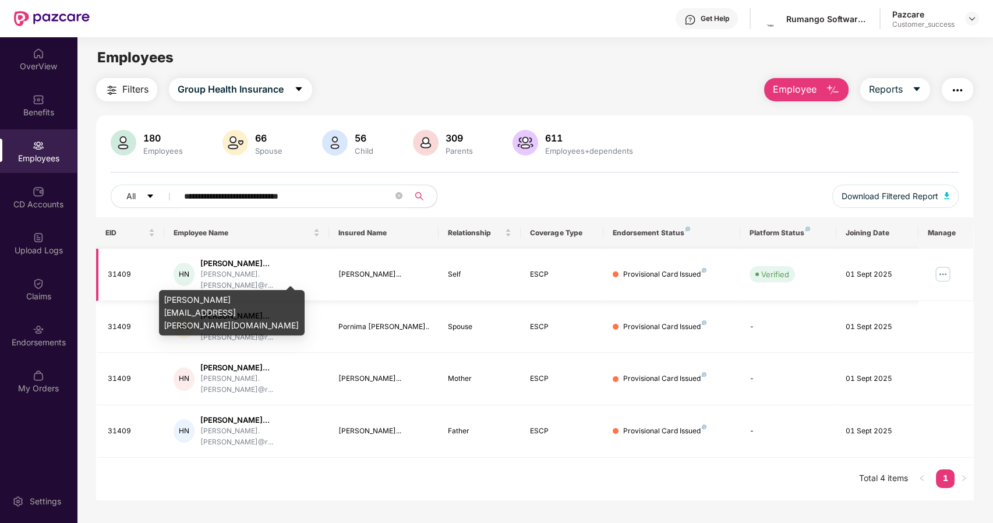
click at [263, 278] on div "[PERSON_NAME].[PERSON_NAME]@r..." at bounding box center [259, 280] width 119 height 22
click at [242, 297] on div "hemchandra.nagargoje@rumango.com" at bounding box center [232, 312] width 146 height 45
click at [171, 302] on div "hemchandra.nagargoje@rumango.com" at bounding box center [232, 312] width 146 height 45
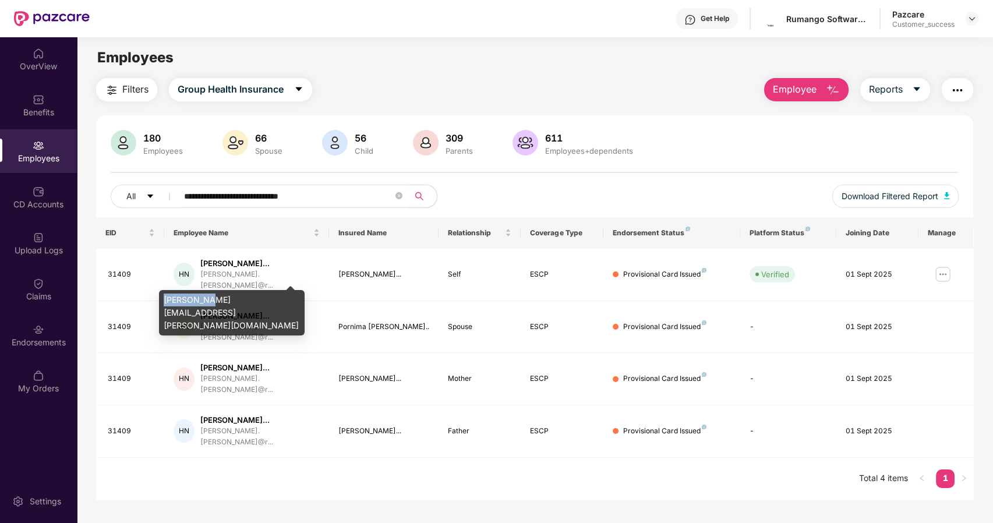
click at [171, 302] on div "hemchandra.nagargoje@rumango.com" at bounding box center [232, 312] width 146 height 45
copy div "hemchandra.nagargoje@rumango.com"
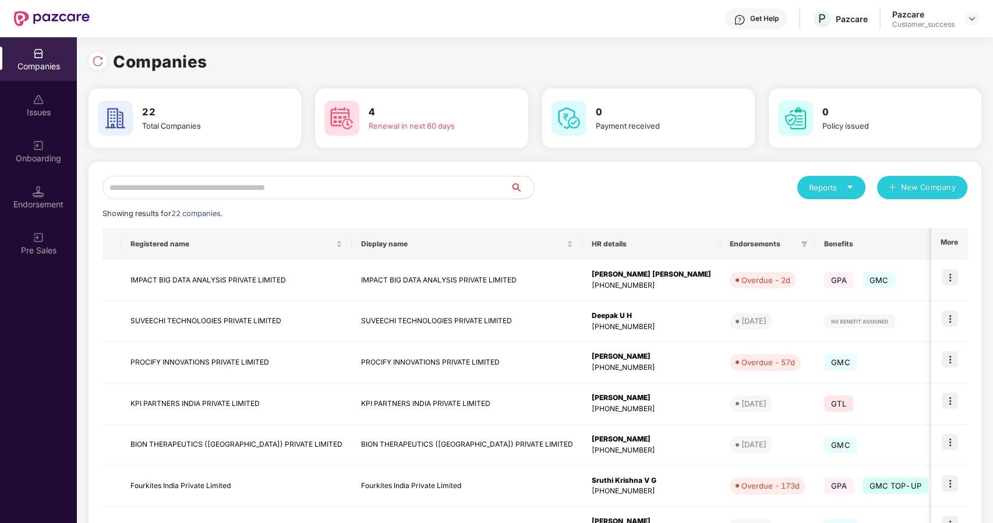
click at [220, 189] on input "text" at bounding box center [307, 187] width 408 height 23
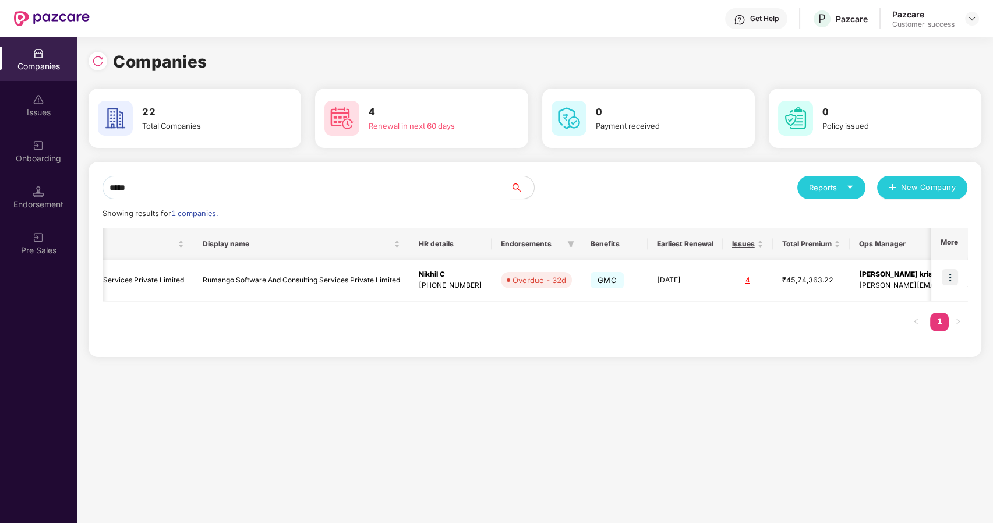
scroll to position [0, 180]
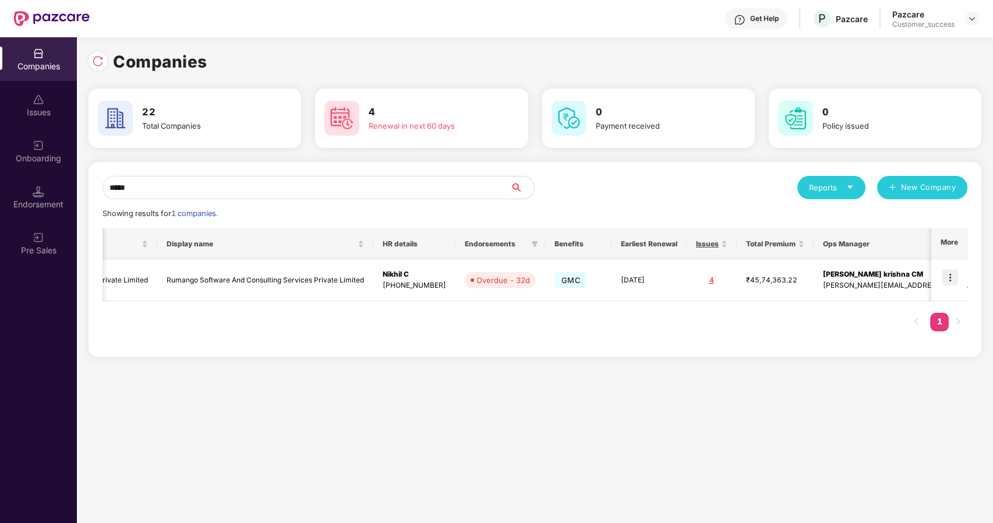
type input "*****"
click at [687, 285] on td "4" at bounding box center [712, 280] width 50 height 41
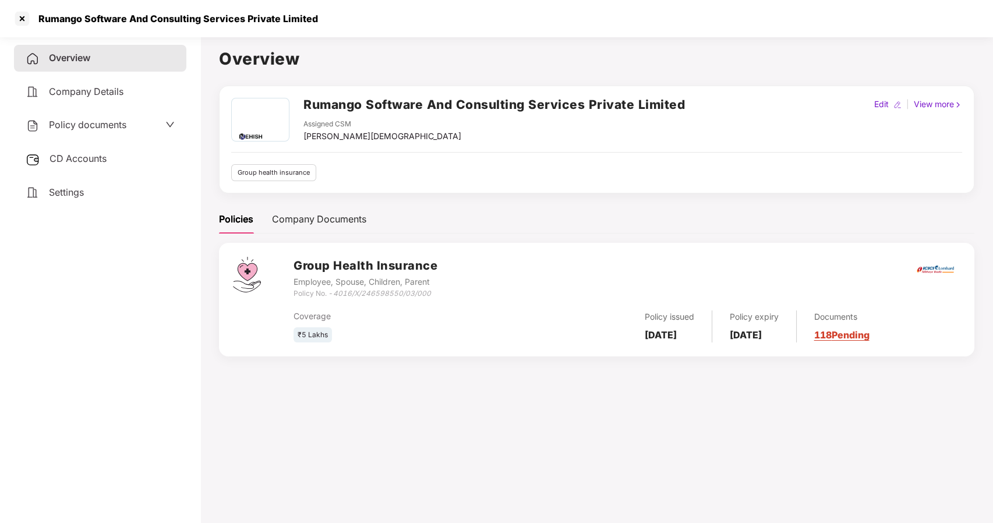
click at [71, 115] on div "Policy documents" at bounding box center [100, 125] width 172 height 27
click at [75, 128] on span "Policy documents" at bounding box center [87, 125] width 77 height 12
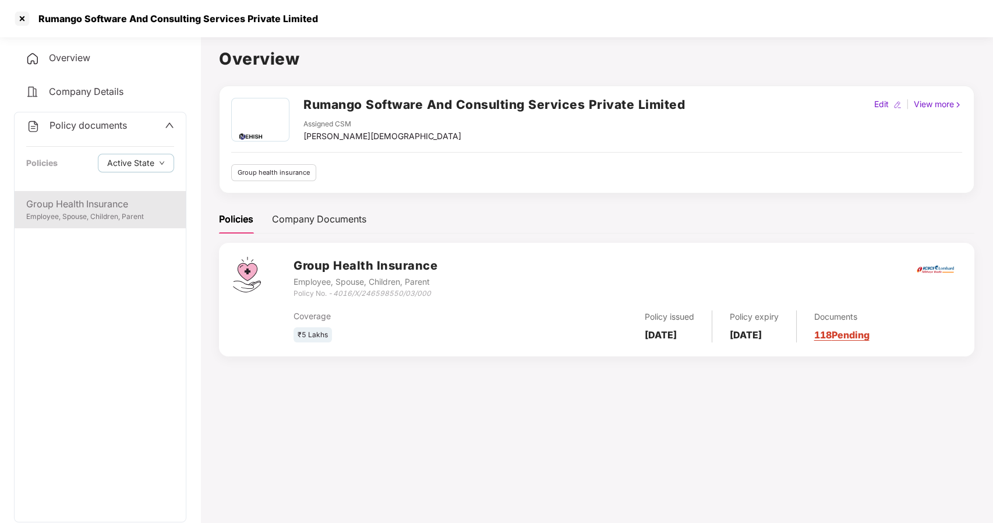
click at [112, 207] on div "Group Health Insurance" at bounding box center [100, 204] width 148 height 15
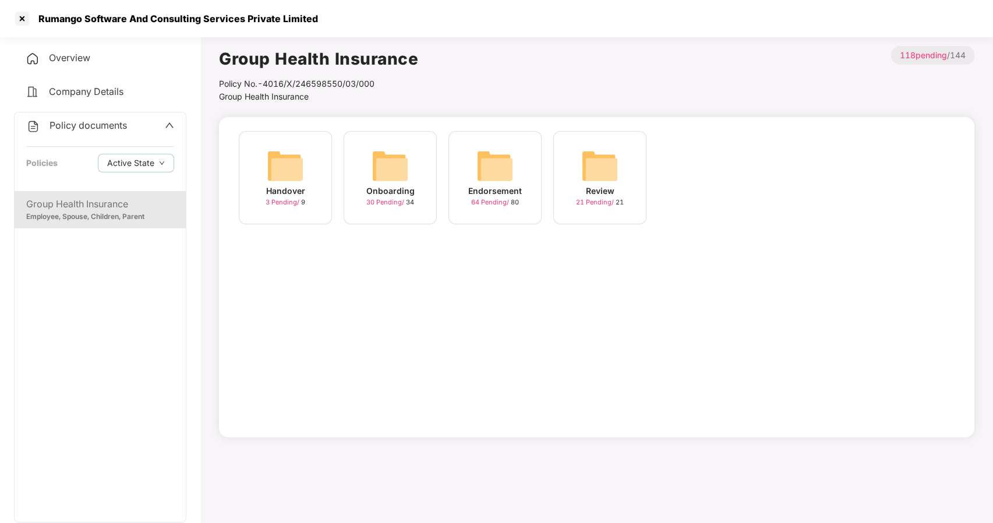
click at [508, 161] on img at bounding box center [494, 165] width 37 height 37
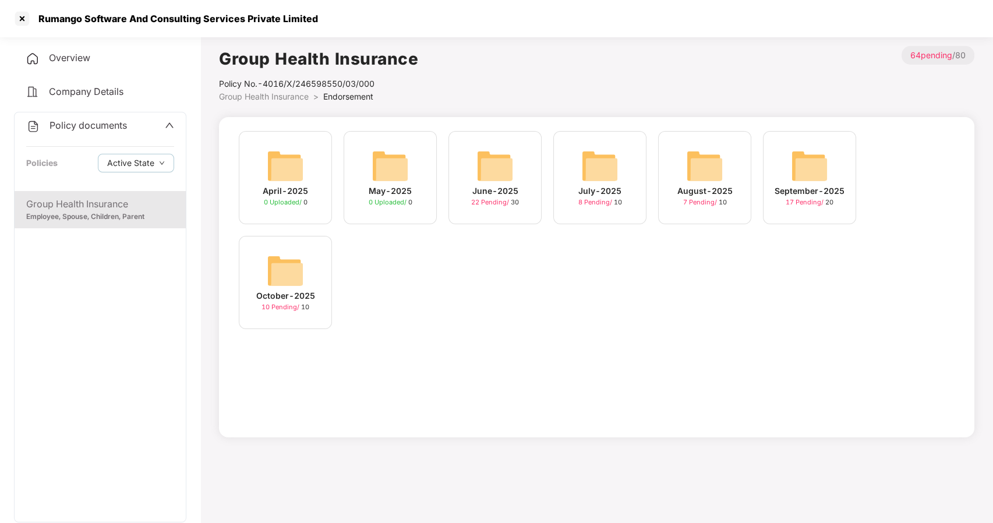
click at [801, 178] on img at bounding box center [809, 165] width 37 height 37
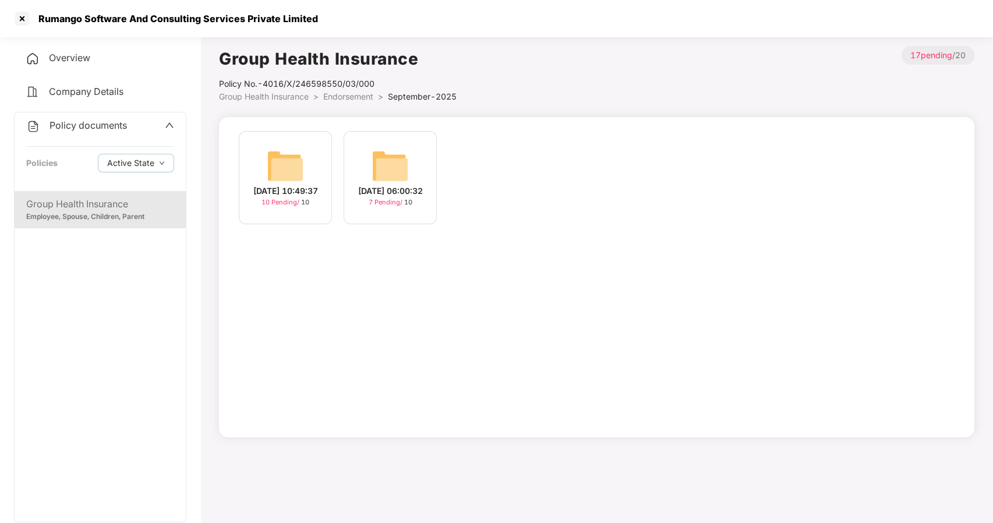
click at [292, 171] on img at bounding box center [285, 165] width 37 height 37
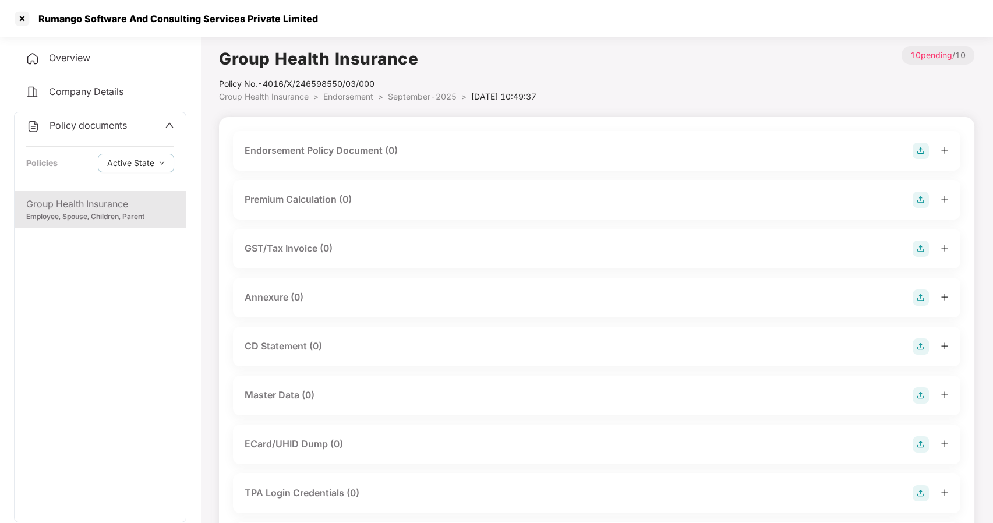
click at [428, 98] on span "September-2025" at bounding box center [422, 96] width 69 height 10
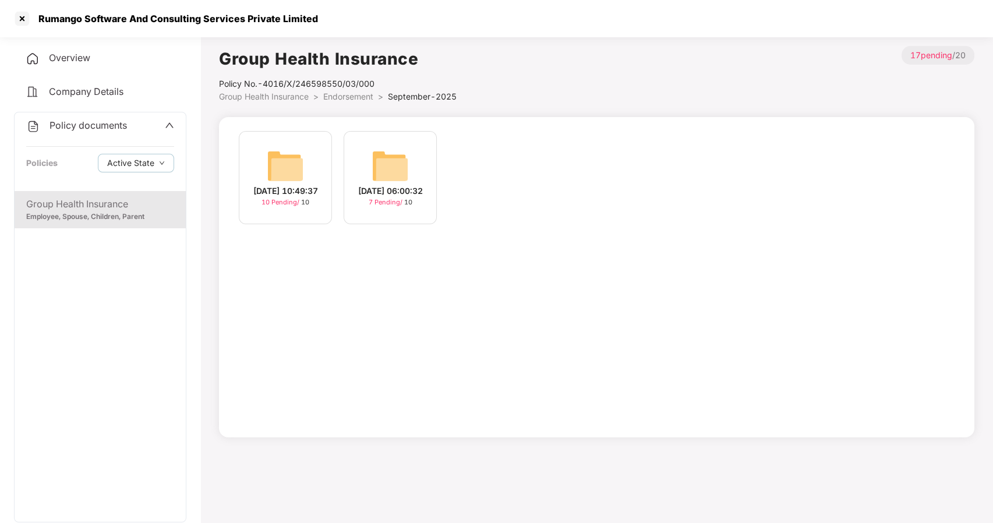
click at [386, 171] on img at bounding box center [390, 165] width 37 height 37
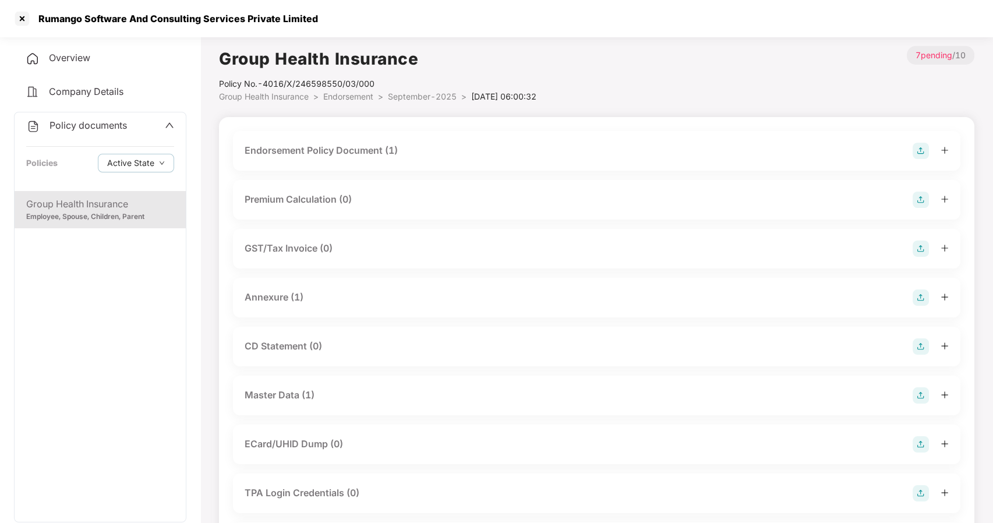
click at [267, 386] on div "Master Data (1)" at bounding box center [596, 396] width 727 height 40
click at [281, 395] on div "Master Data (1)" at bounding box center [280, 395] width 70 height 15
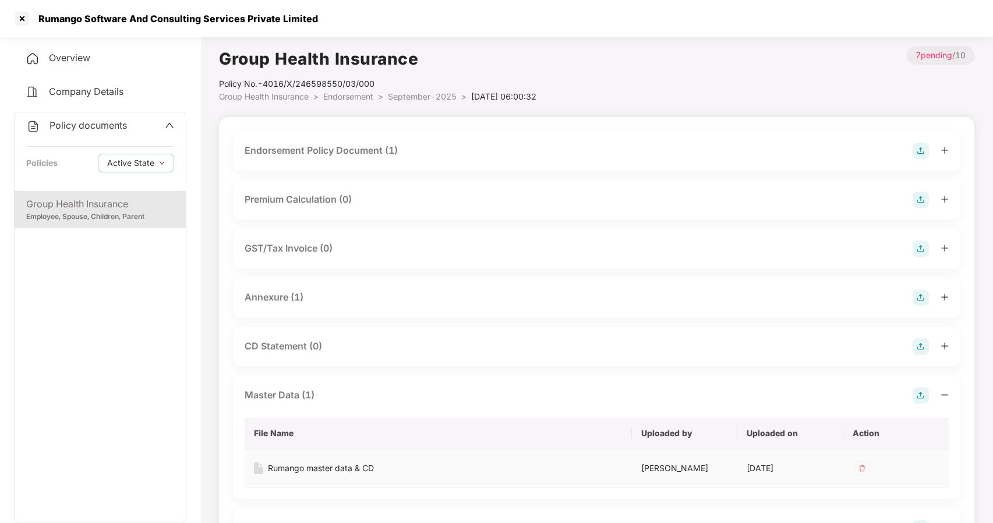
click at [298, 464] on div "Rumango master data & CD" at bounding box center [321, 468] width 106 height 13
click at [17, 16] on div at bounding box center [22, 18] width 19 height 19
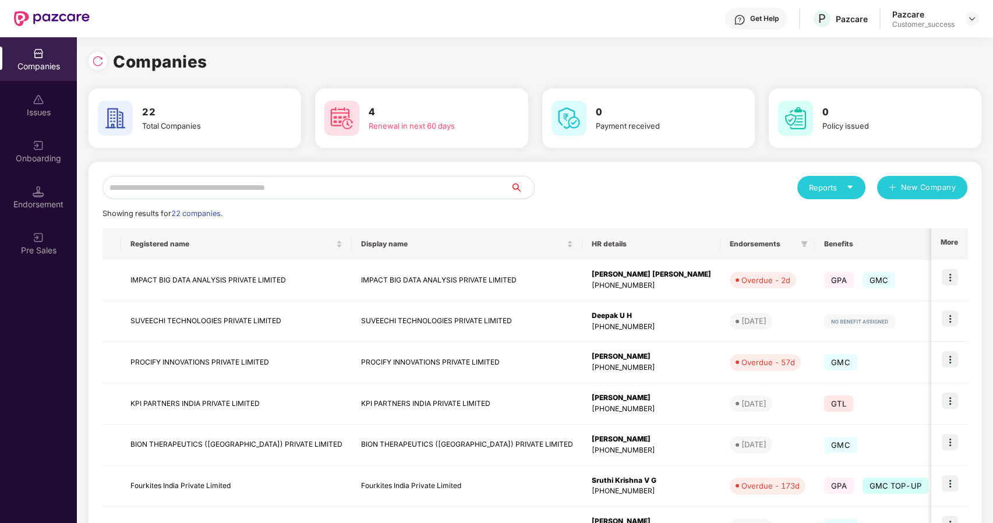
click at [235, 185] on input "text" at bounding box center [307, 187] width 408 height 23
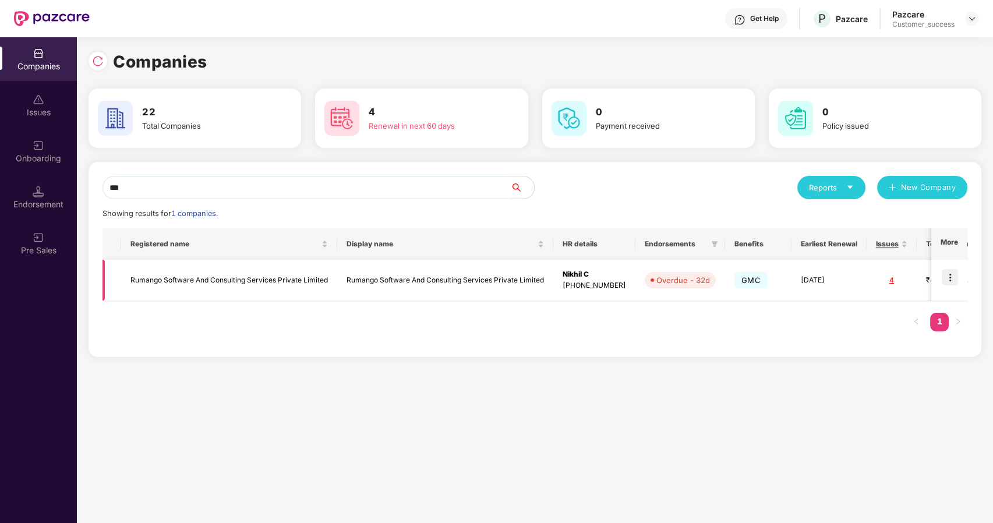
type input "***"
click at [957, 272] on img at bounding box center [950, 277] width 16 height 16
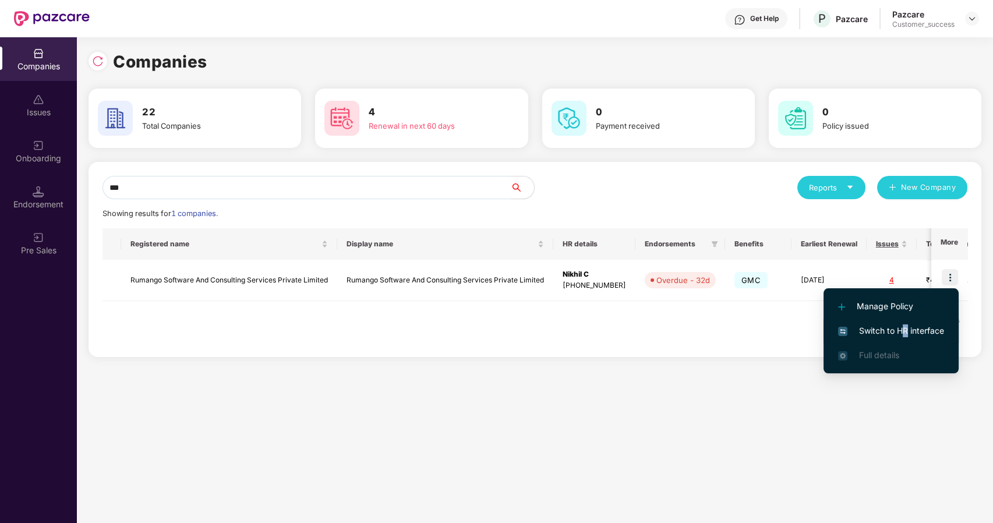
click at [906, 321] on li "Switch to HR interface" at bounding box center [891, 331] width 135 height 24
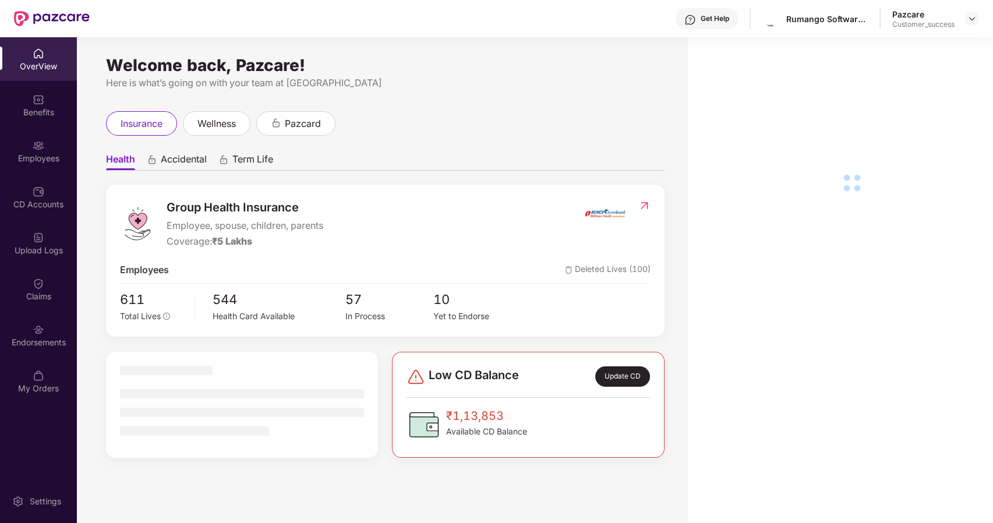
click at [38, 156] on div "Employees" at bounding box center [38, 159] width 77 height 12
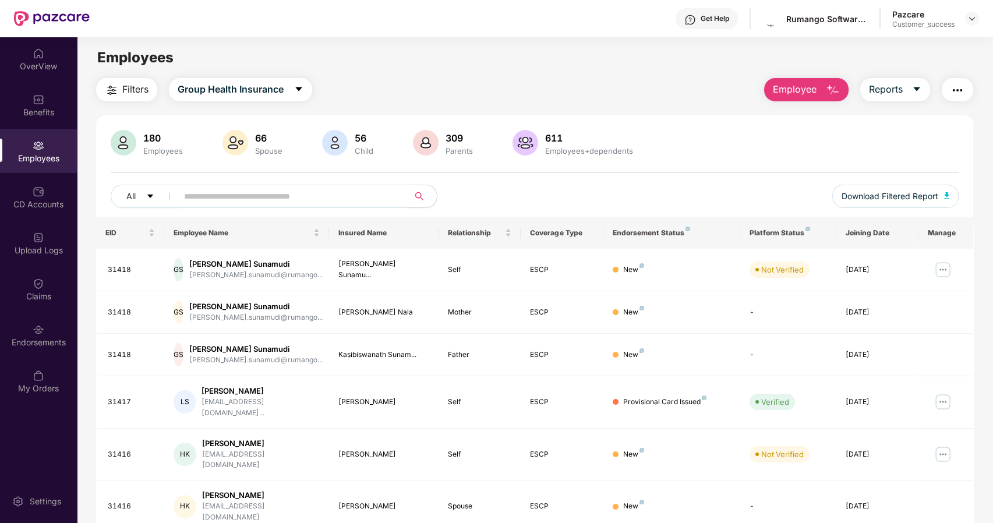
click at [223, 192] on input "text" at bounding box center [288, 196] width 209 height 17
paste input "**********"
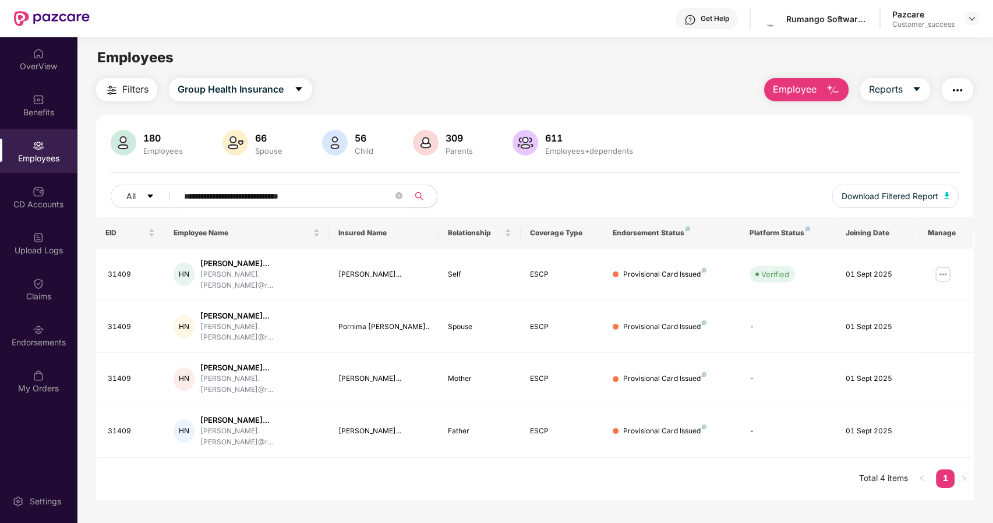
type input "**********"
click at [32, 334] on div "Endorsements" at bounding box center [38, 335] width 77 height 44
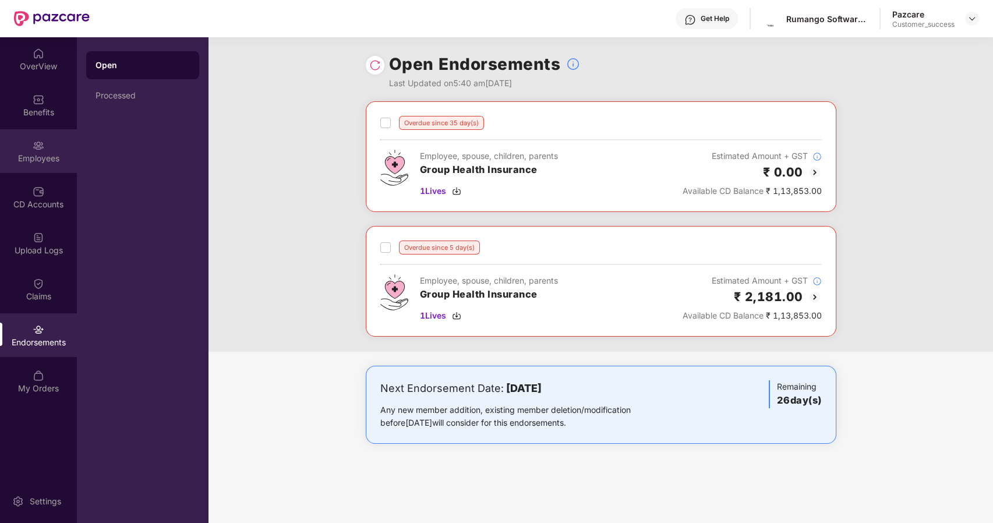
click at [41, 160] on div "Employees" at bounding box center [38, 159] width 77 height 12
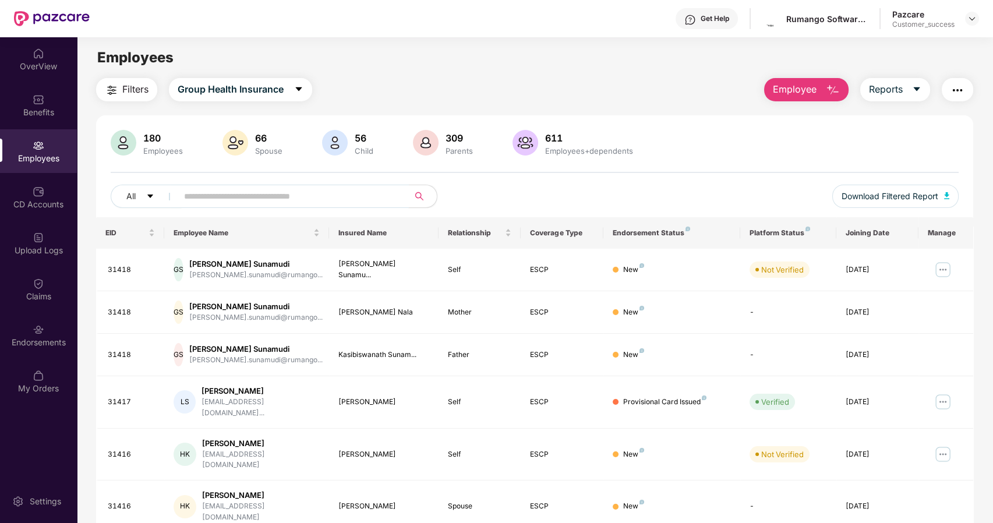
click at [407, 203] on span at bounding box center [289, 196] width 239 height 23
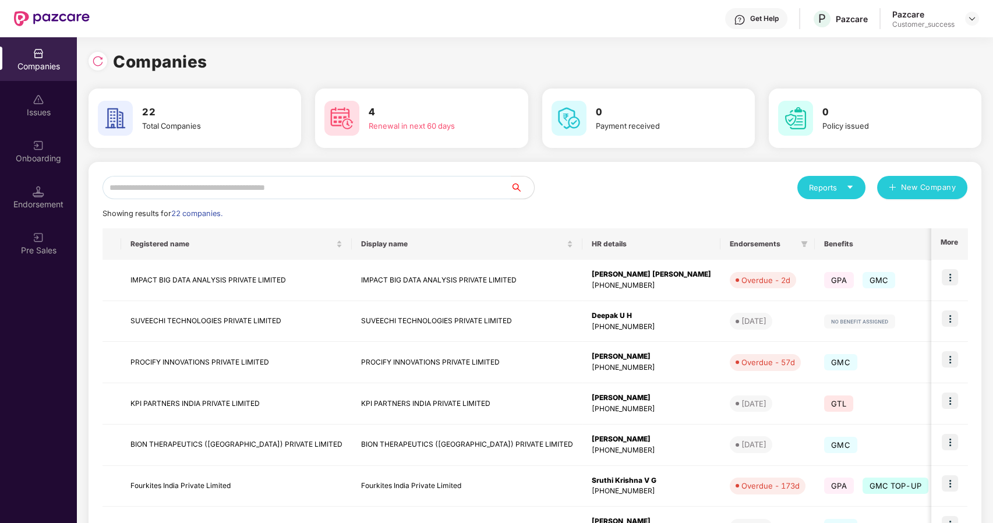
click at [256, 190] on input "text" at bounding box center [307, 187] width 408 height 23
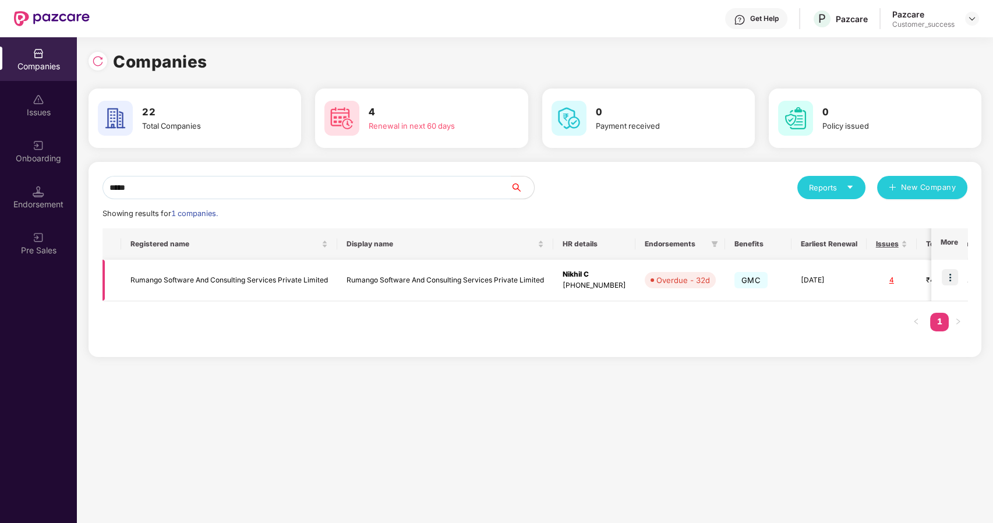
scroll to position [0, 180]
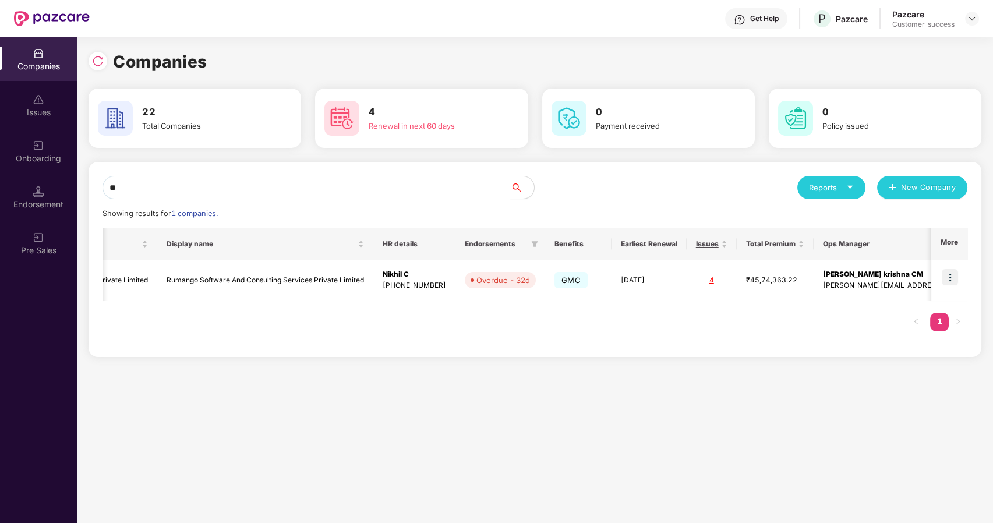
type input "*"
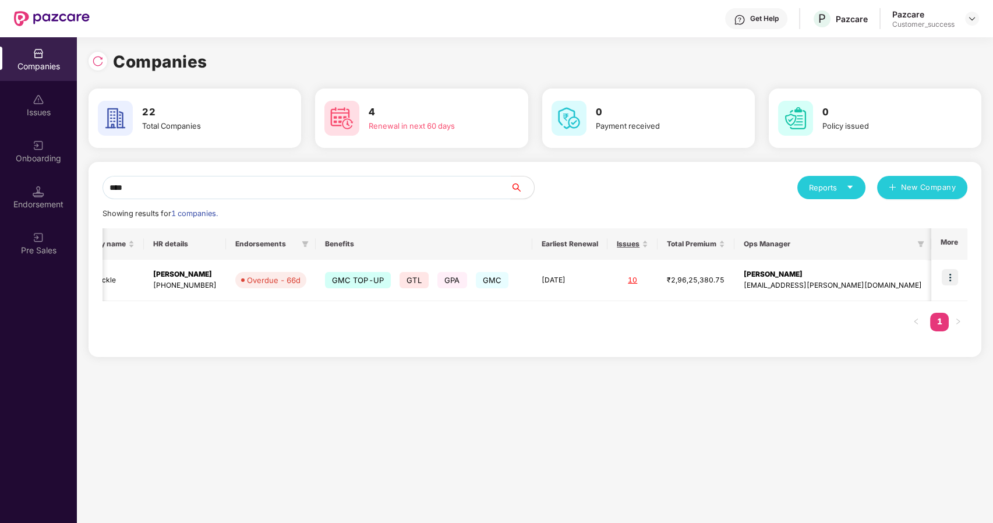
scroll to position [0, 52]
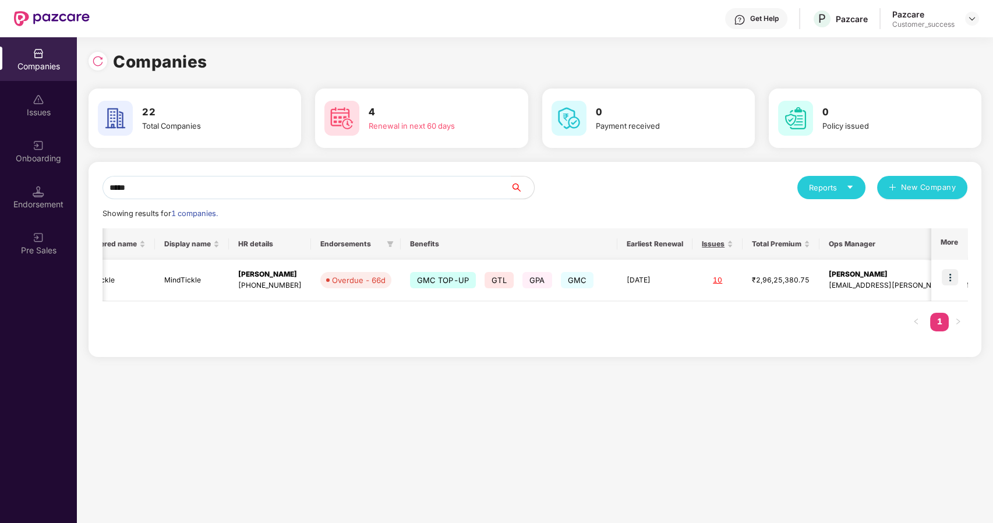
type input "*****"
click at [947, 277] on img at bounding box center [950, 277] width 16 height 16
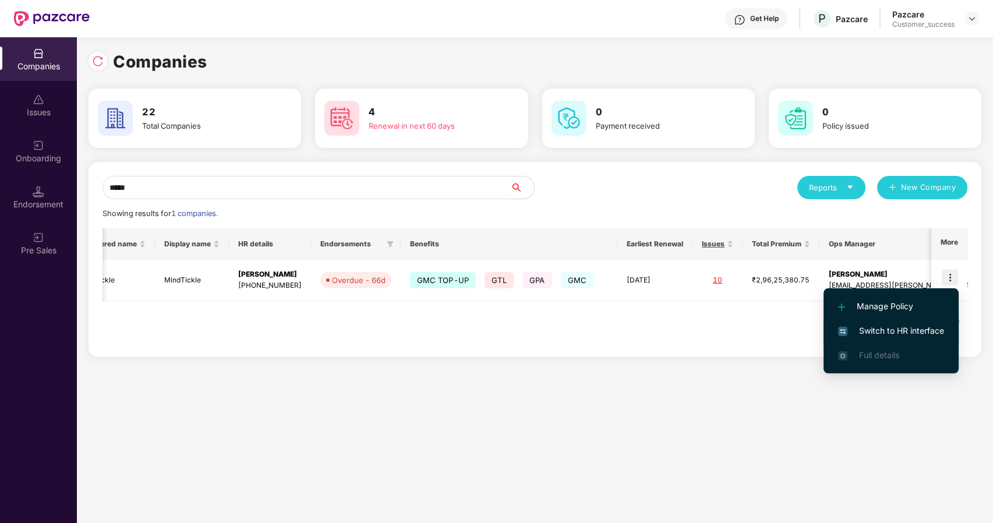
click at [862, 326] on span "Switch to HR interface" at bounding box center [891, 330] width 106 height 13
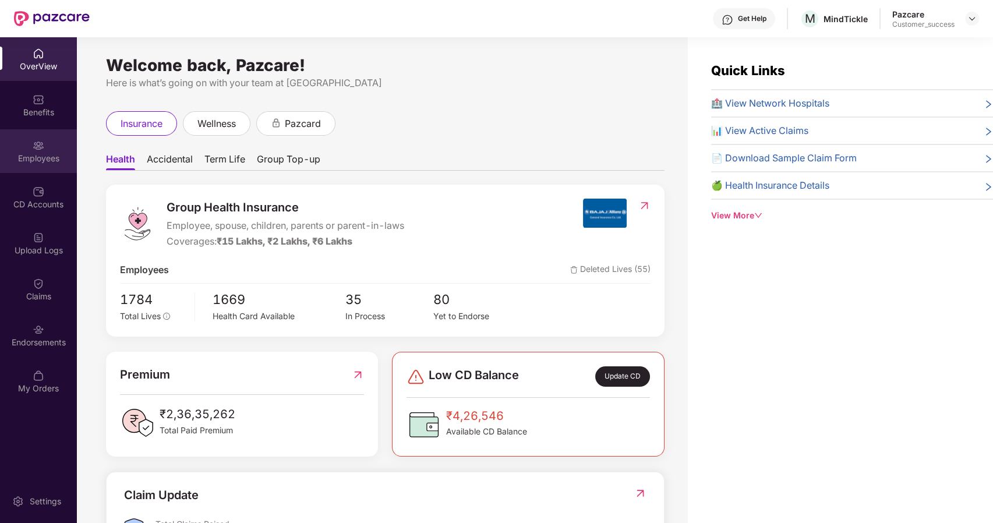
click at [43, 151] on div "Employees" at bounding box center [38, 151] width 77 height 44
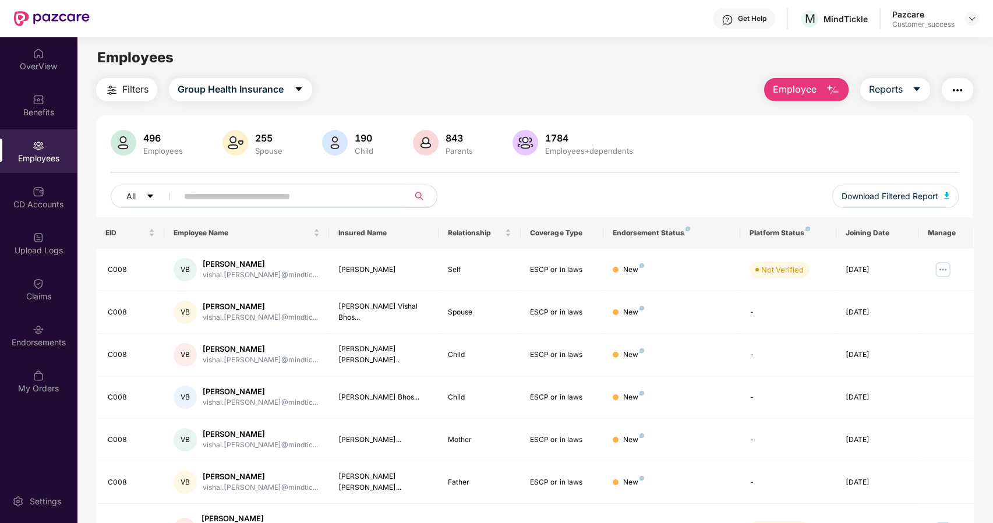
scroll to position [192, 0]
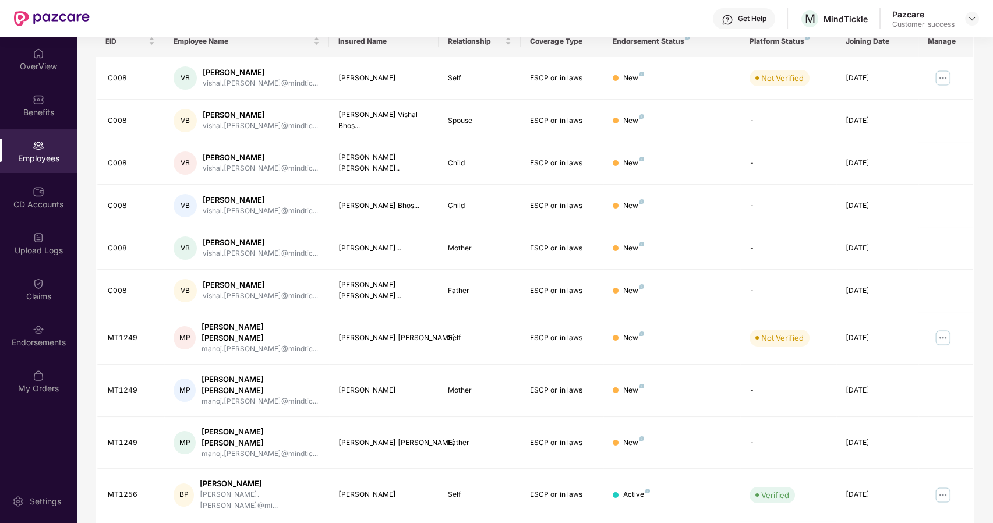
click at [553, 500] on div "EID Employee Name Insured Name Relationship Coverage Type Endorsement Status Pl…" at bounding box center [535, 295] width 878 height 538
click at [945, 486] on img at bounding box center [943, 495] width 19 height 19
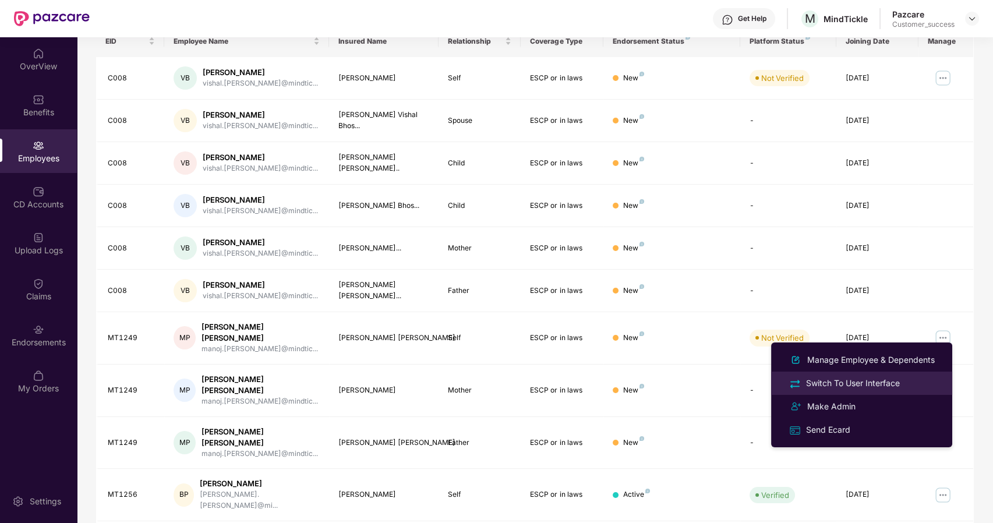
click at [811, 381] on div "Switch To User Interface" at bounding box center [853, 383] width 98 height 13
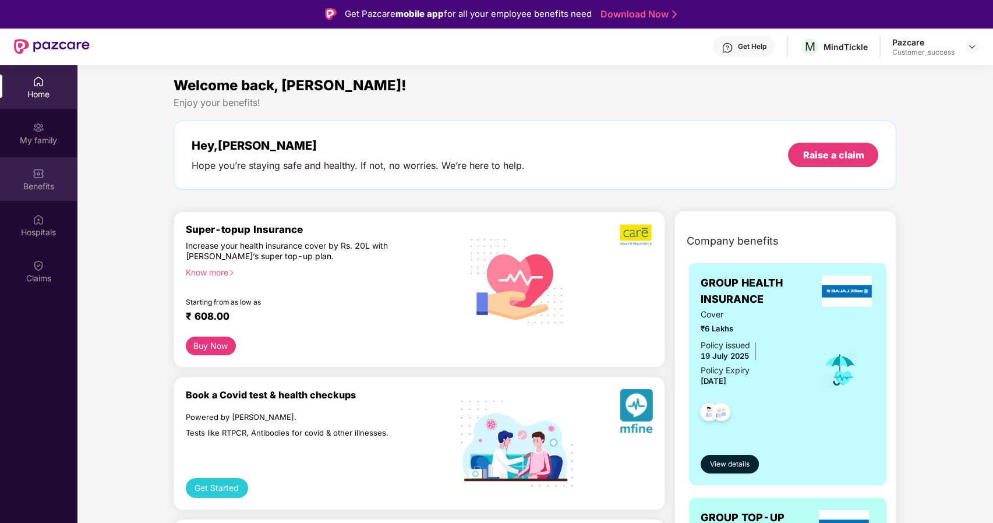
click at [40, 193] on div "Benefits" at bounding box center [38, 179] width 77 height 44
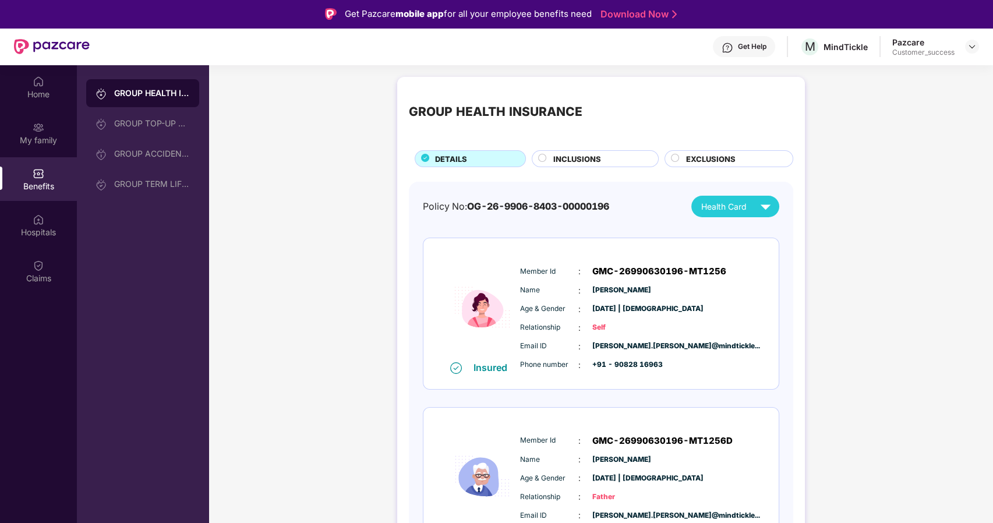
click at [580, 155] on span "INCLUSIONS" at bounding box center [577, 159] width 48 height 12
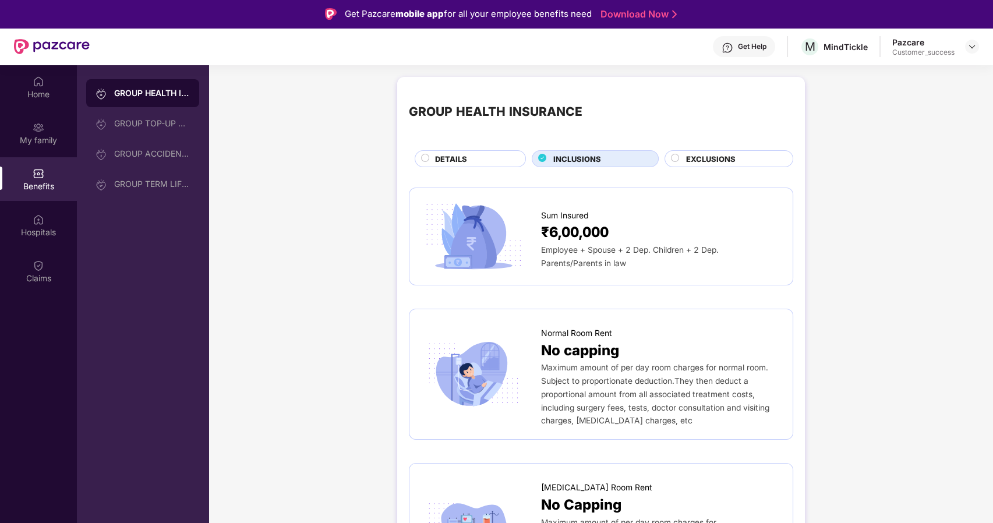
click at [690, 162] on span "EXCLUSIONS" at bounding box center [711, 159] width 50 height 12
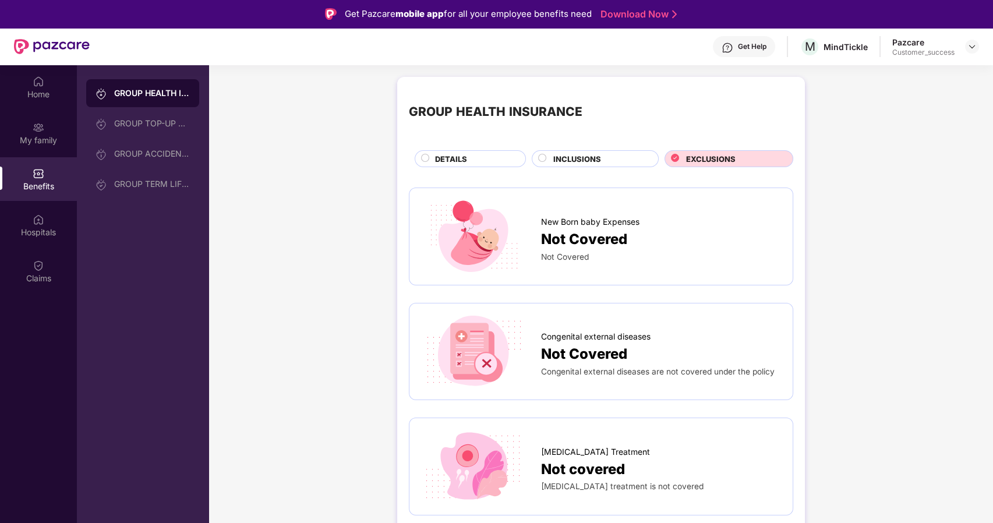
click at [595, 159] on span "INCLUSIONS" at bounding box center [577, 159] width 48 height 12
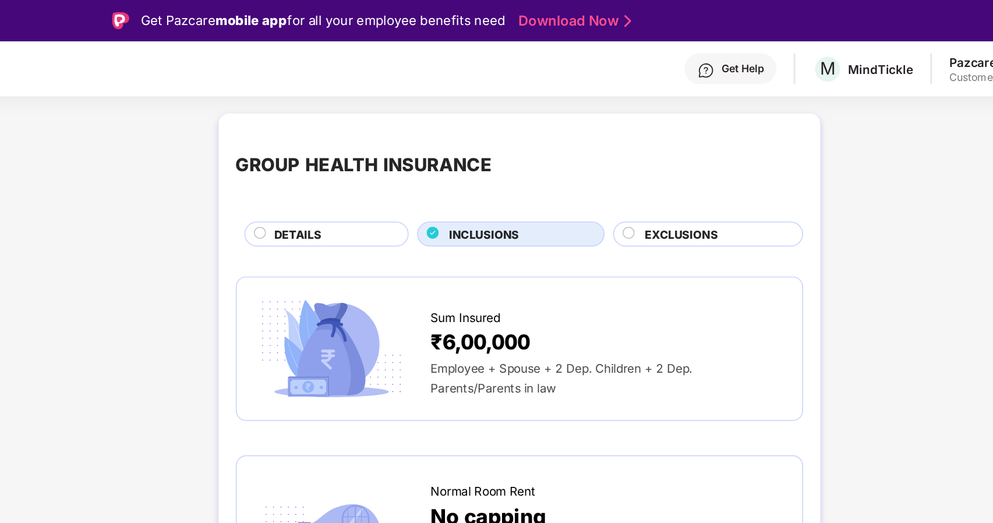
click at [694, 165] on div "EXCLUSIONS" at bounding box center [733, 159] width 106 height 13
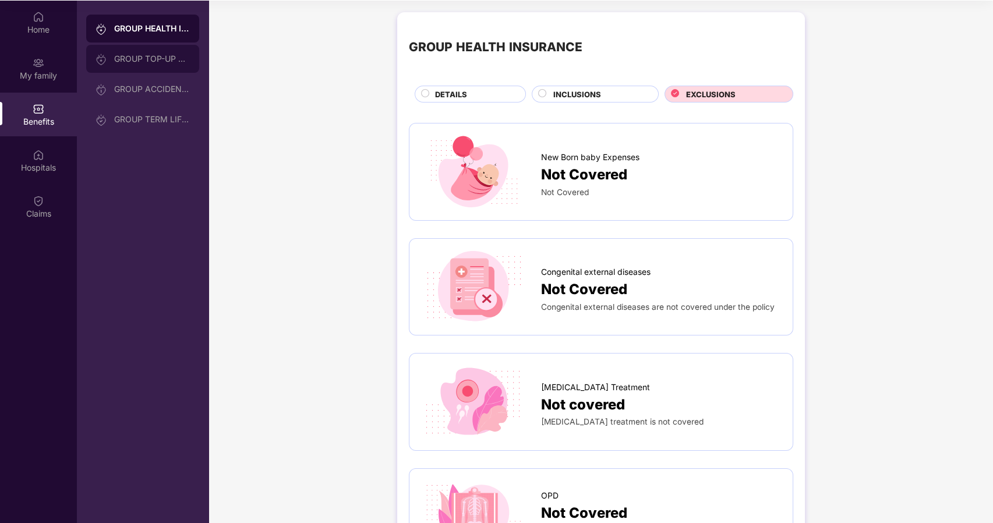
click at [175, 62] on div "GROUP TOP-UP POLICY" at bounding box center [152, 58] width 76 height 9
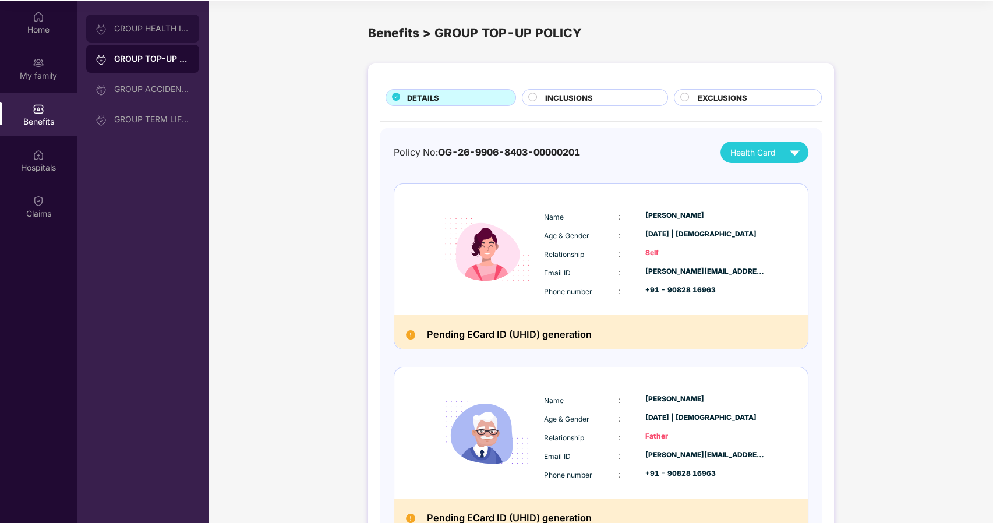
click at [149, 17] on div "GROUP HEALTH INSURANCE" at bounding box center [142, 29] width 113 height 28
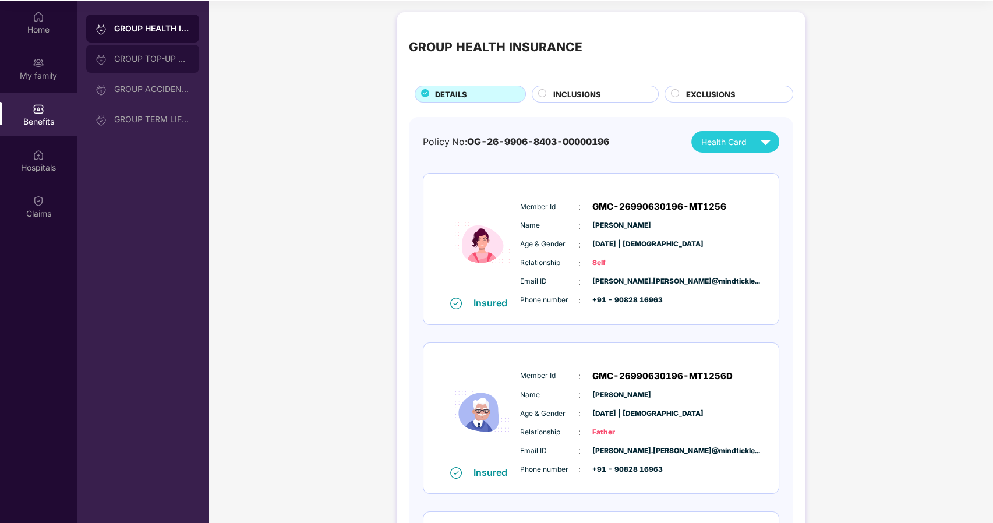
click at [140, 68] on div "GROUP TOP-UP POLICY" at bounding box center [142, 59] width 113 height 28
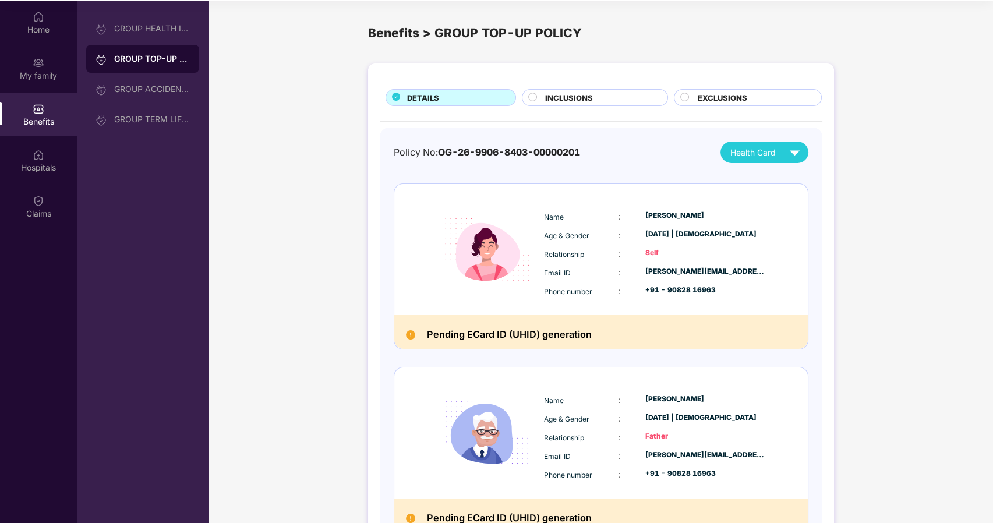
click at [34, 44] on div "Home My family Benefits Hospitals Claims" at bounding box center [38, 116] width 77 height 230
click at [33, 34] on div "Home" at bounding box center [38, 30] width 77 height 12
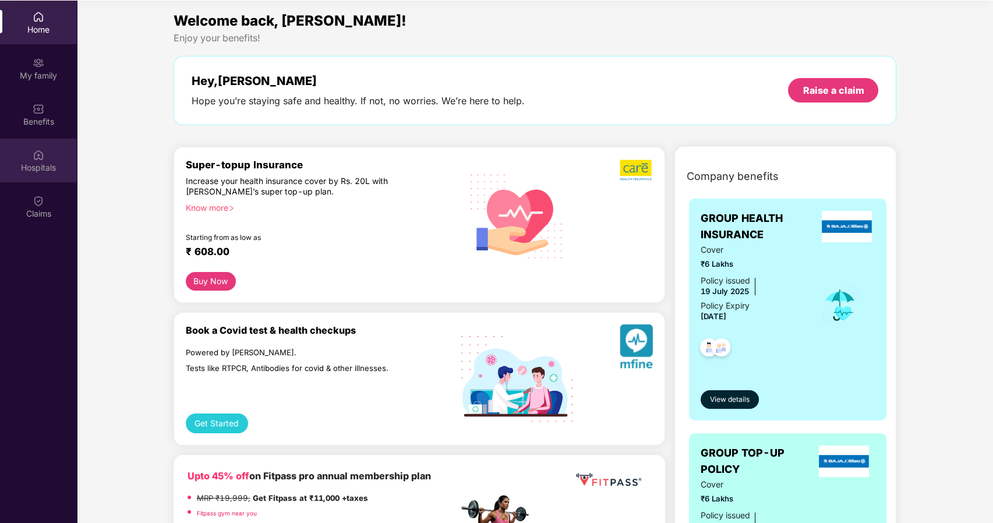
click at [42, 154] on img at bounding box center [39, 155] width 12 height 12
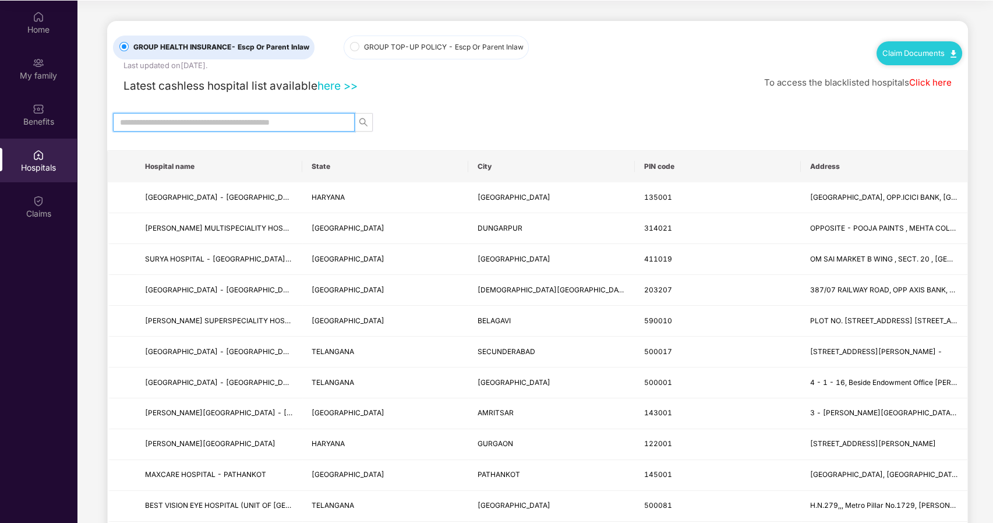
click at [243, 121] on input "text" at bounding box center [229, 122] width 218 height 13
click at [36, 120] on div "Benefits" at bounding box center [38, 122] width 77 height 12
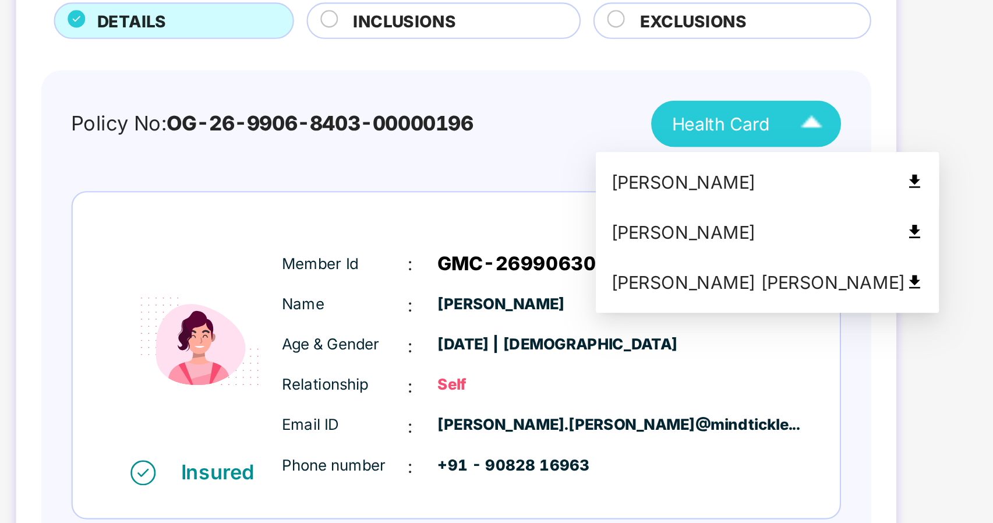
scroll to position [65, 0]
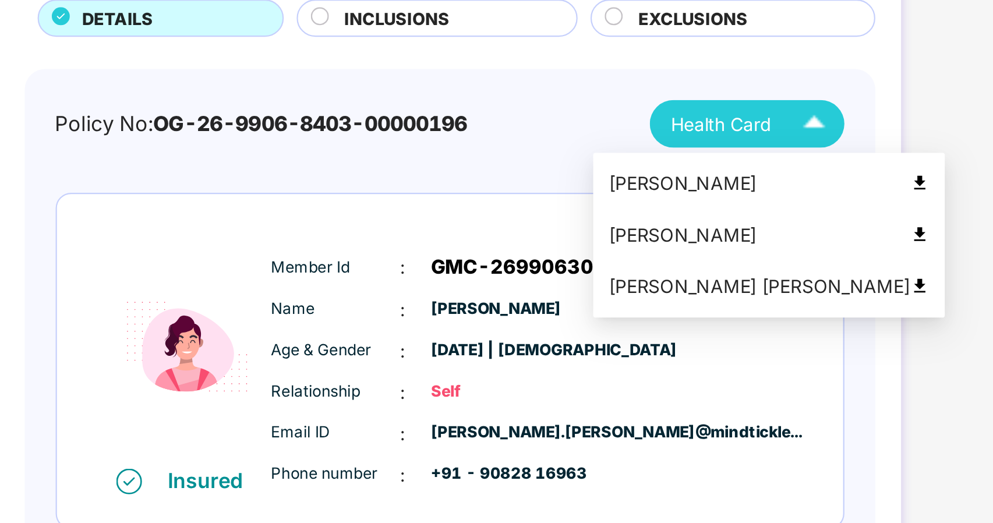
click at [762, 144] on img at bounding box center [765, 142] width 20 height 20
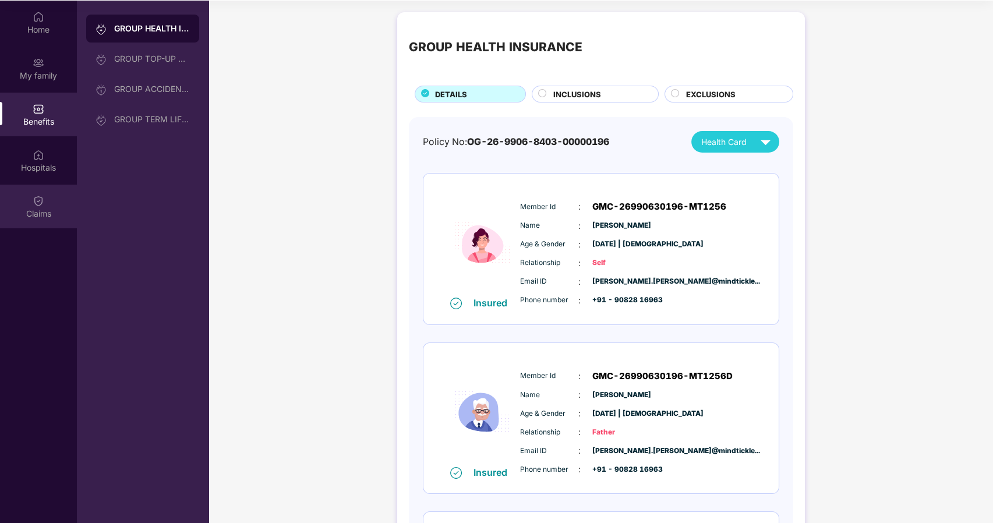
click at [36, 194] on div at bounding box center [39, 200] width 12 height 12
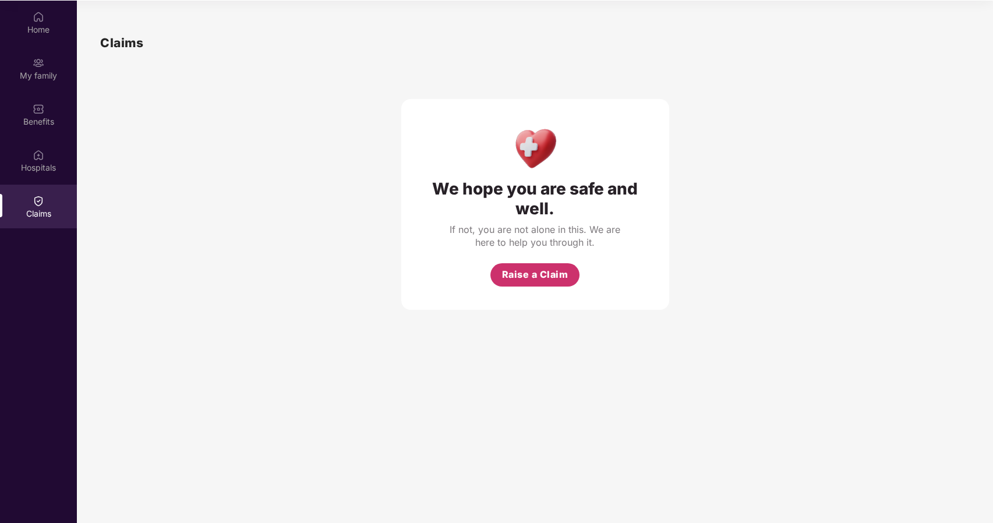
click at [517, 268] on span "Raise a Claim" at bounding box center [535, 274] width 66 height 15
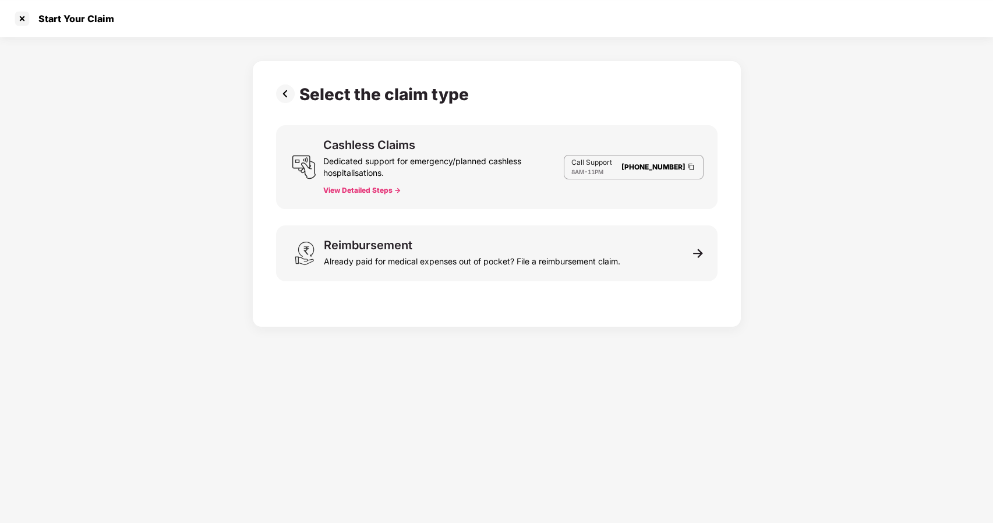
scroll to position [27, 0]
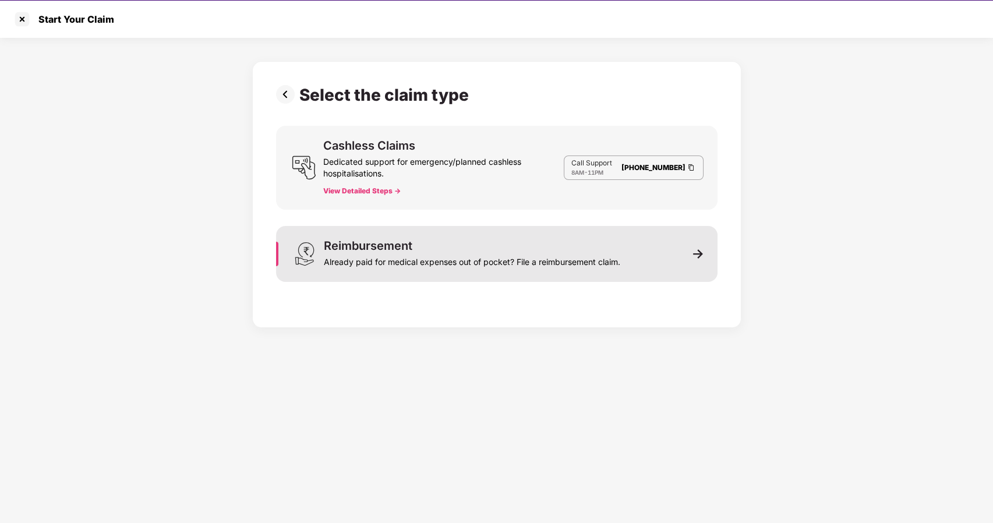
click at [522, 259] on div "Already paid for medical expenses out of pocket? File a reimbursement claim." at bounding box center [472, 260] width 296 height 16
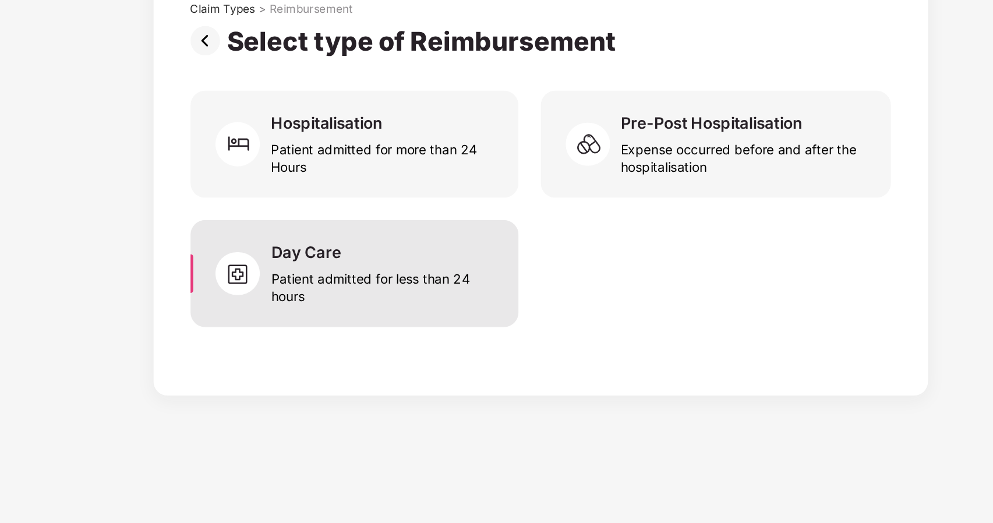
scroll to position [26, 0]
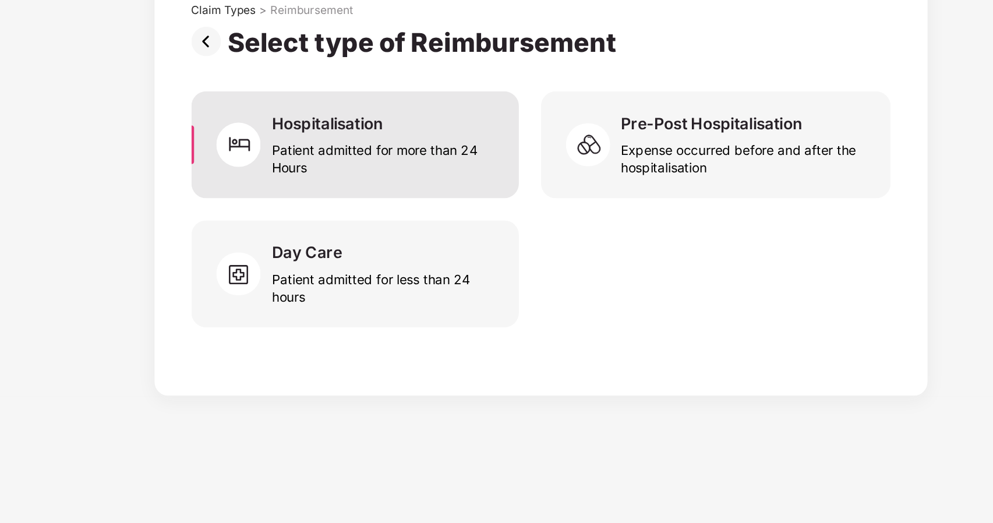
click at [350, 178] on div "Patient admitted for more than 24 Hours" at bounding box center [398, 182] width 142 height 27
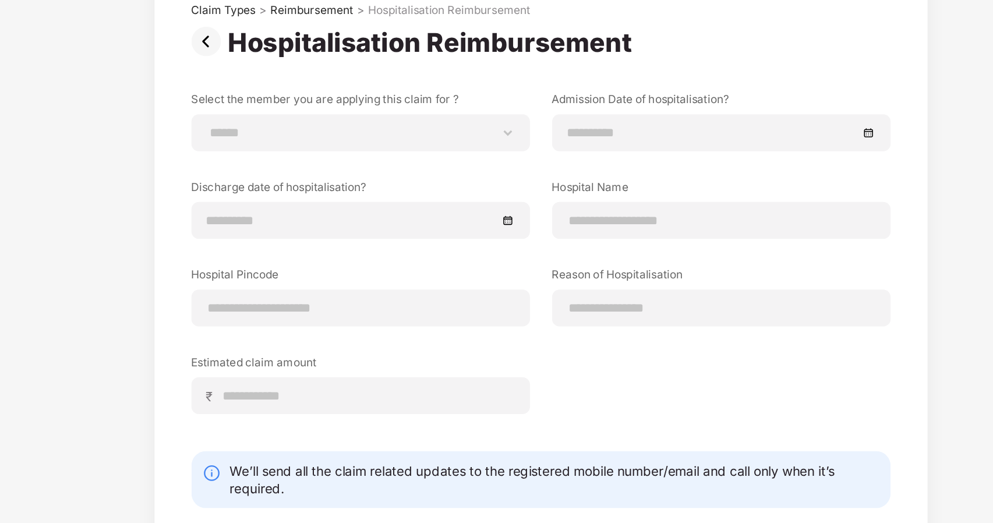
scroll to position [26, 0]
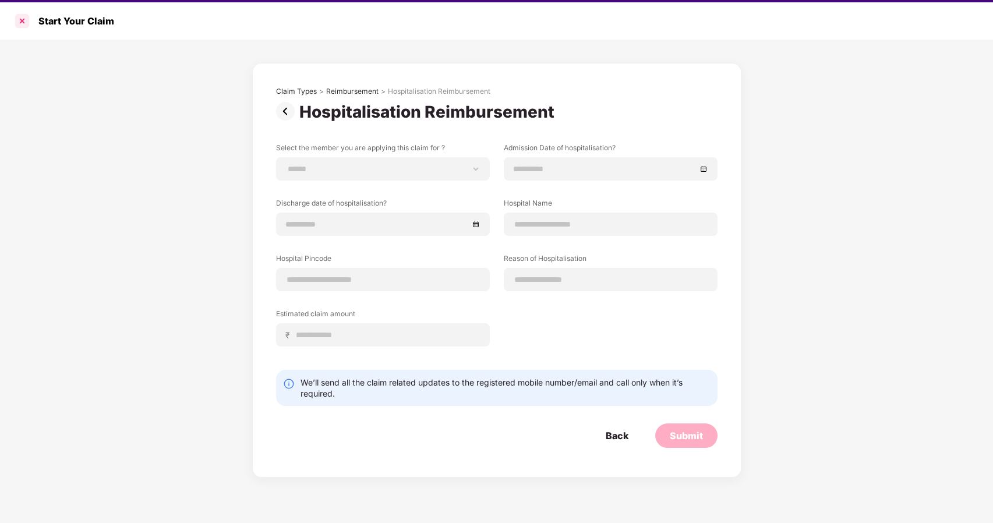
click at [23, 23] on div at bounding box center [22, 21] width 19 height 19
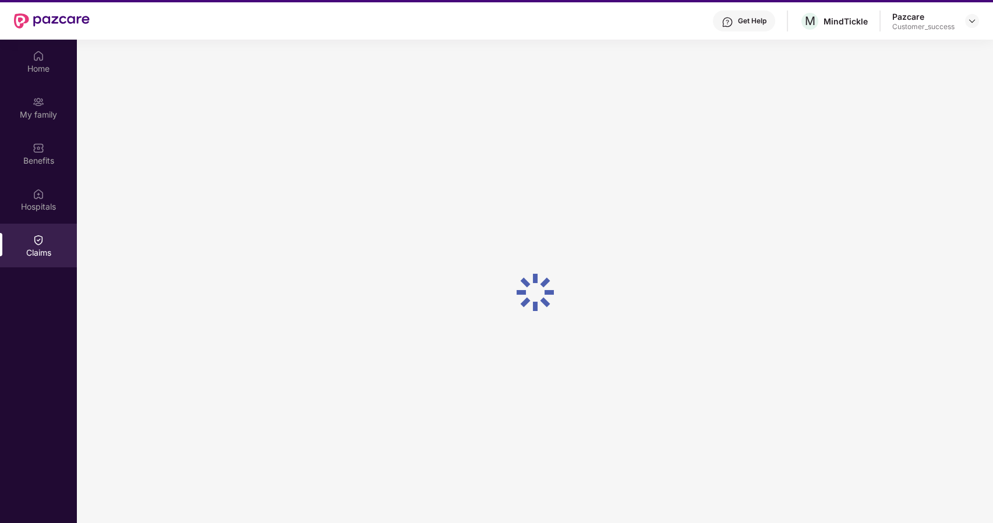
scroll to position [65, 0]
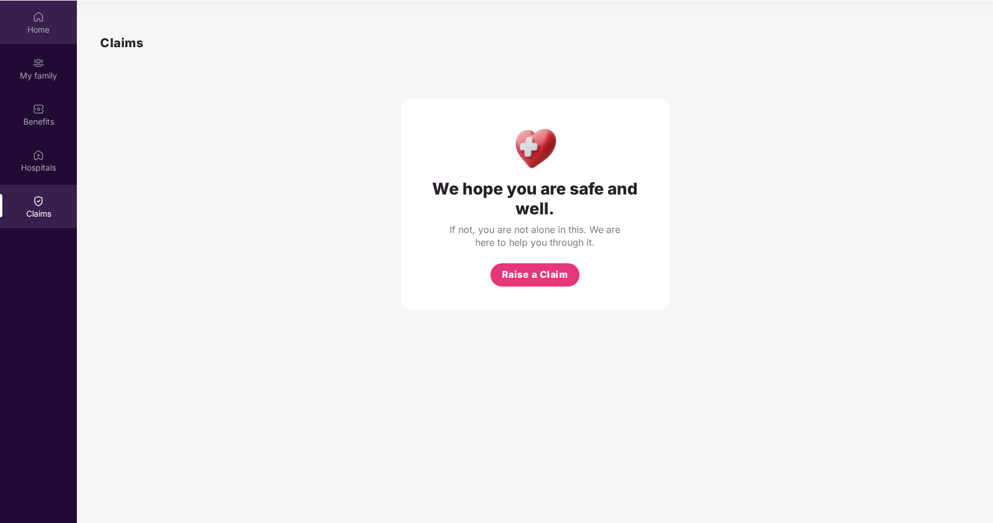
click at [29, 22] on div "Home" at bounding box center [38, 23] width 77 height 44
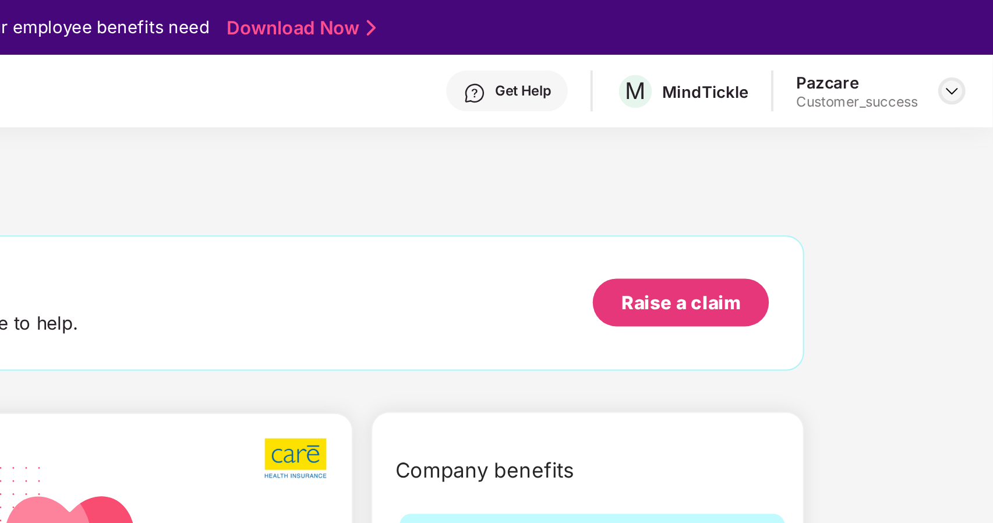
click at [971, 49] on img at bounding box center [971, 46] width 9 height 9
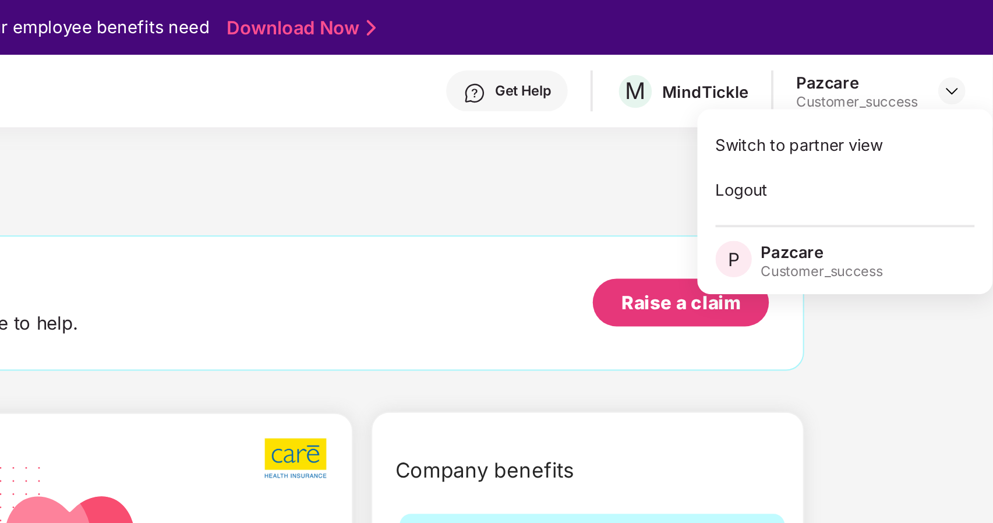
click at [718, 115] on div "Welcome back, Bhagyashri! Enjoy your benefits! Hey, Bhagyashri Hope you’re stay…" at bounding box center [535, 138] width 733 height 127
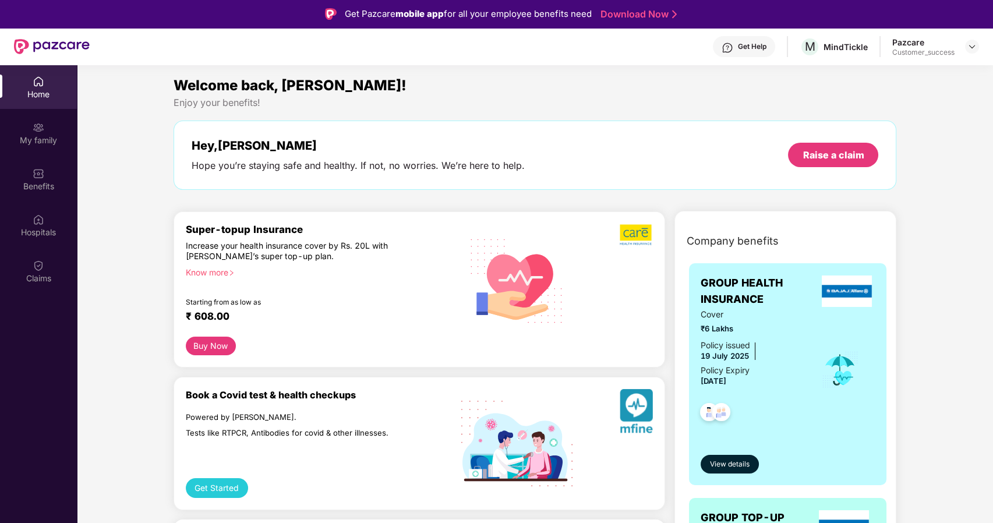
click at [738, 47] on div "Get Help" at bounding box center [752, 46] width 29 height 9
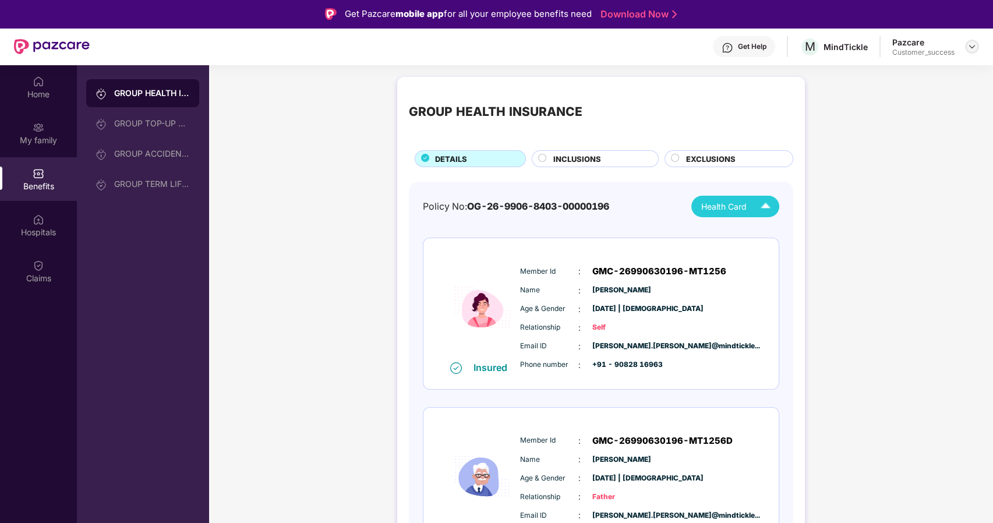
click at [972, 45] on img at bounding box center [971, 46] width 9 height 9
click at [874, 75] on div "Switch to partner view" at bounding box center [917, 74] width 151 height 23
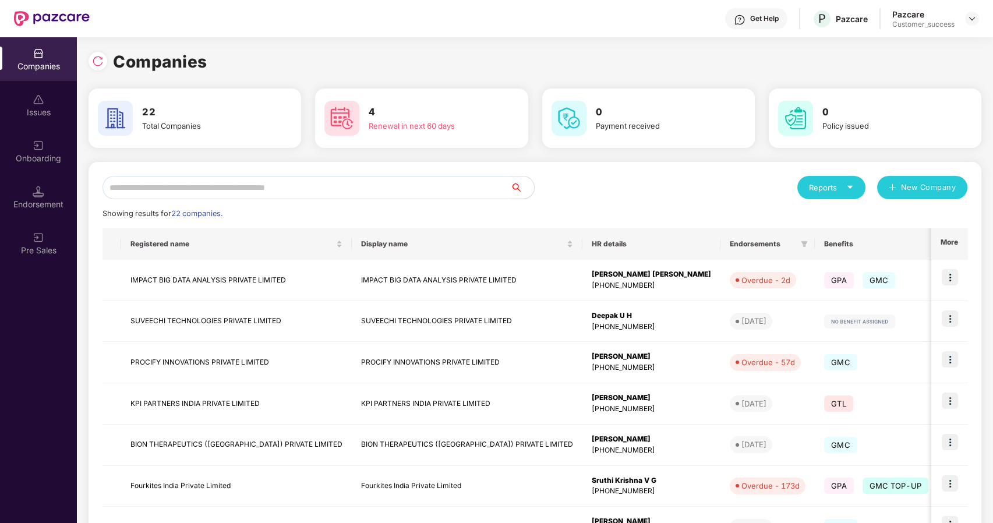
click at [399, 190] on input "text" at bounding box center [307, 187] width 408 height 23
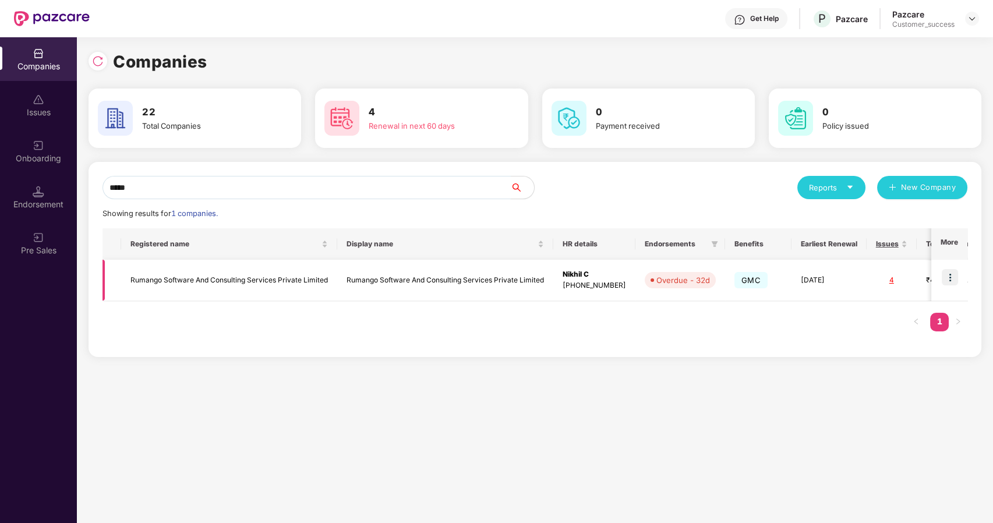
type input "*****"
click at [949, 273] on img at bounding box center [950, 277] width 16 height 16
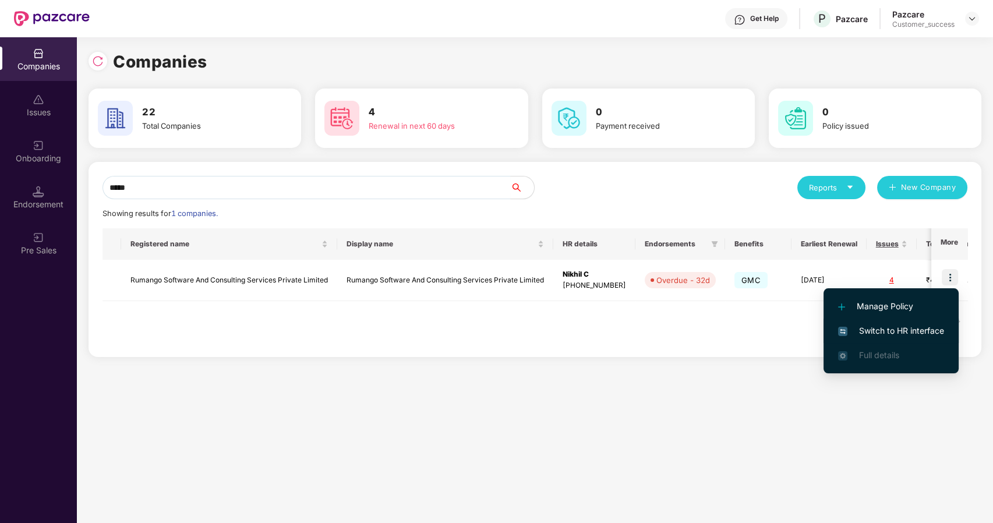
click at [869, 325] on span "Switch to HR interface" at bounding box center [891, 330] width 106 height 13
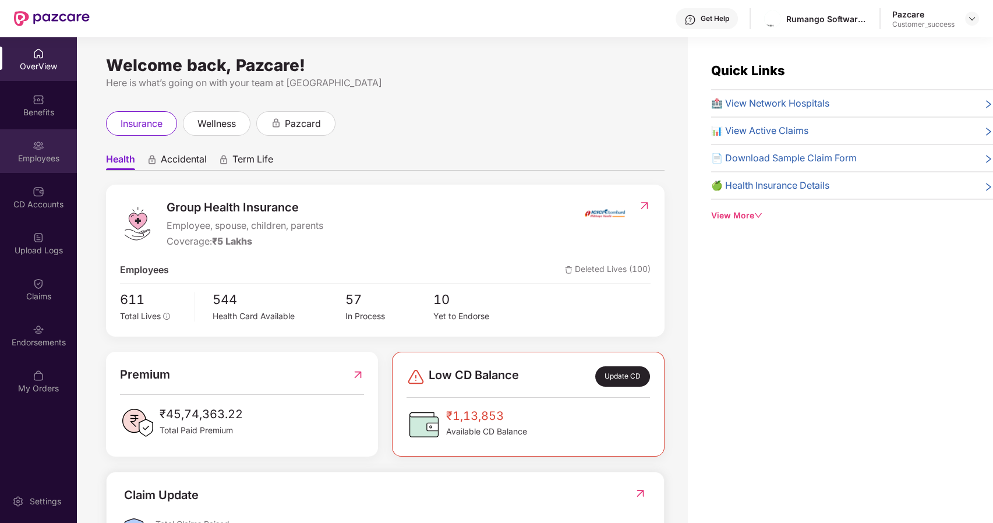
click at [33, 168] on div "Employees" at bounding box center [38, 151] width 77 height 44
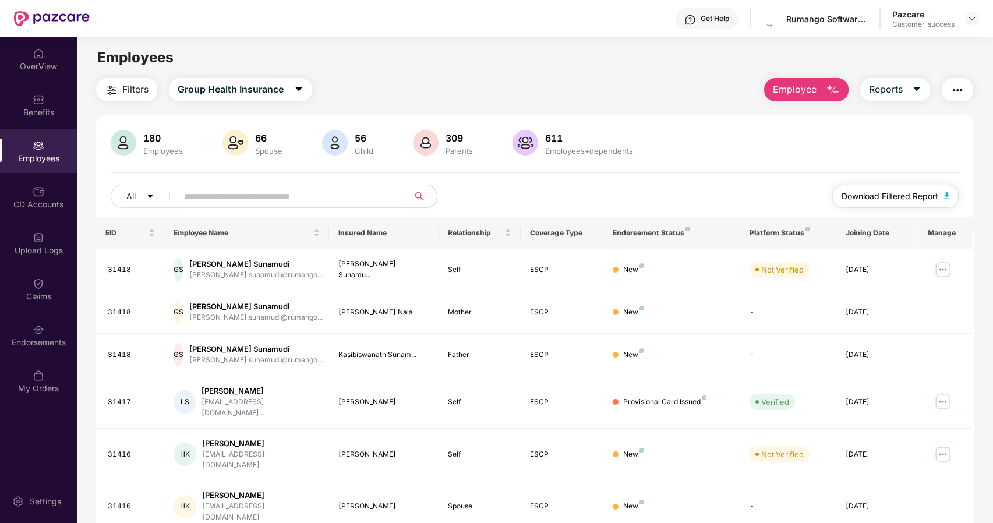
click at [878, 191] on span "Download Filtered Report" at bounding box center [890, 196] width 97 height 13
click at [200, 197] on input "text" at bounding box center [288, 196] width 209 height 17
click at [225, 199] on input "text" at bounding box center [288, 196] width 209 height 17
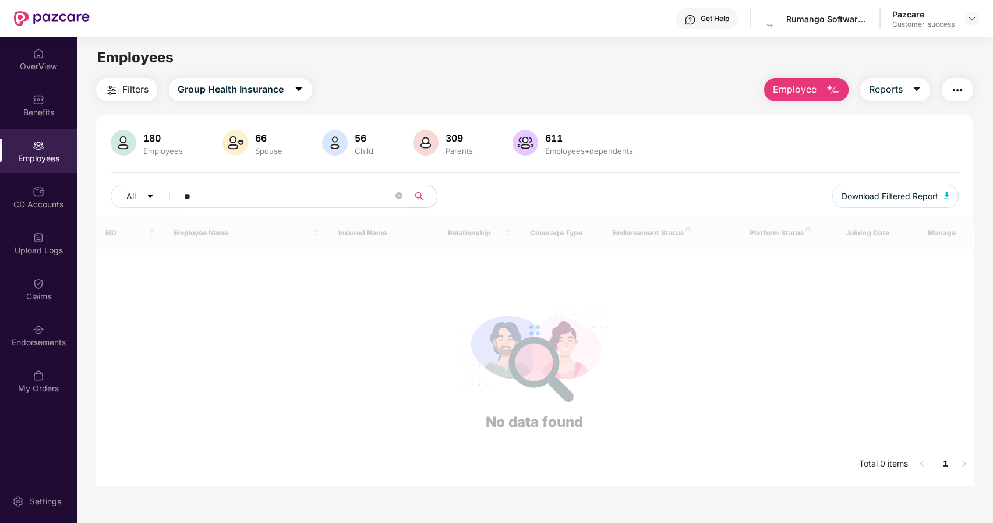
type input "*"
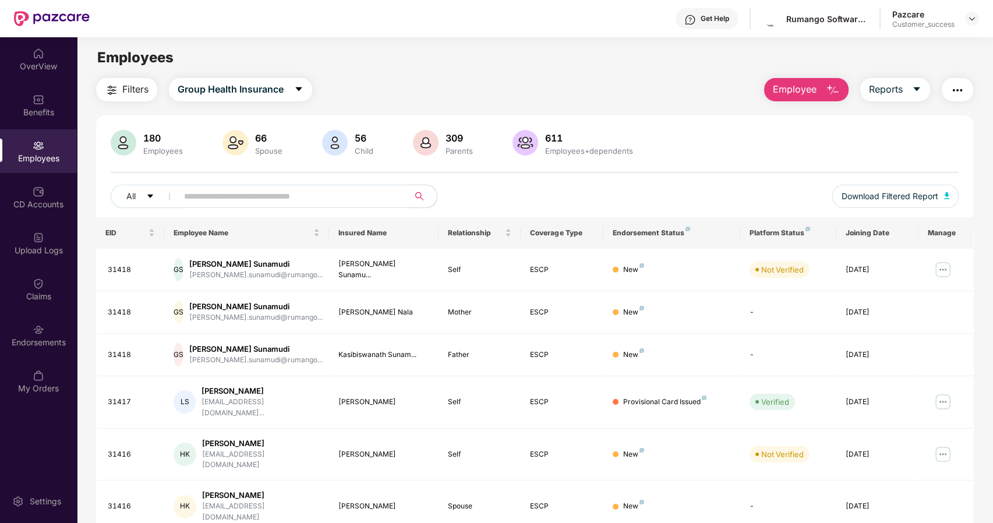
click at [267, 195] on input "text" at bounding box center [288, 196] width 209 height 17
paste input "**********"
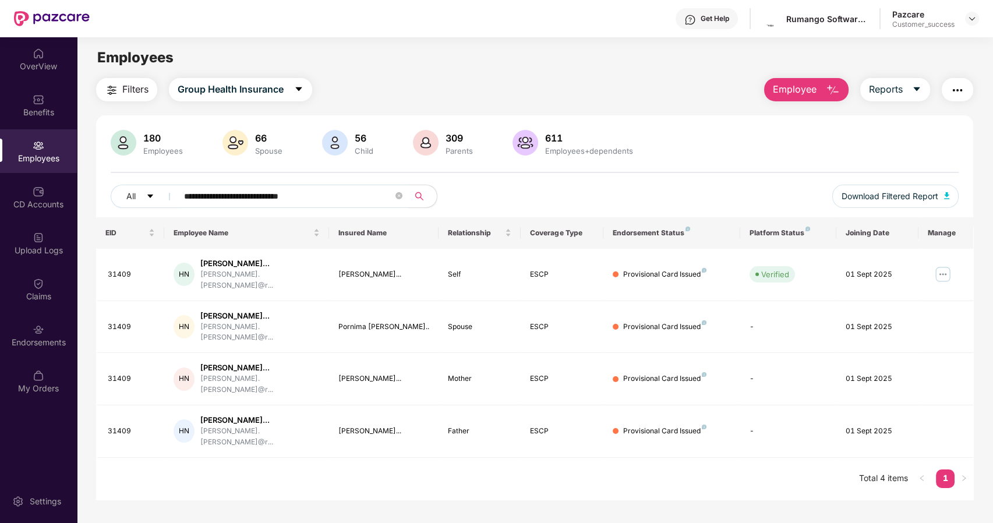
type input "**********"
click at [122, 269] on div "31409" at bounding box center [132, 274] width 48 height 11
copy div "31409"
